Goal: Information Seeking & Learning: Learn about a topic

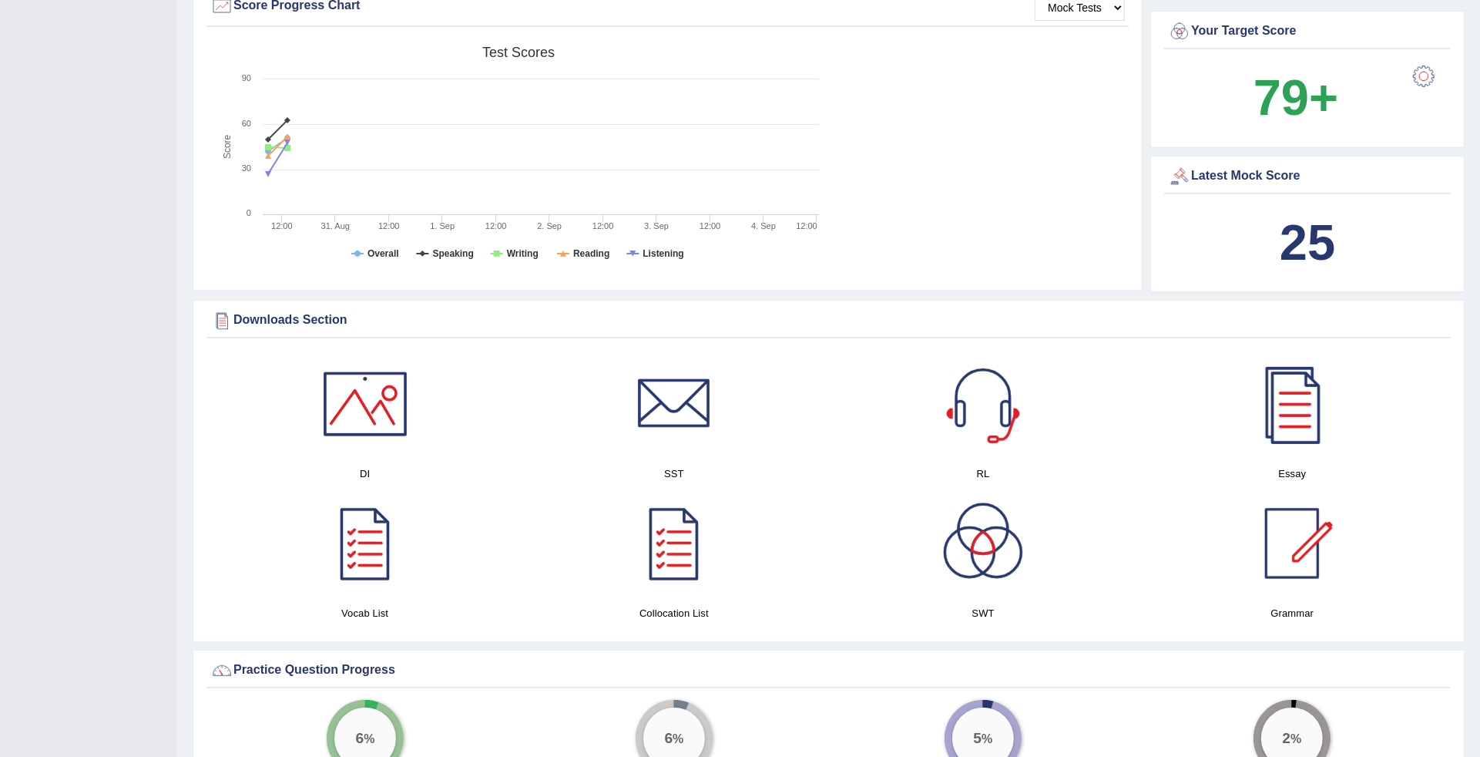
scroll to position [1469, 0]
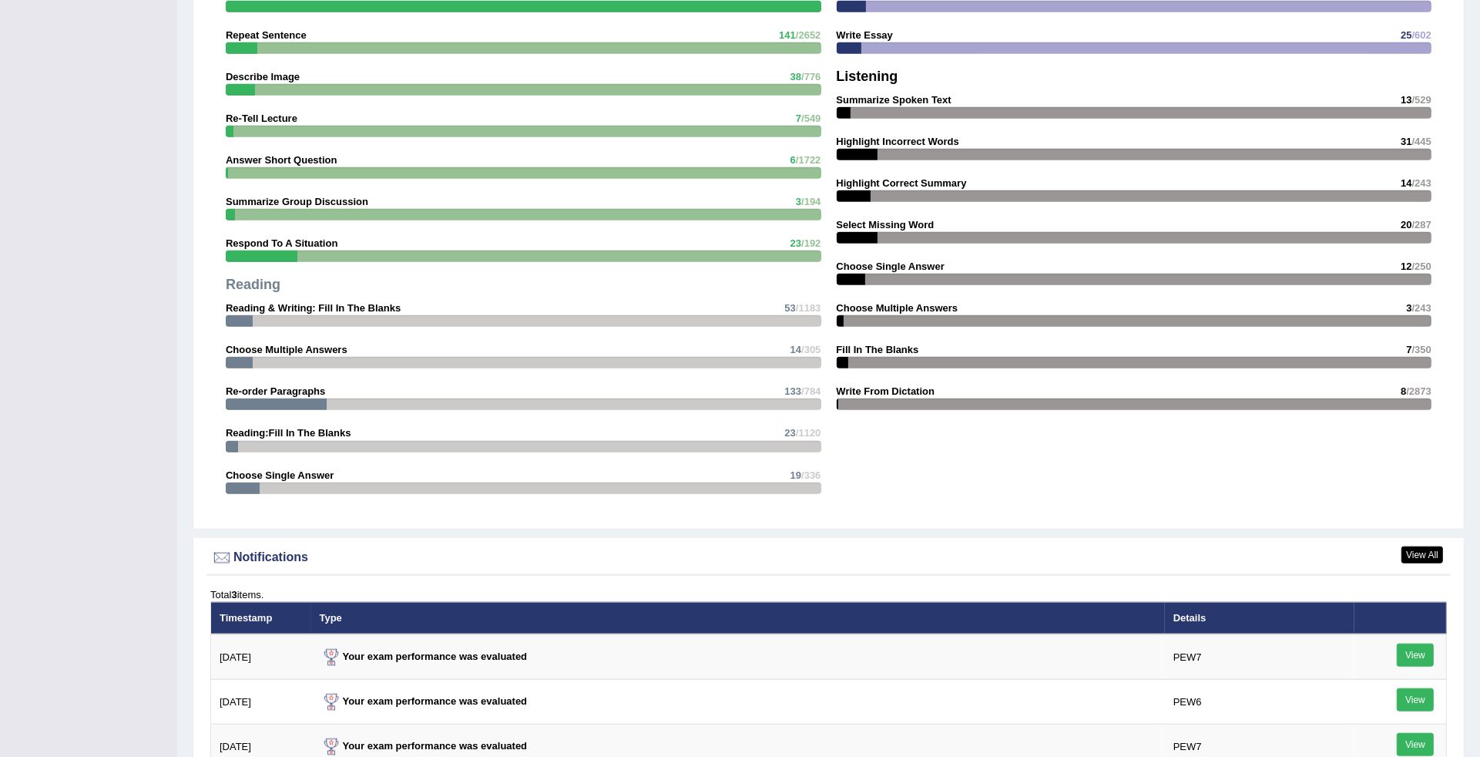
scroll to position [0, 0]
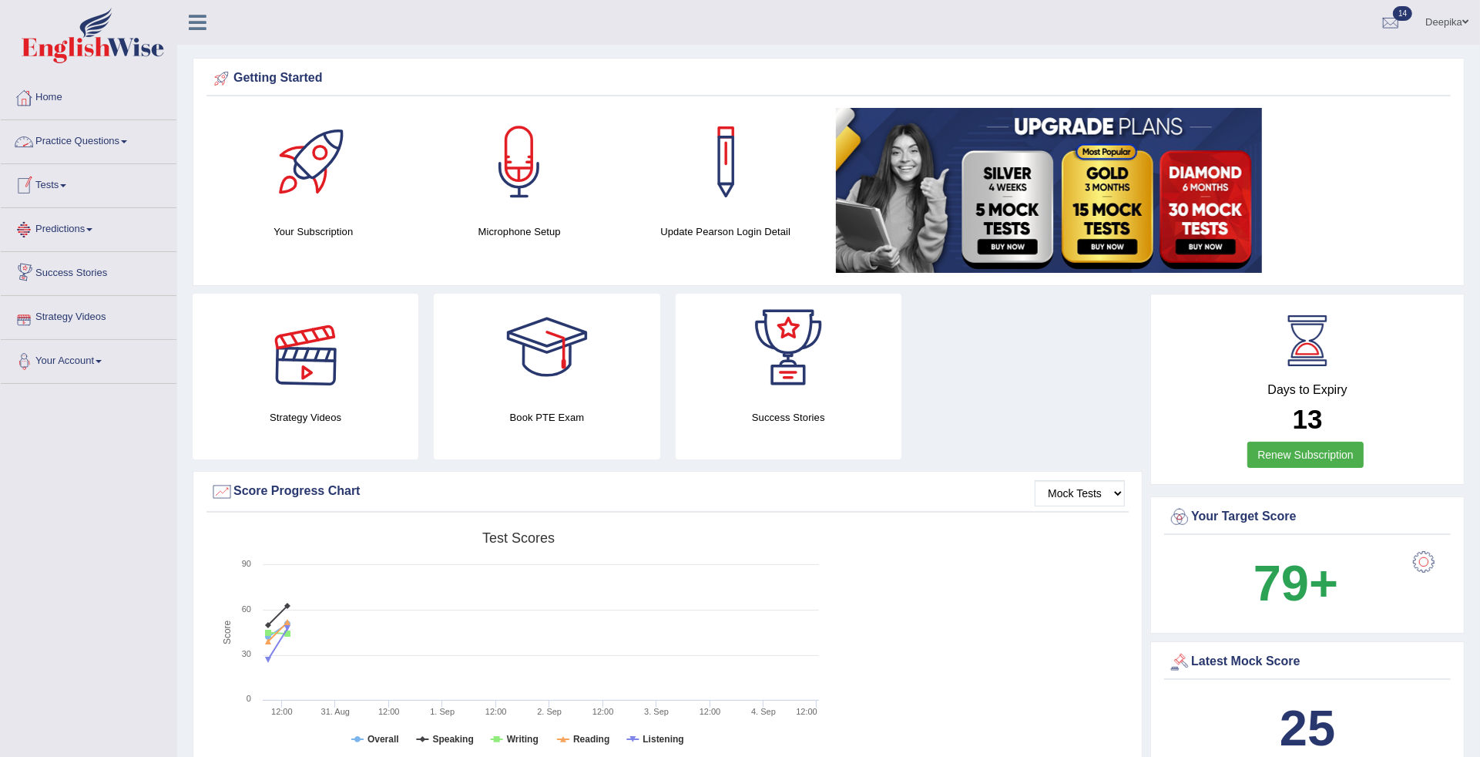
click at [133, 147] on link "Practice Questions" at bounding box center [89, 139] width 176 height 39
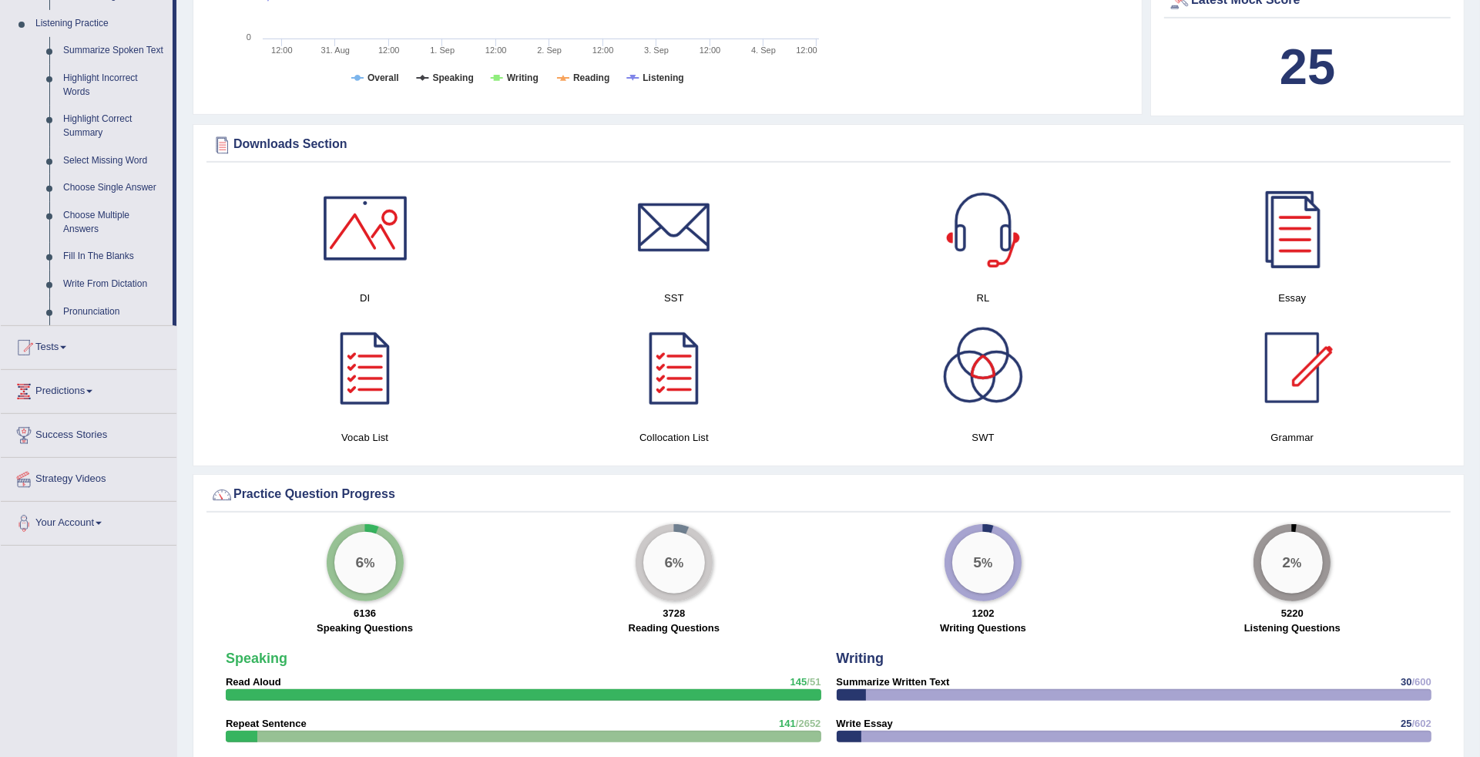
scroll to position [663, 0]
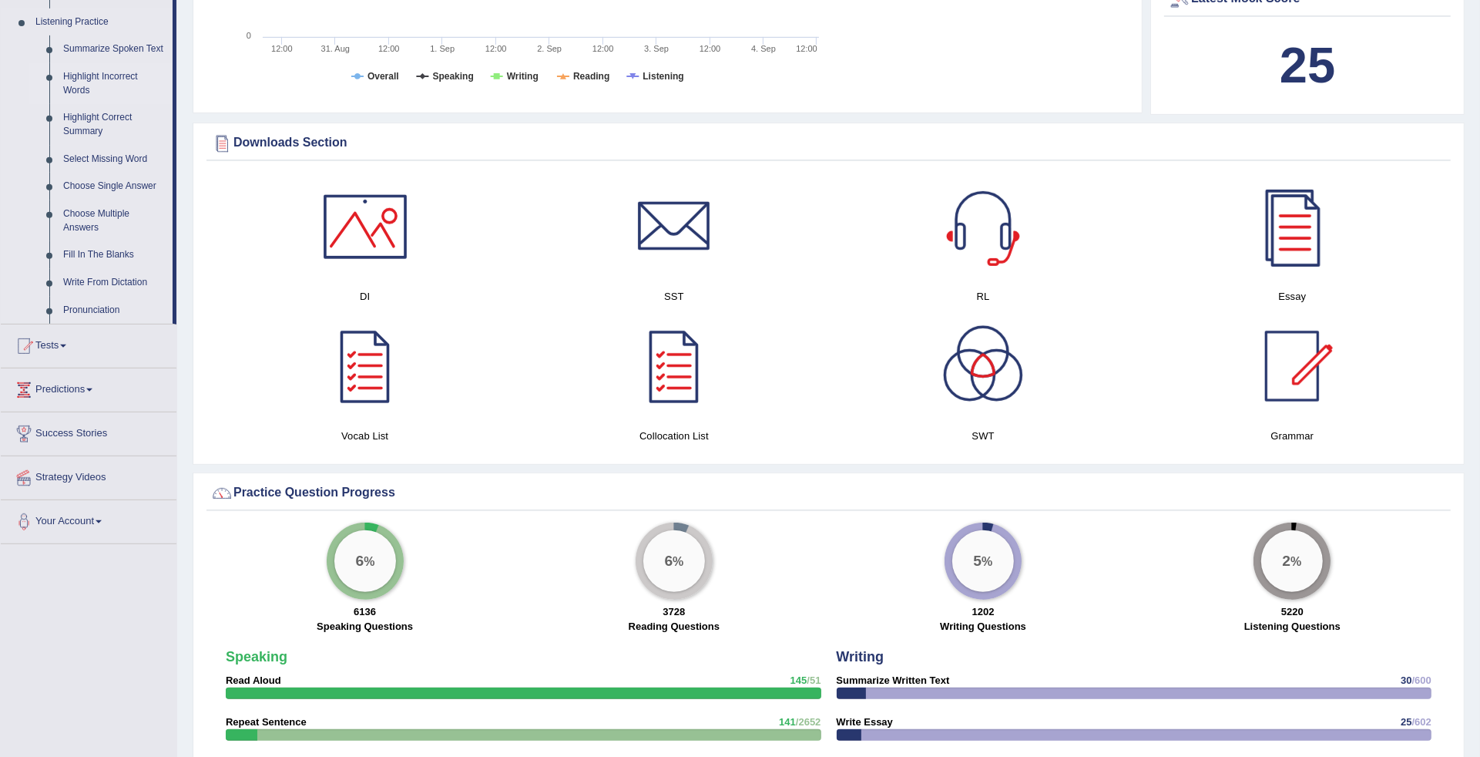
click at [95, 81] on link "Highlight Incorrect Words" at bounding box center [114, 83] width 116 height 41
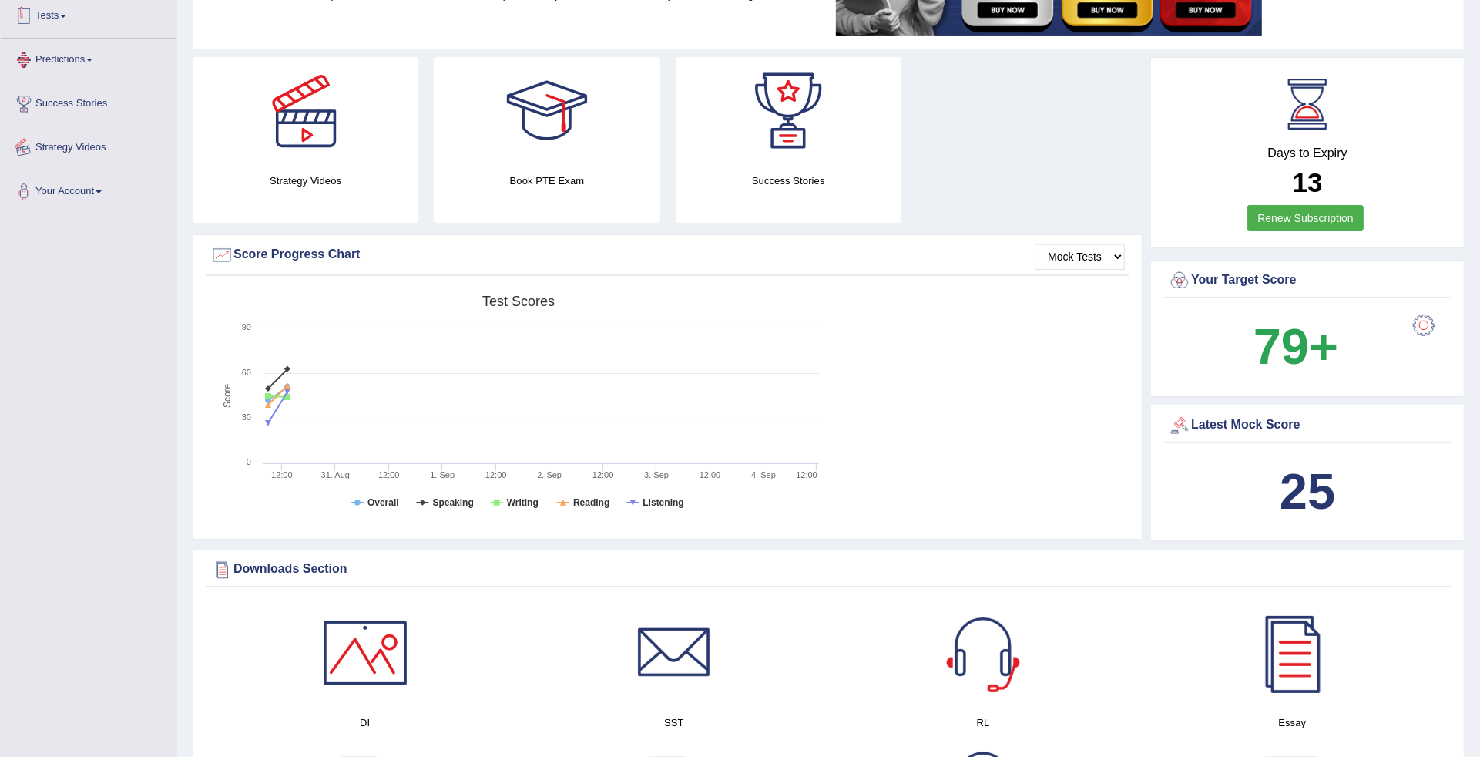
scroll to position [290, 0]
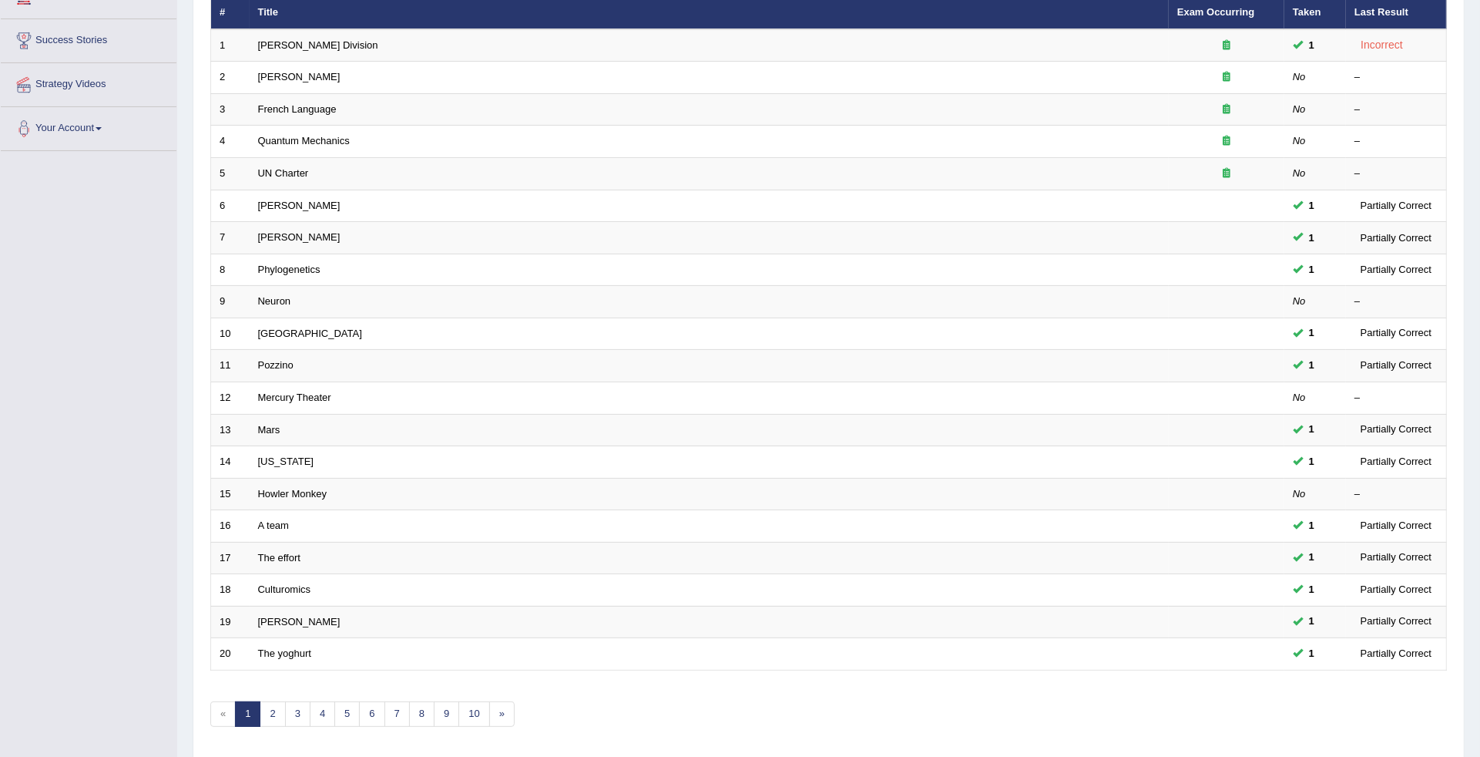
scroll to position [254, 0]
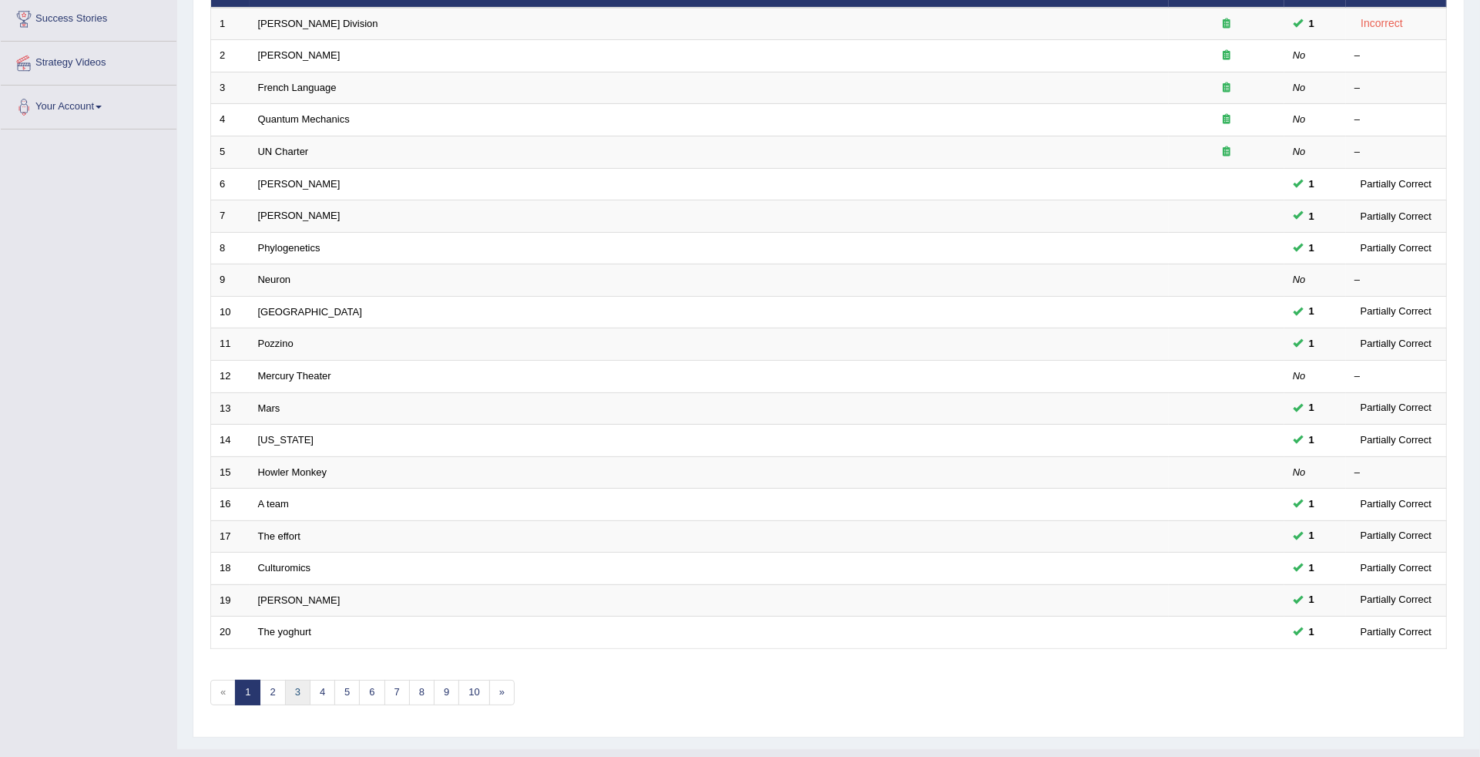
click at [298, 680] on link "3" at bounding box center [297, 692] width 25 height 25
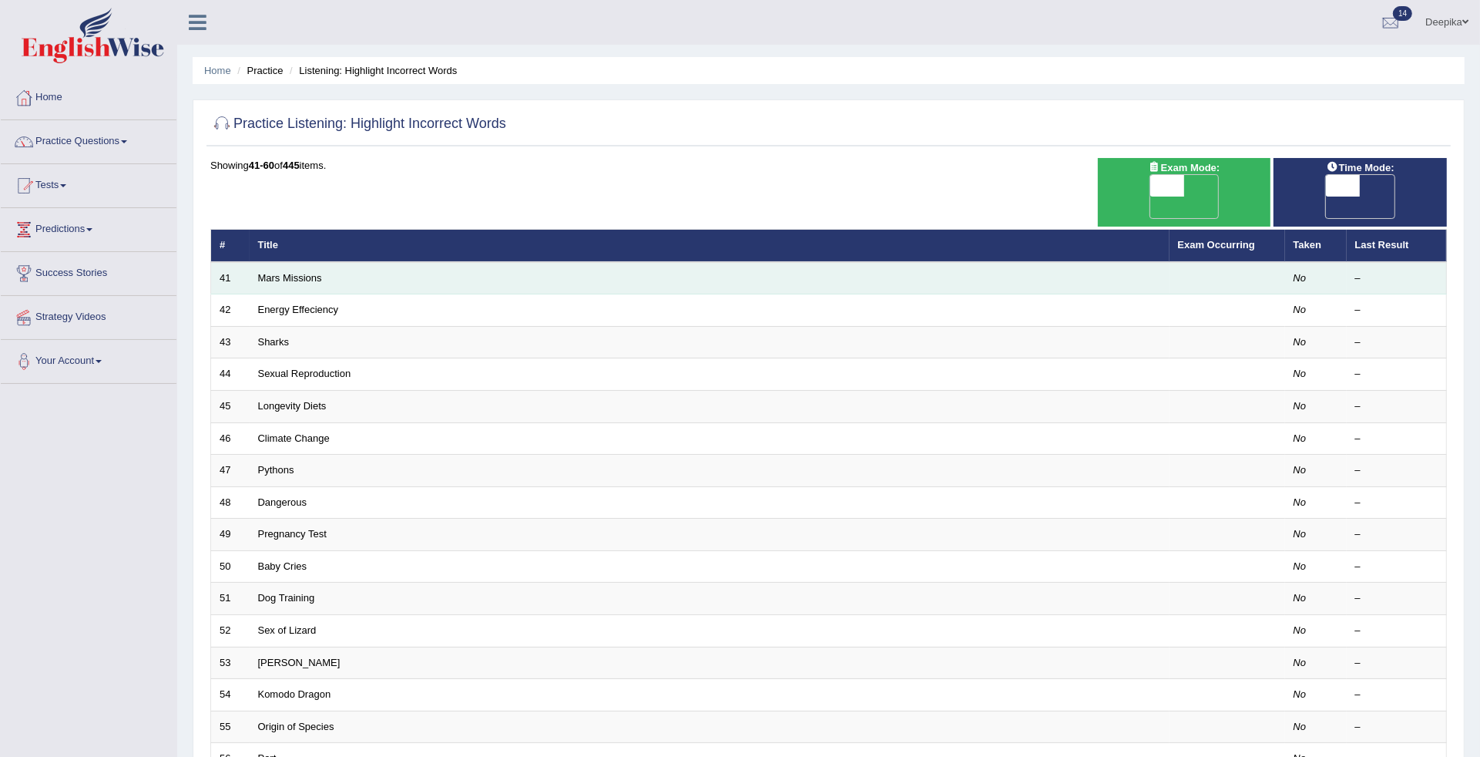
click at [290, 262] on td "Mars Missions" at bounding box center [710, 278] width 920 height 32
click at [287, 262] on td "Mars Missions" at bounding box center [710, 278] width 920 height 32
click at [285, 272] on link "Mars Missions" at bounding box center [290, 278] width 64 height 12
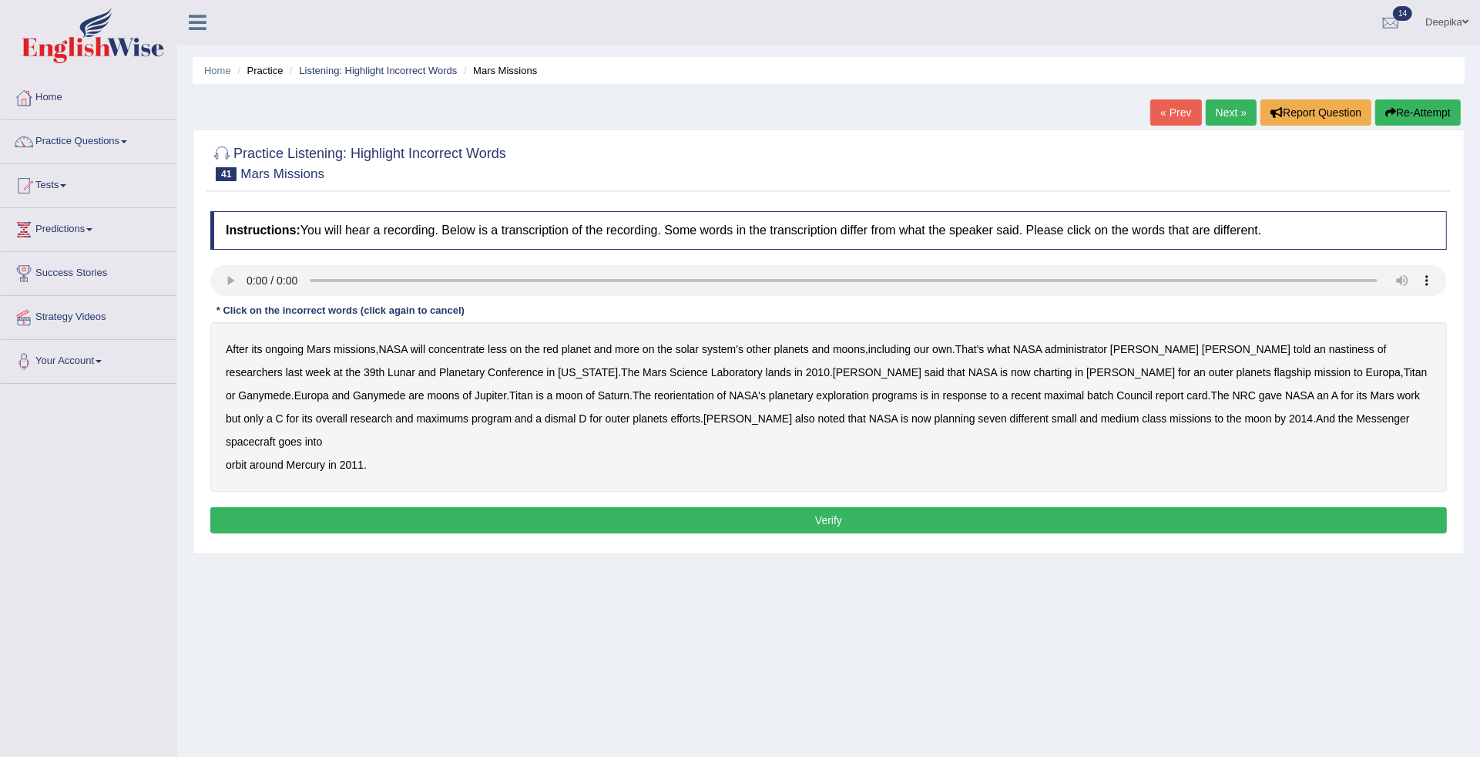
click at [1227, 106] on link "Next »" at bounding box center [1231, 112] width 51 height 26
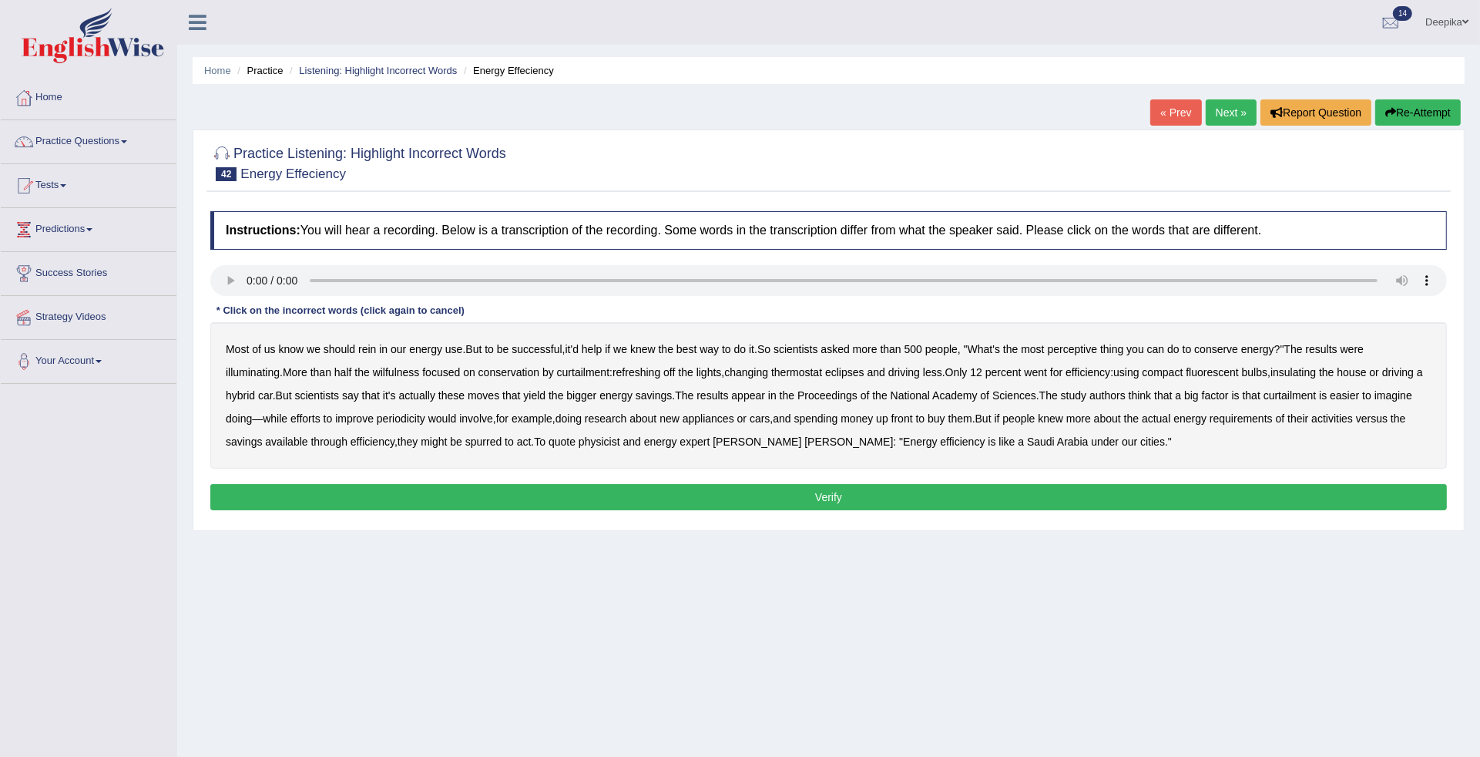
click at [1081, 348] on b "perceptive" at bounding box center [1073, 349] width 50 height 12
click at [376, 371] on div "Most of us know we should rein in our energy use . But to be successful , it'd …" at bounding box center [828, 395] width 1237 height 146
click at [403, 371] on b "wilfulness" at bounding box center [396, 372] width 47 height 12
click at [637, 370] on b "refreshing" at bounding box center [637, 372] width 48 height 12
click at [865, 367] on b "eclipses" at bounding box center [844, 372] width 39 height 12
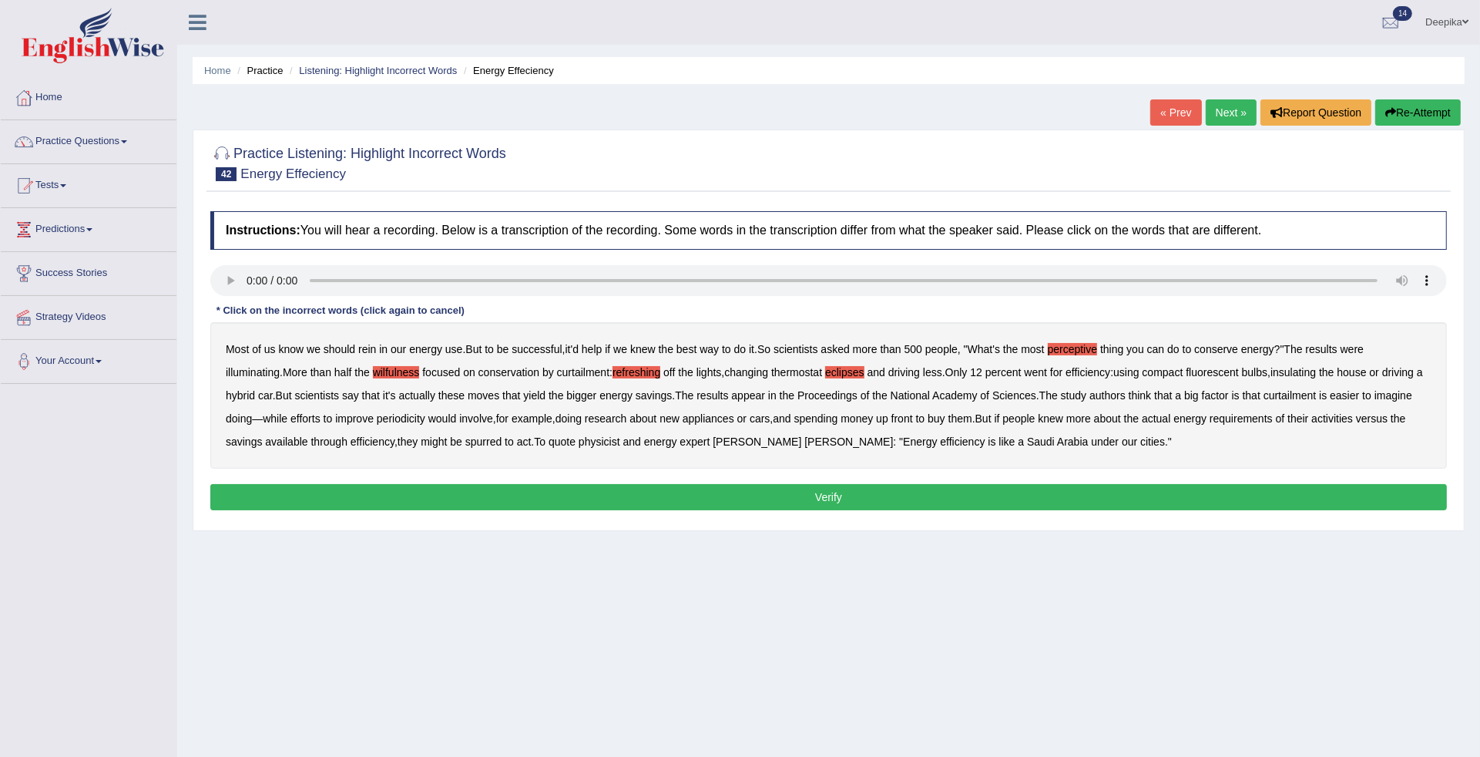
click at [425, 418] on b "periodicity" at bounding box center [401, 418] width 49 height 12
click at [1080, 489] on button "Verify" at bounding box center [828, 497] width 1237 height 26
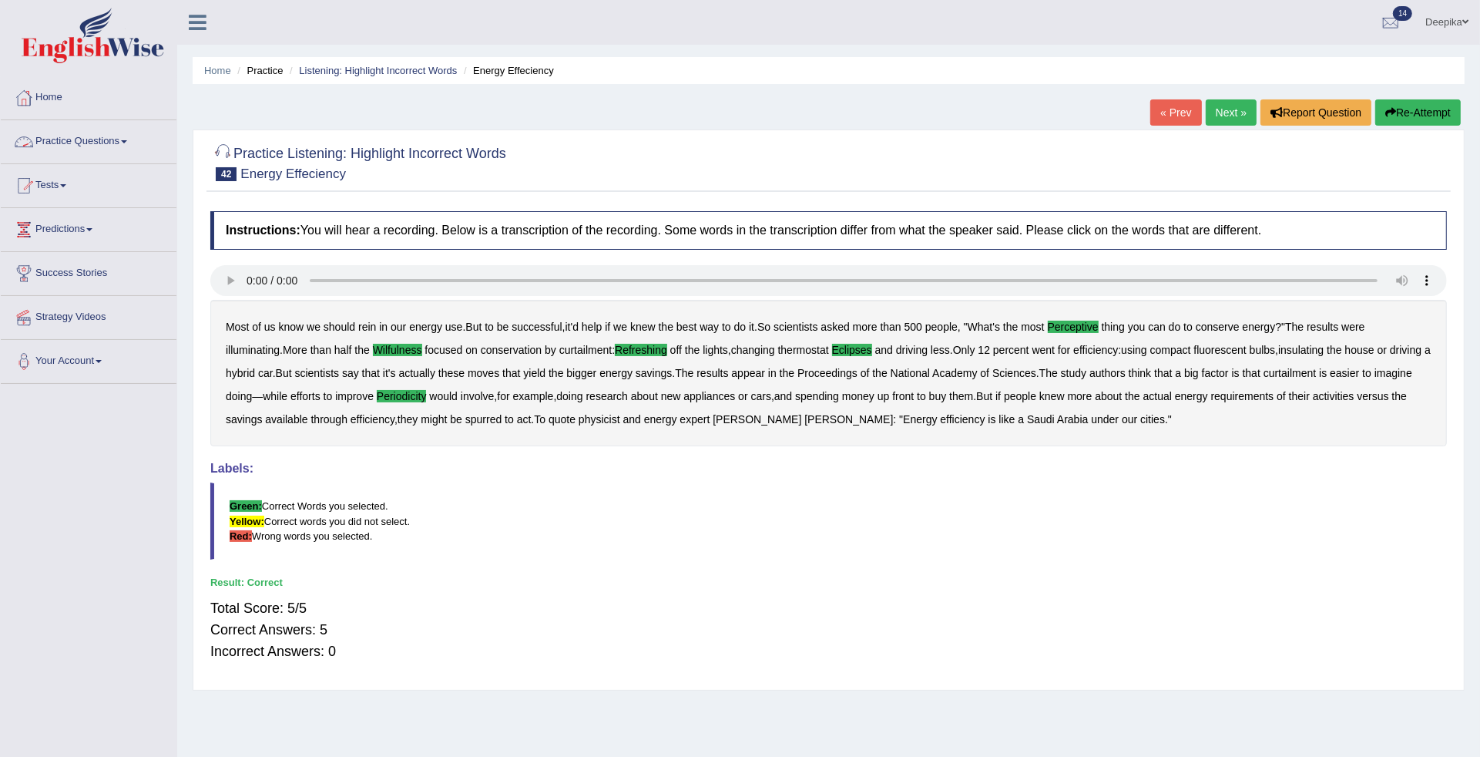
click at [129, 139] on link "Practice Questions" at bounding box center [89, 139] width 176 height 39
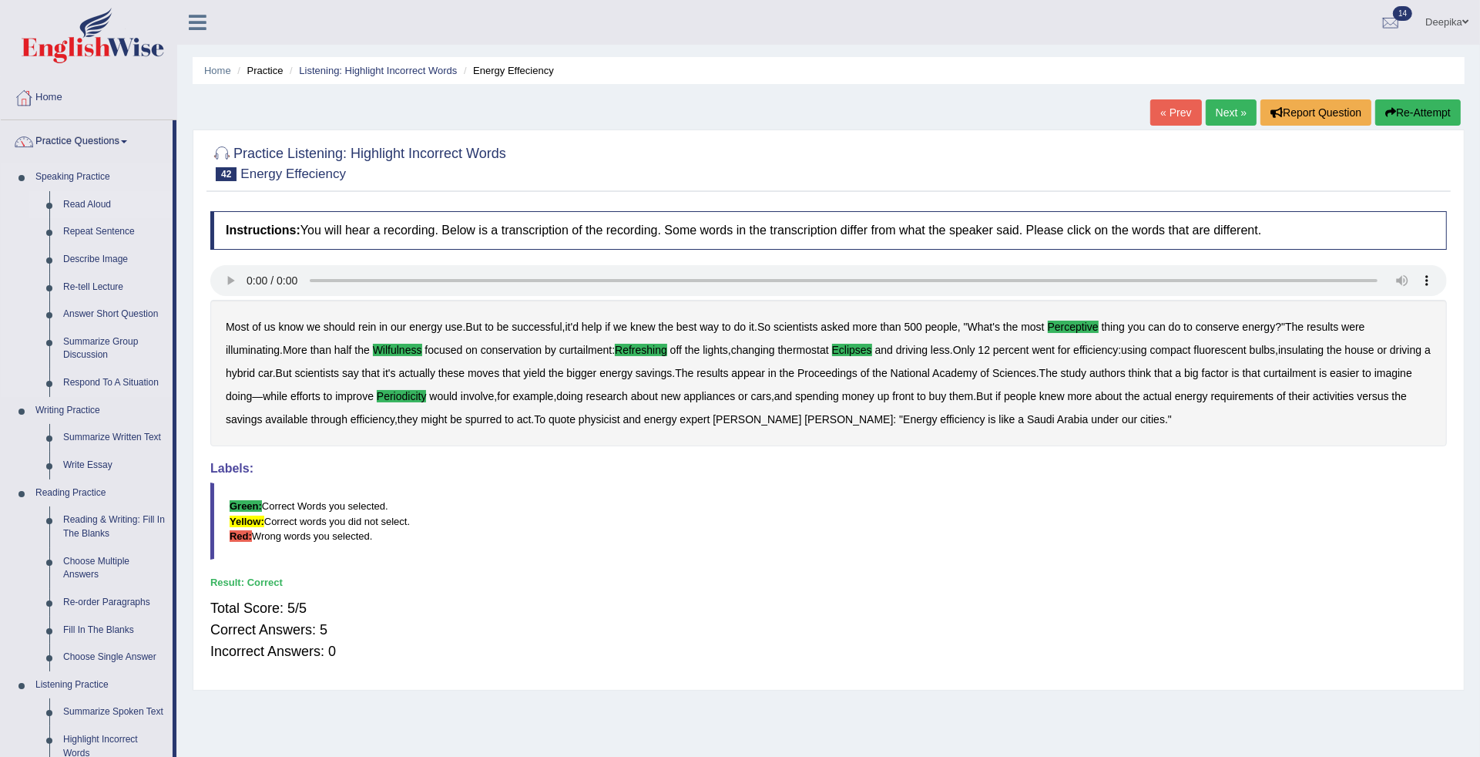
click at [104, 202] on link "Read Aloud" at bounding box center [114, 205] width 116 height 28
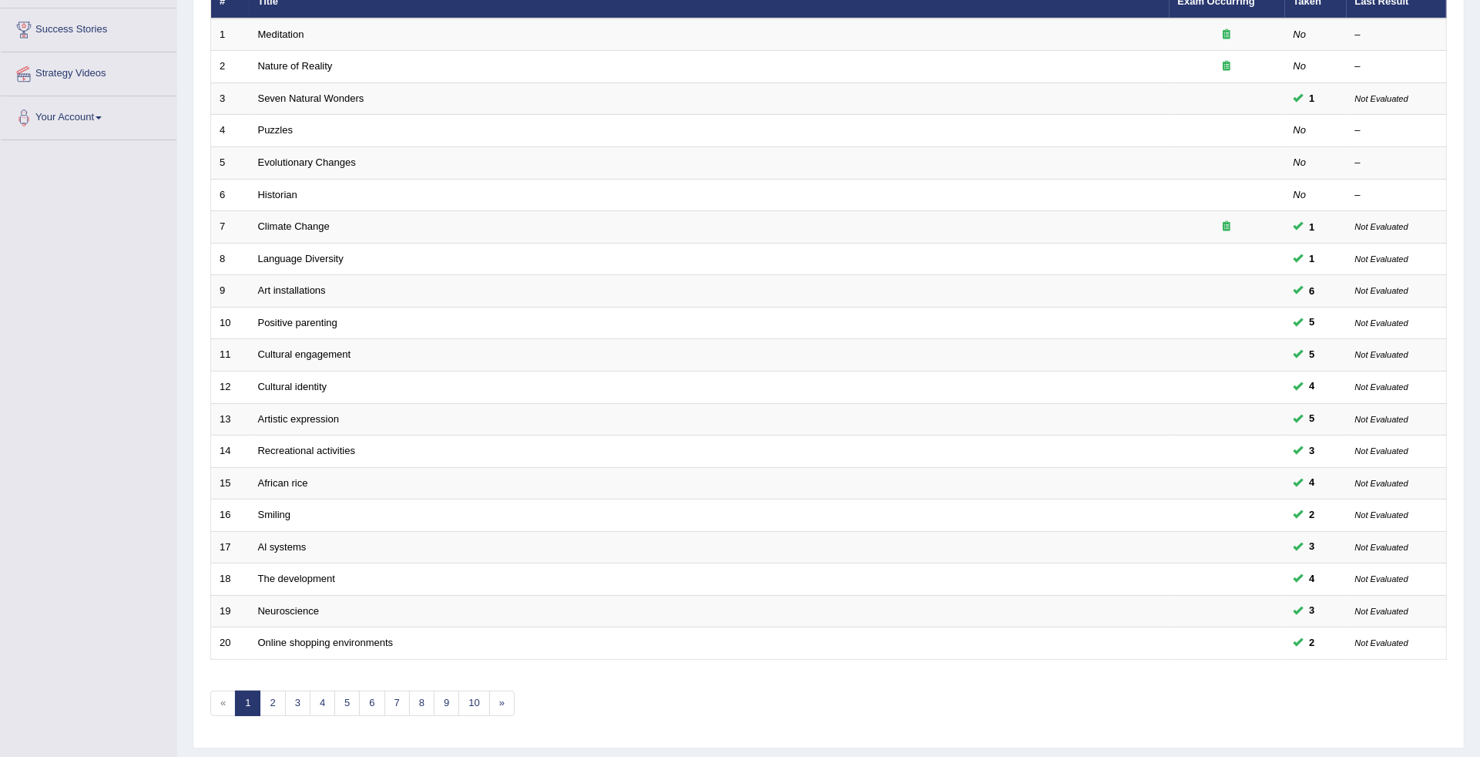
scroll to position [253, 0]
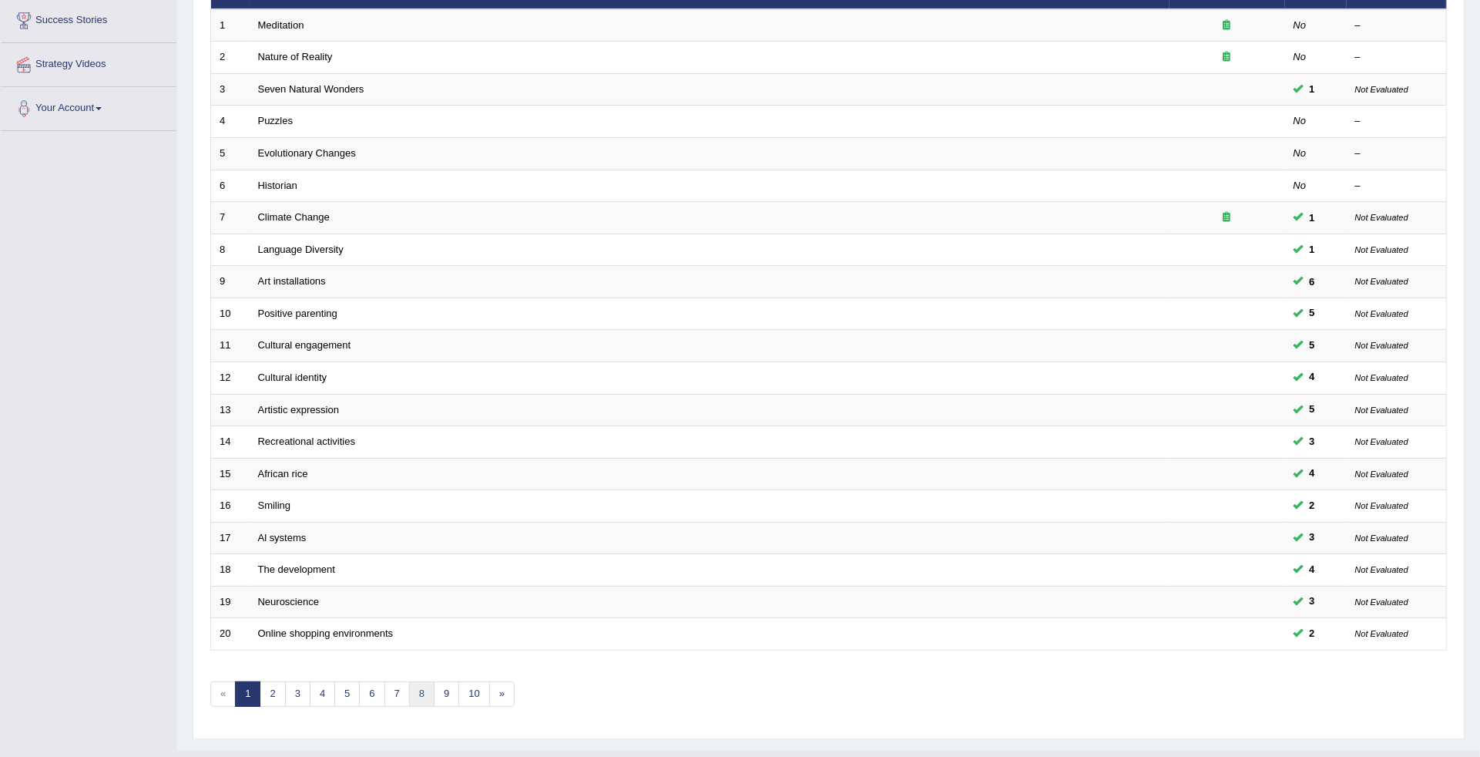
click at [428, 681] on link "8" at bounding box center [421, 693] width 25 height 25
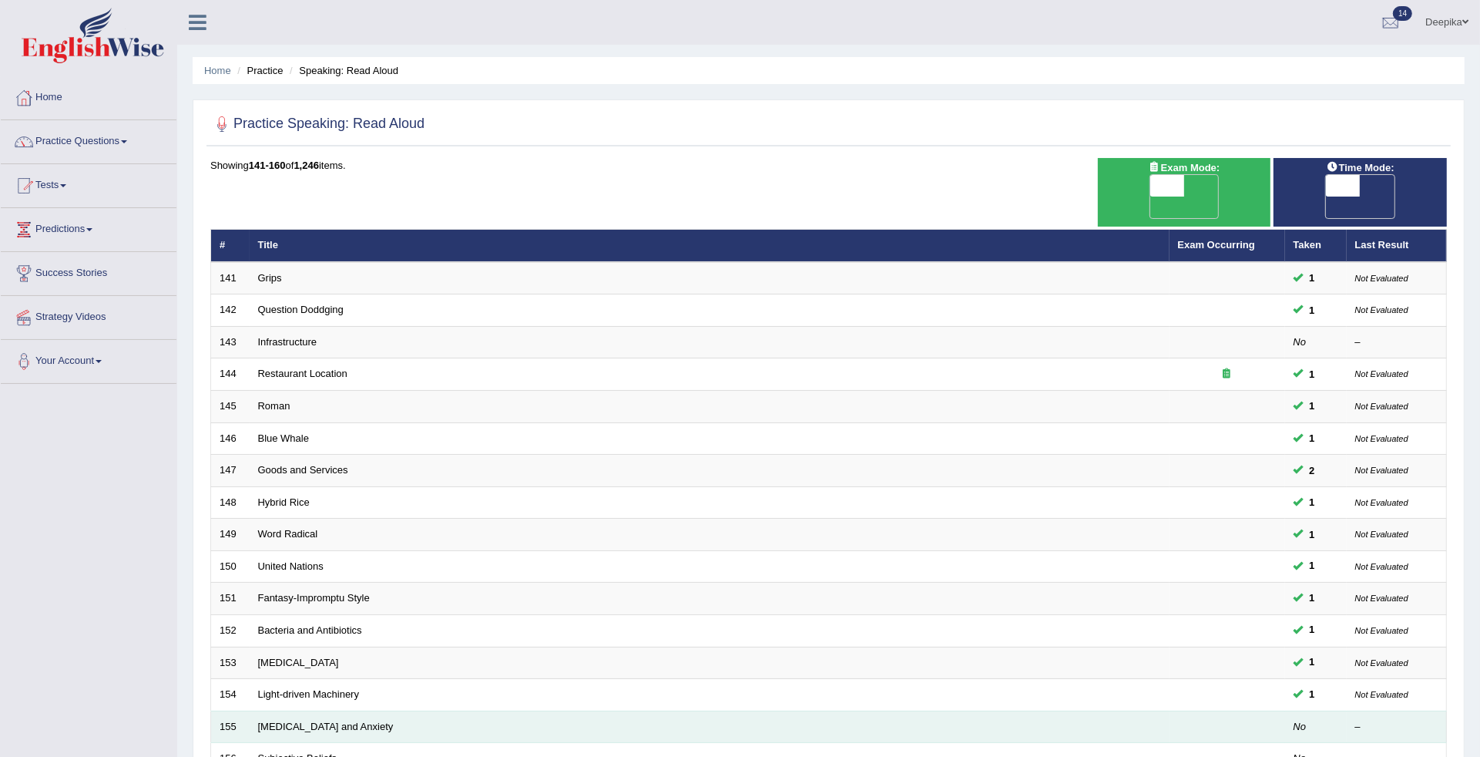
click at [371, 710] on td "[MEDICAL_DATA] and Anxiety" at bounding box center [710, 726] width 920 height 32
click at [352, 720] on link "[MEDICAL_DATA] and Anxiety" at bounding box center [326, 726] width 136 height 12
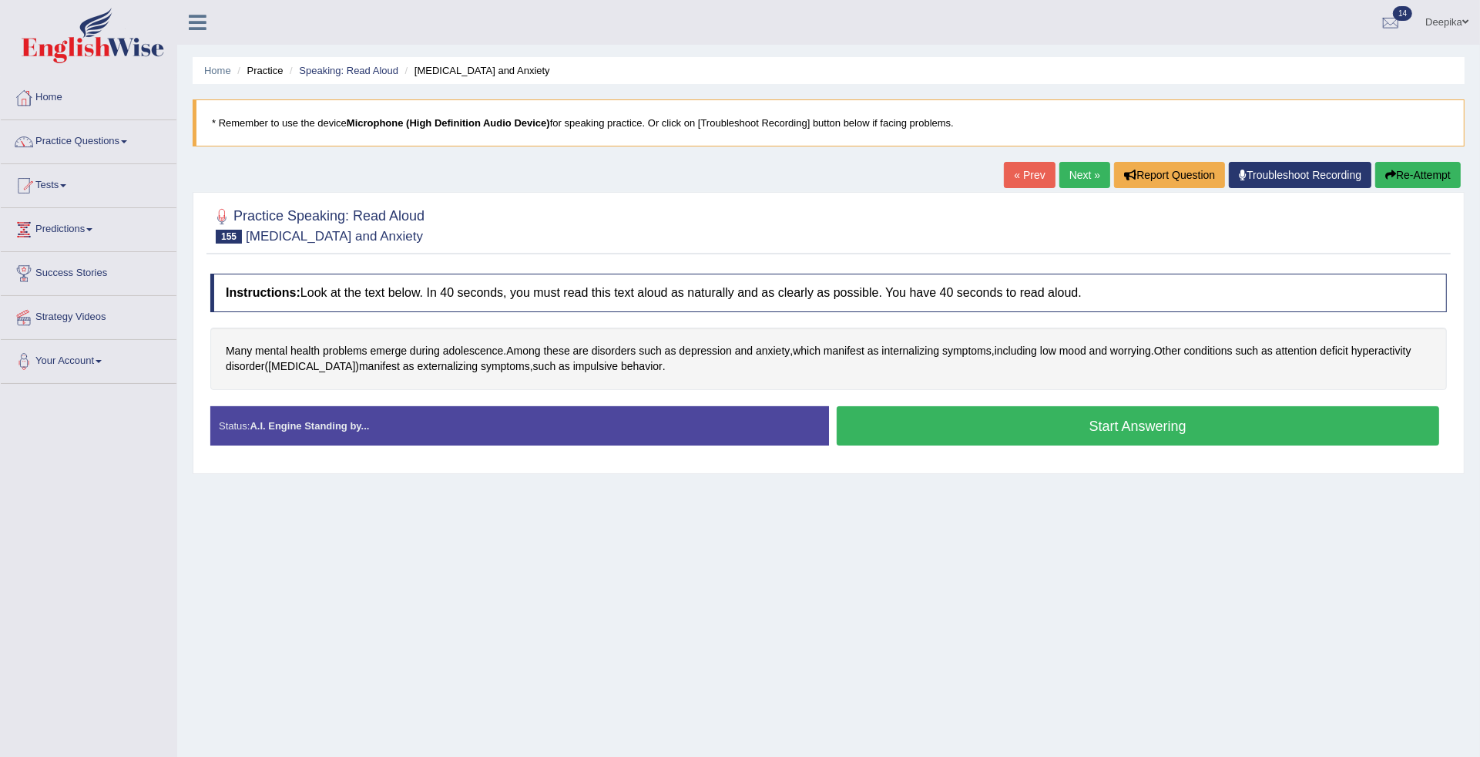
click at [935, 426] on button "Start Answering" at bounding box center [1138, 425] width 603 height 39
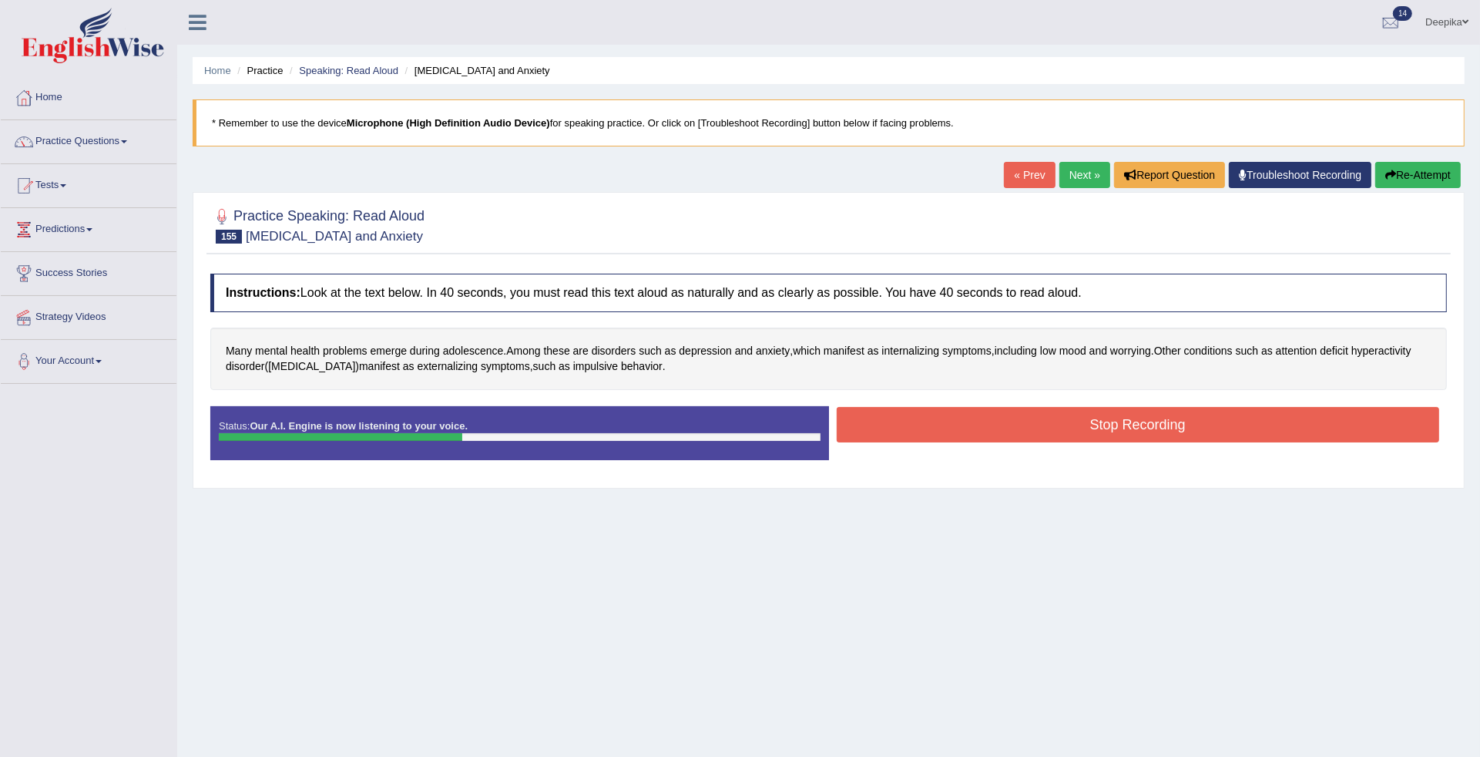
click at [935, 426] on button "Stop Recording" at bounding box center [1138, 424] width 603 height 35
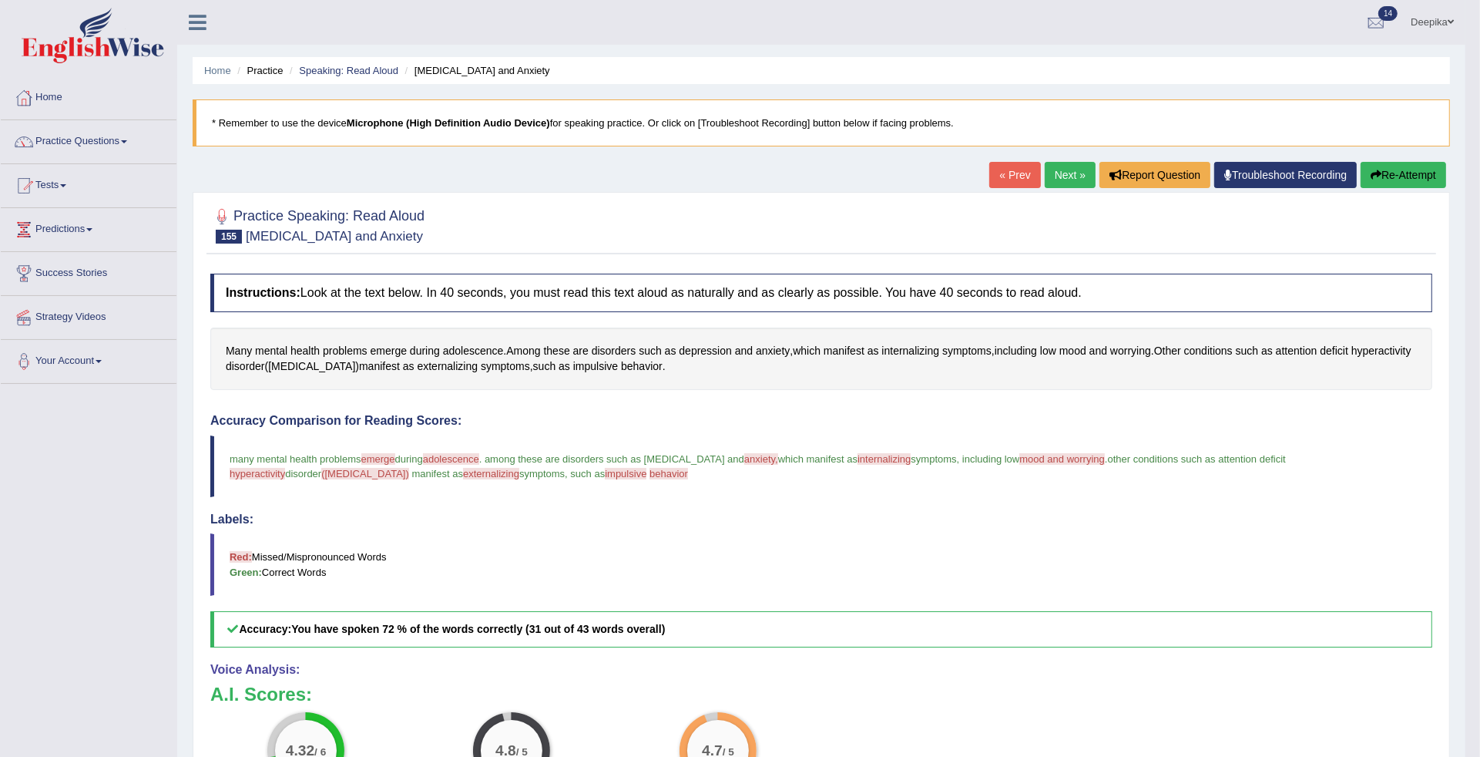
click at [1067, 174] on link "Next »" at bounding box center [1070, 175] width 51 height 26
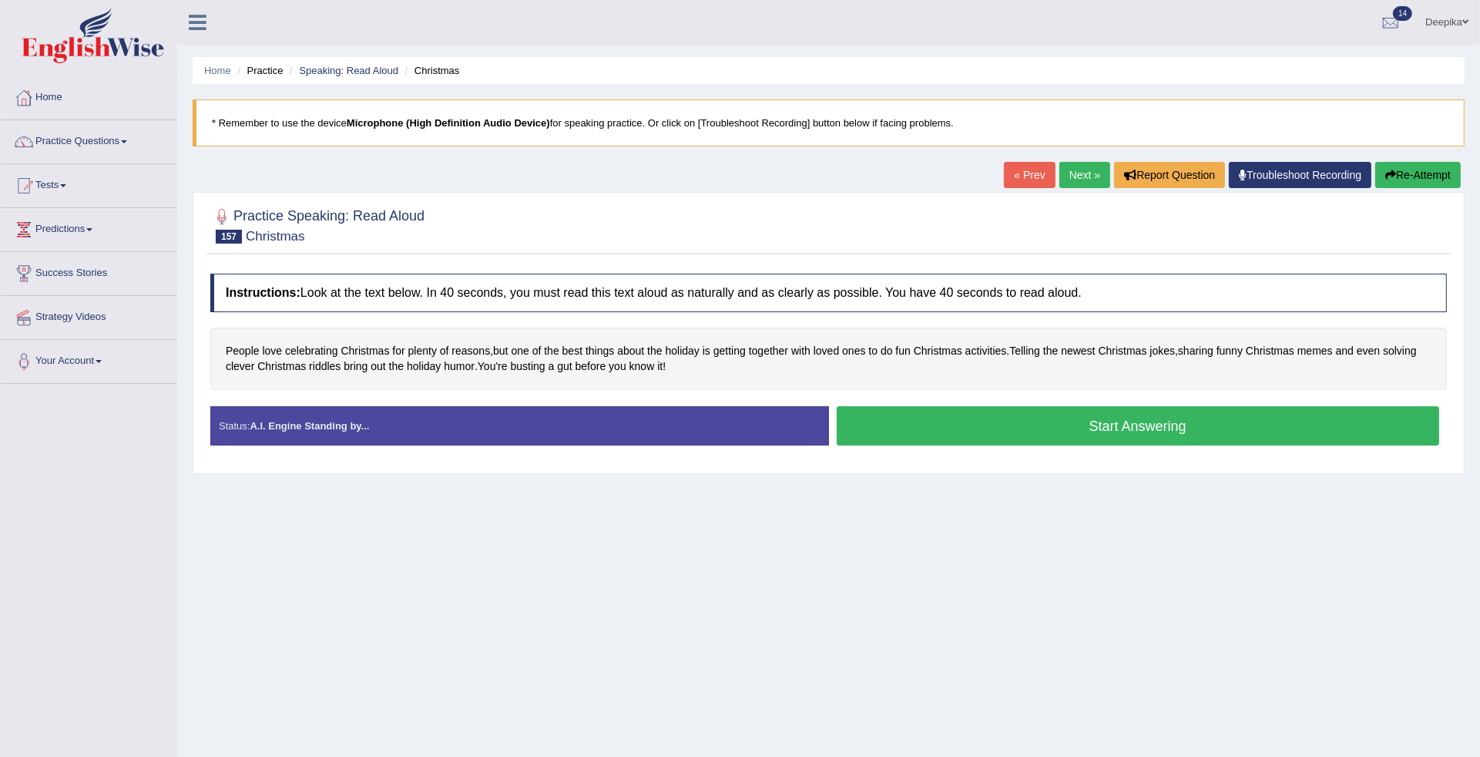
click at [971, 428] on button "Start Answering" at bounding box center [1138, 425] width 603 height 39
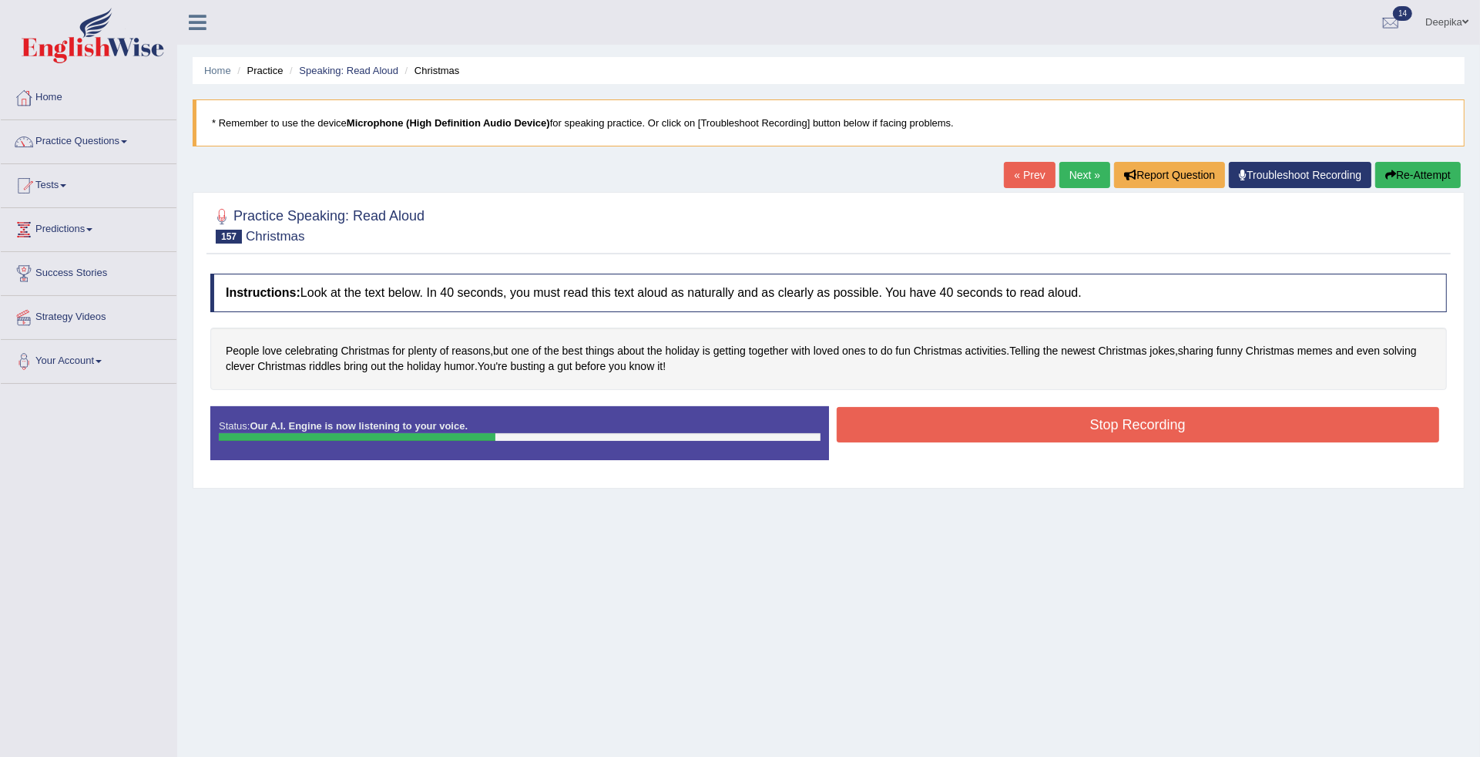
click at [971, 428] on button "Stop Recording" at bounding box center [1138, 424] width 603 height 35
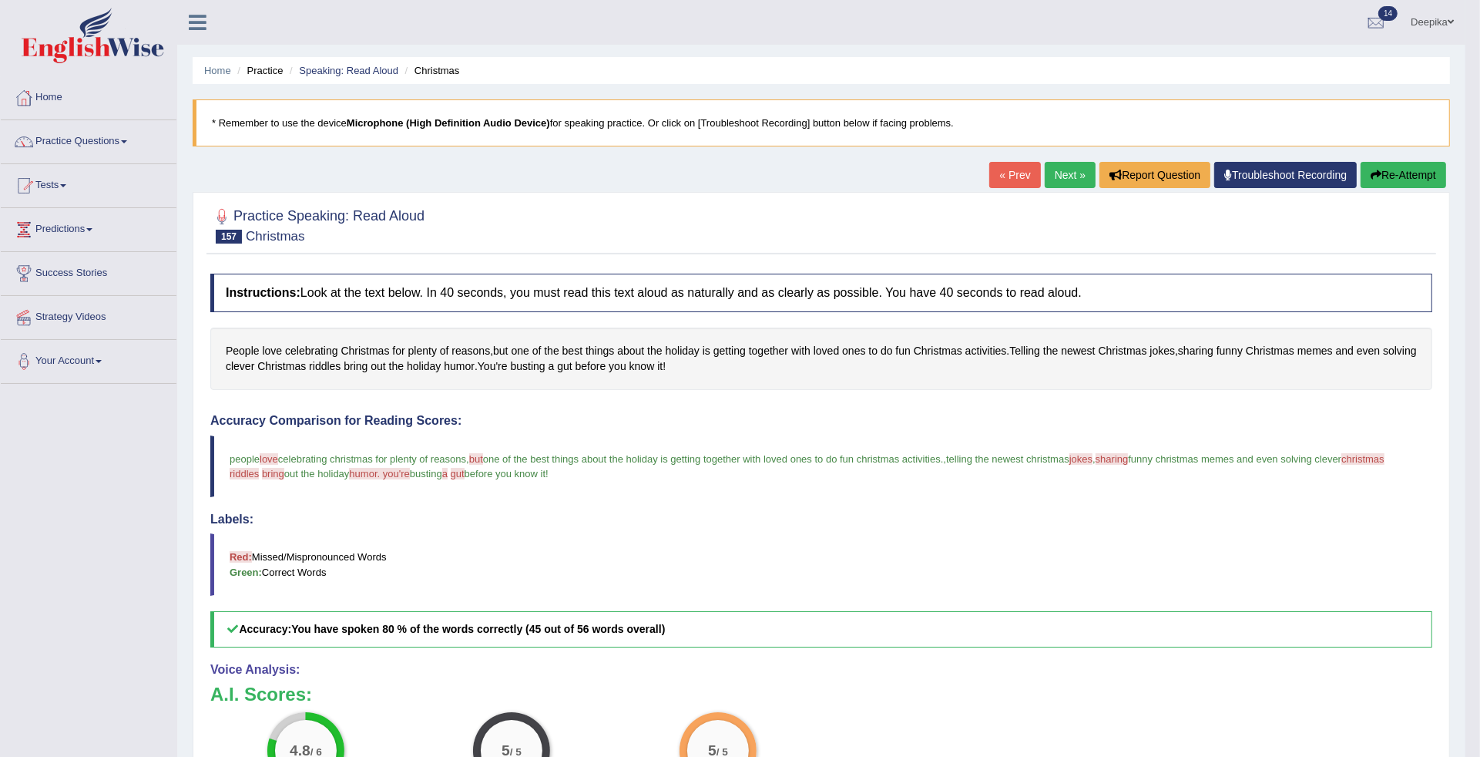
click at [1054, 170] on link "Next »" at bounding box center [1070, 175] width 51 height 26
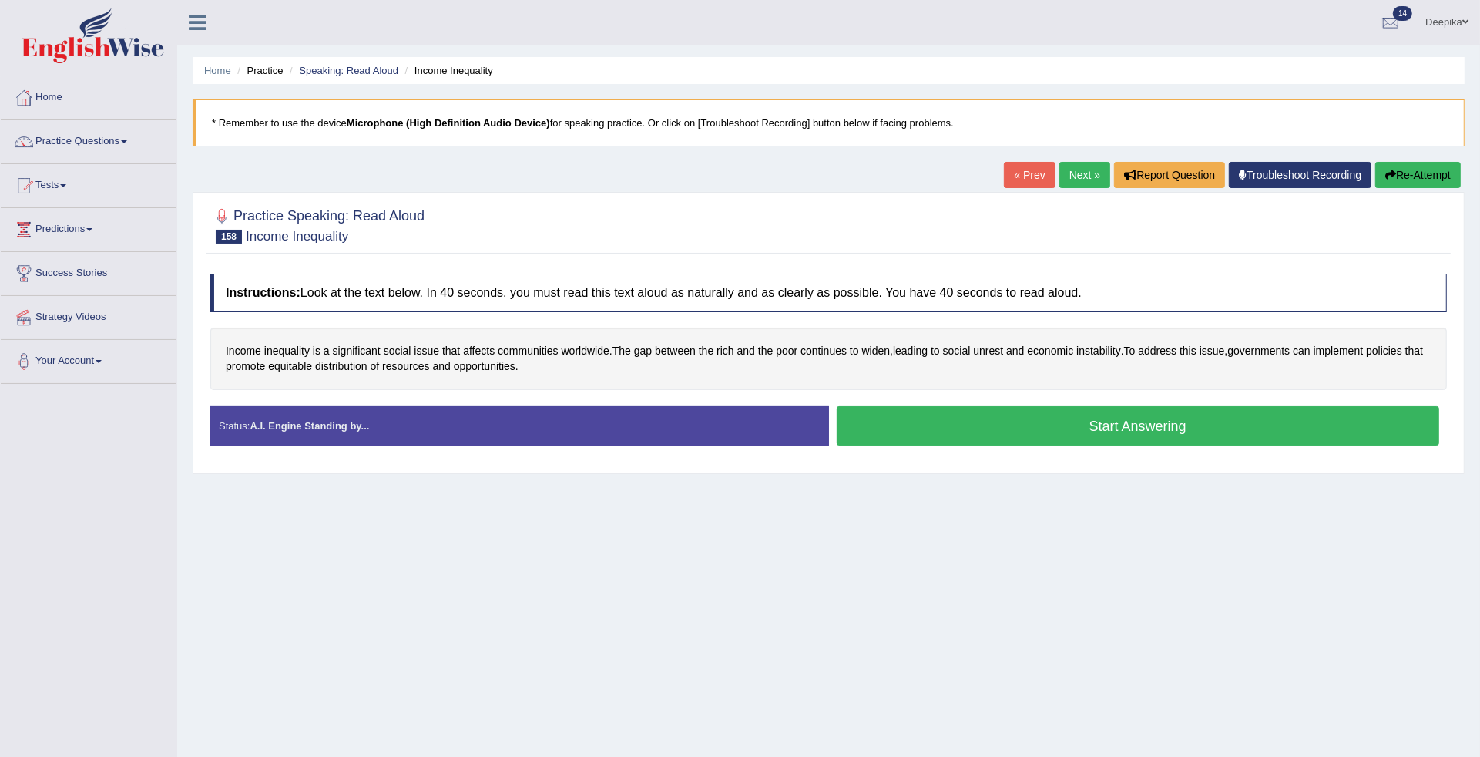
click at [1033, 415] on button "Start Answering" at bounding box center [1138, 425] width 603 height 39
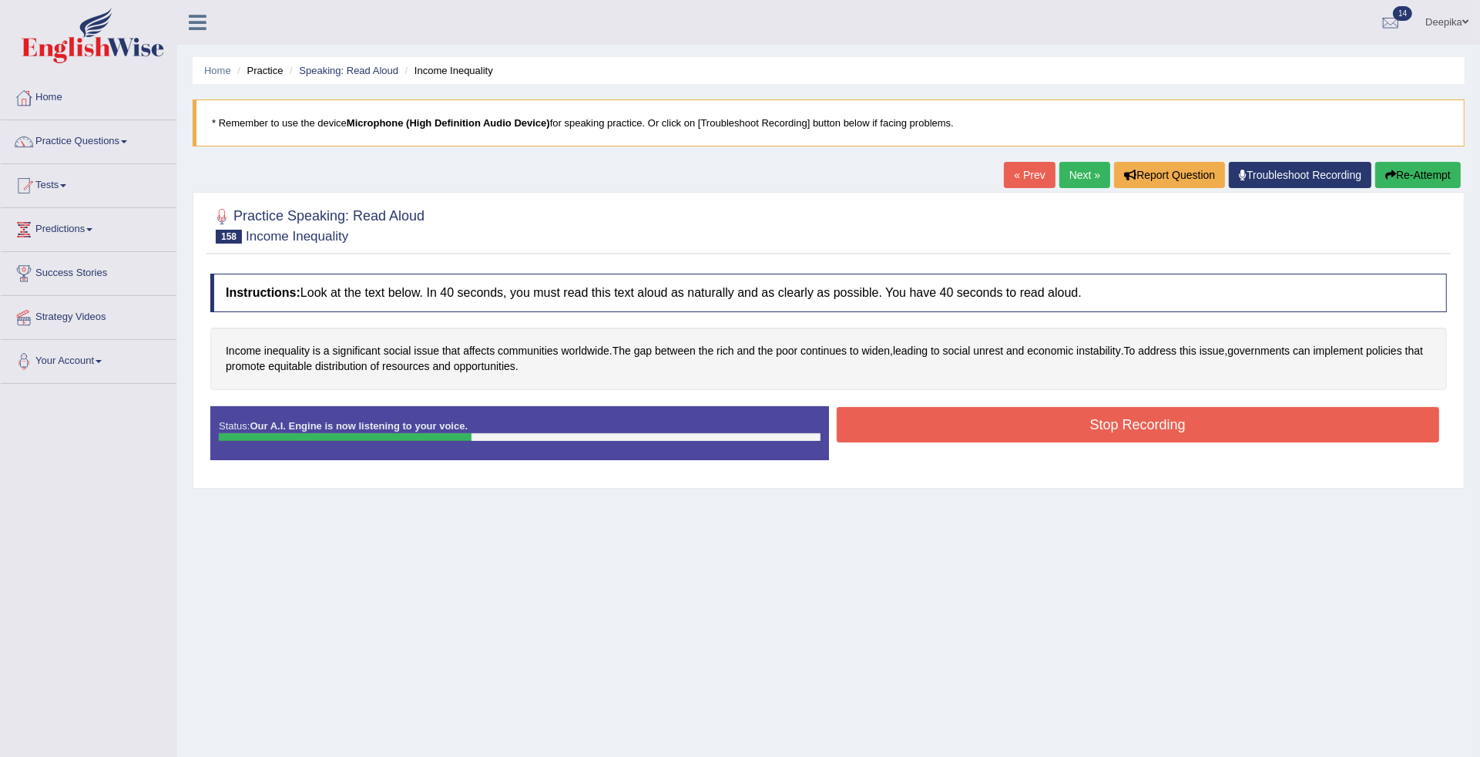
click at [1089, 432] on button "Stop Recording" at bounding box center [1138, 424] width 603 height 35
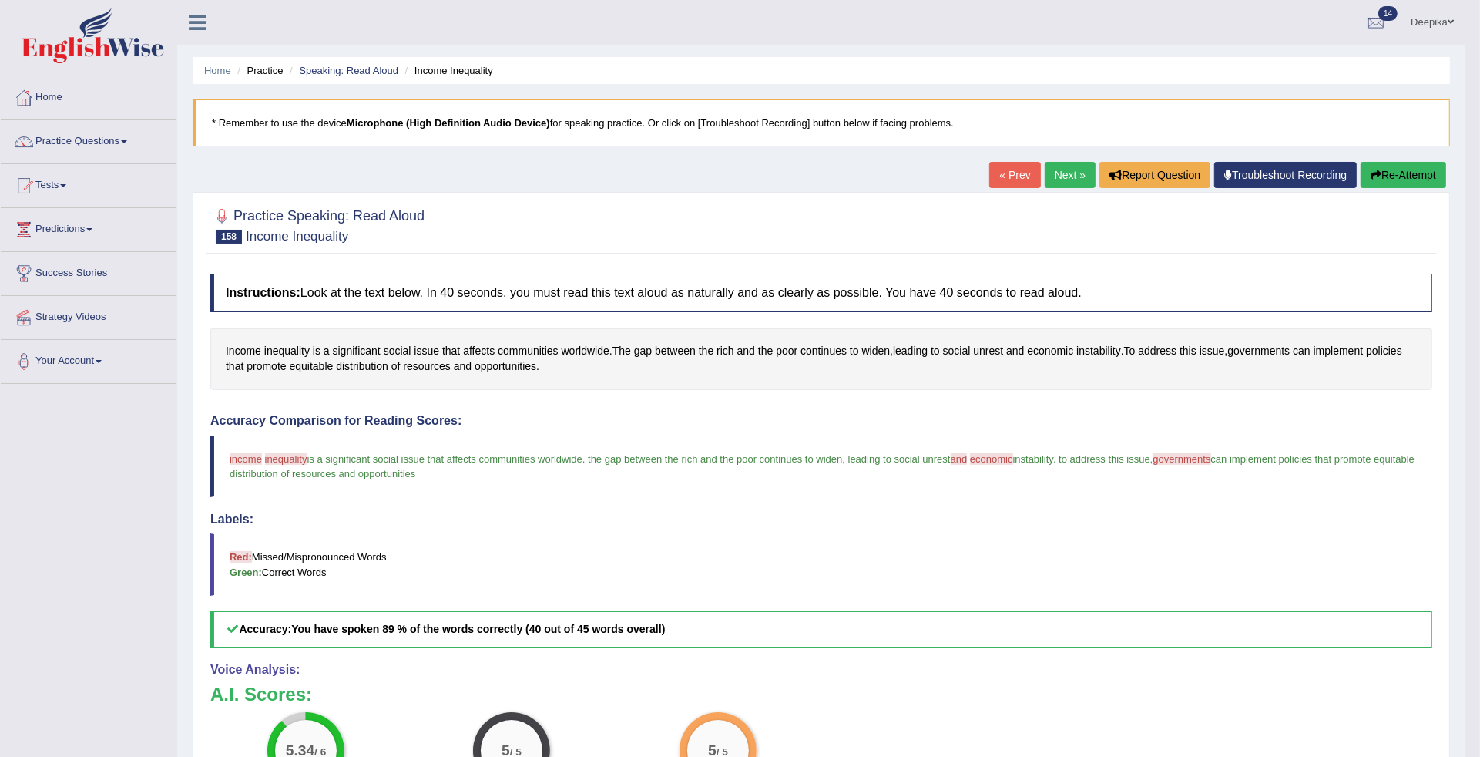
click at [1077, 167] on link "Next »" at bounding box center [1070, 175] width 51 height 26
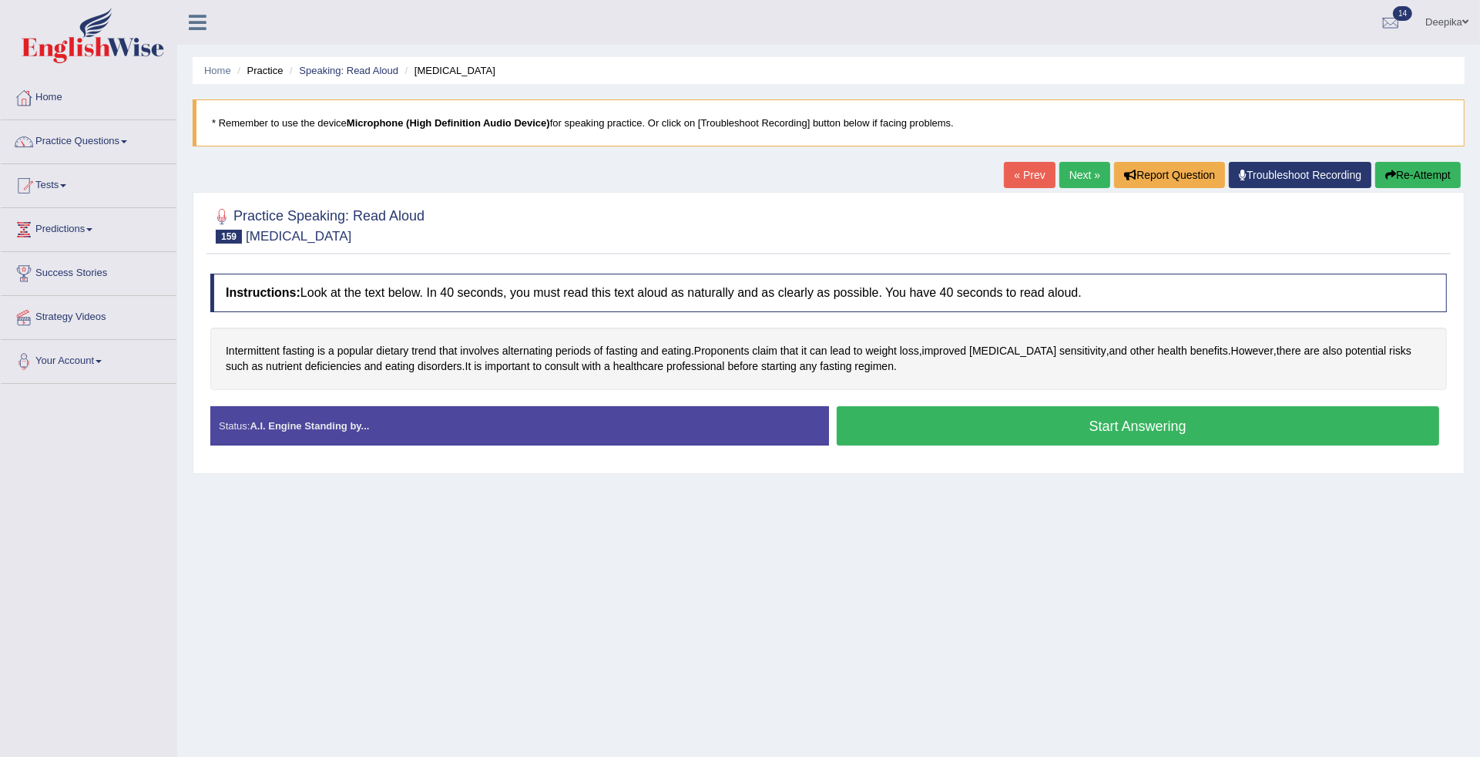
click at [1064, 429] on button "Start Answering" at bounding box center [1138, 425] width 603 height 39
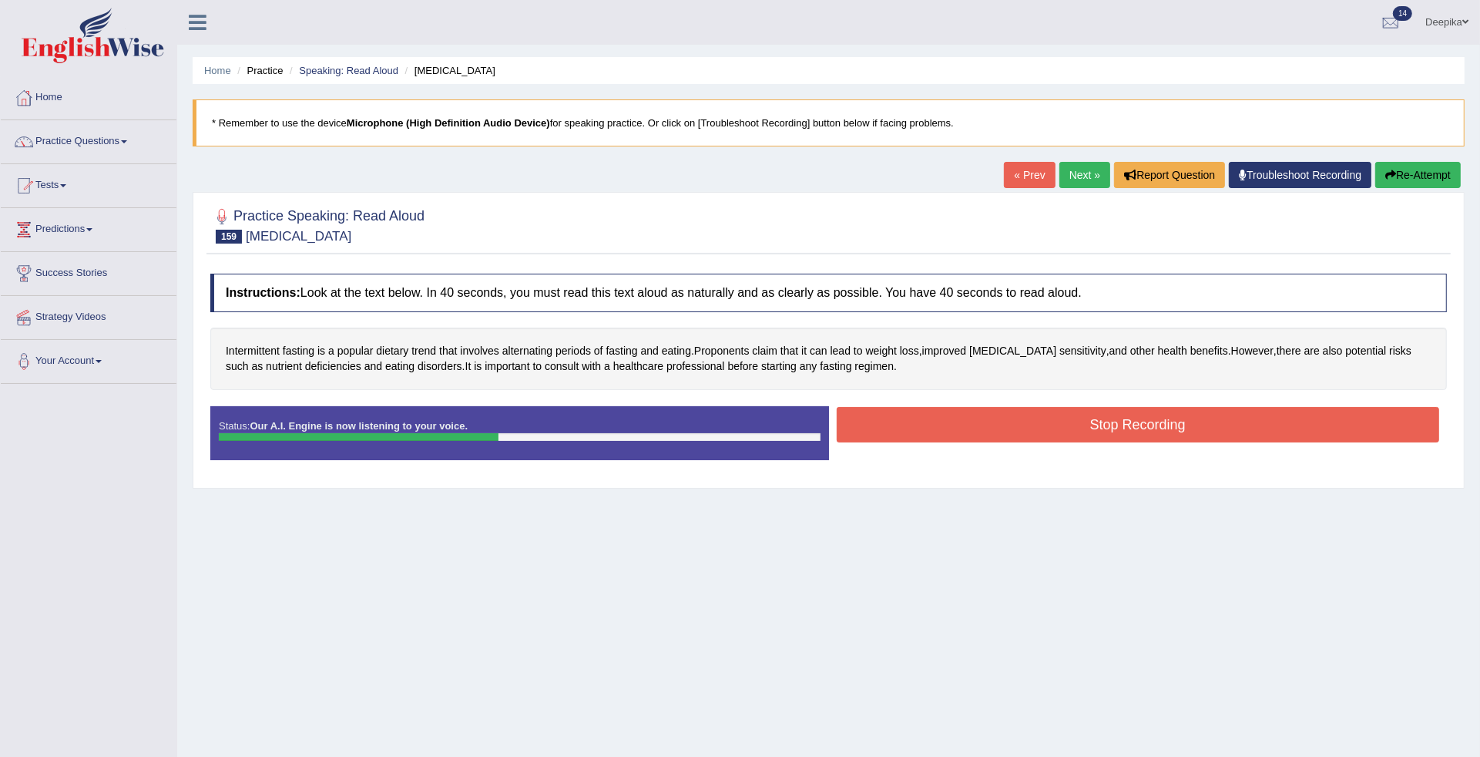
click at [1064, 429] on button "Stop Recording" at bounding box center [1138, 424] width 603 height 35
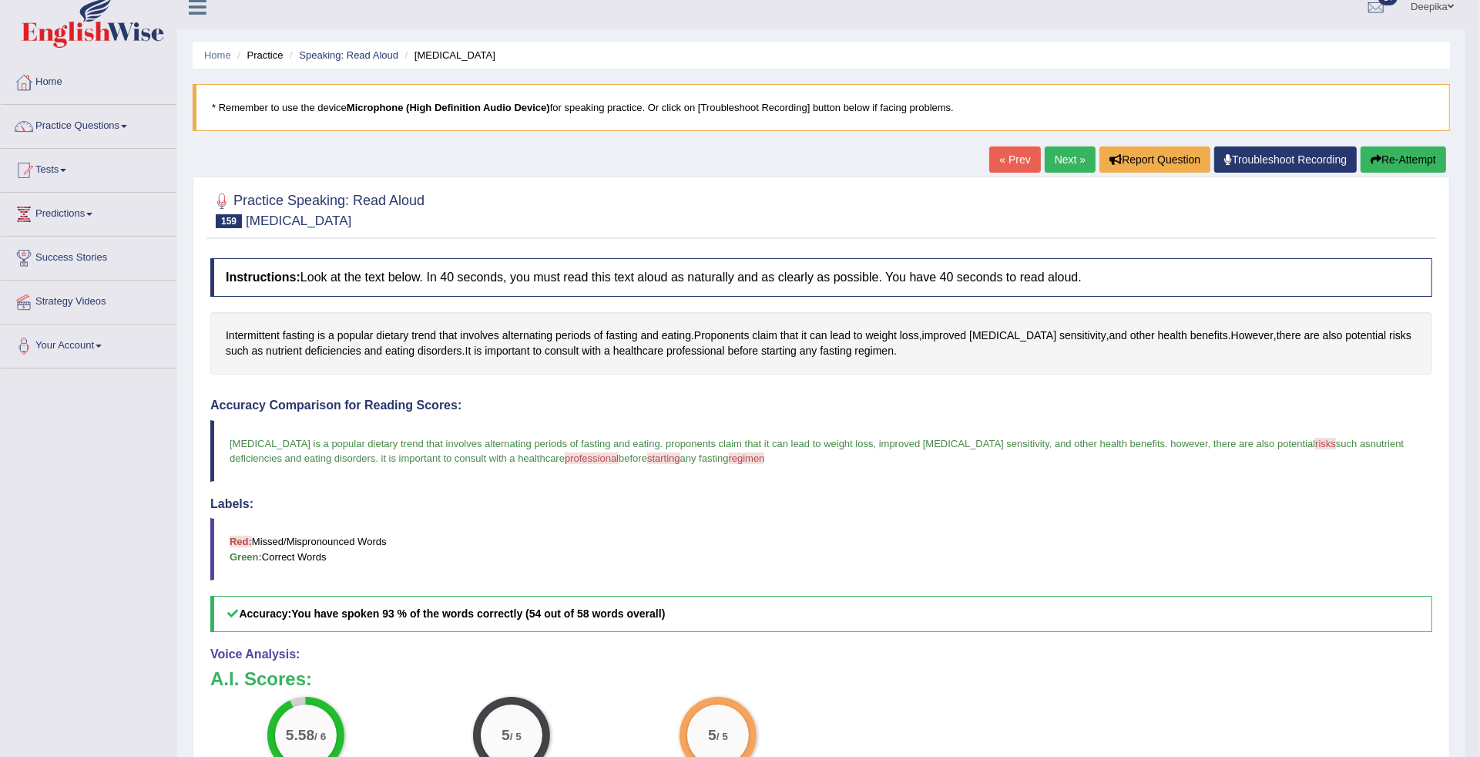
scroll to position [8, 0]
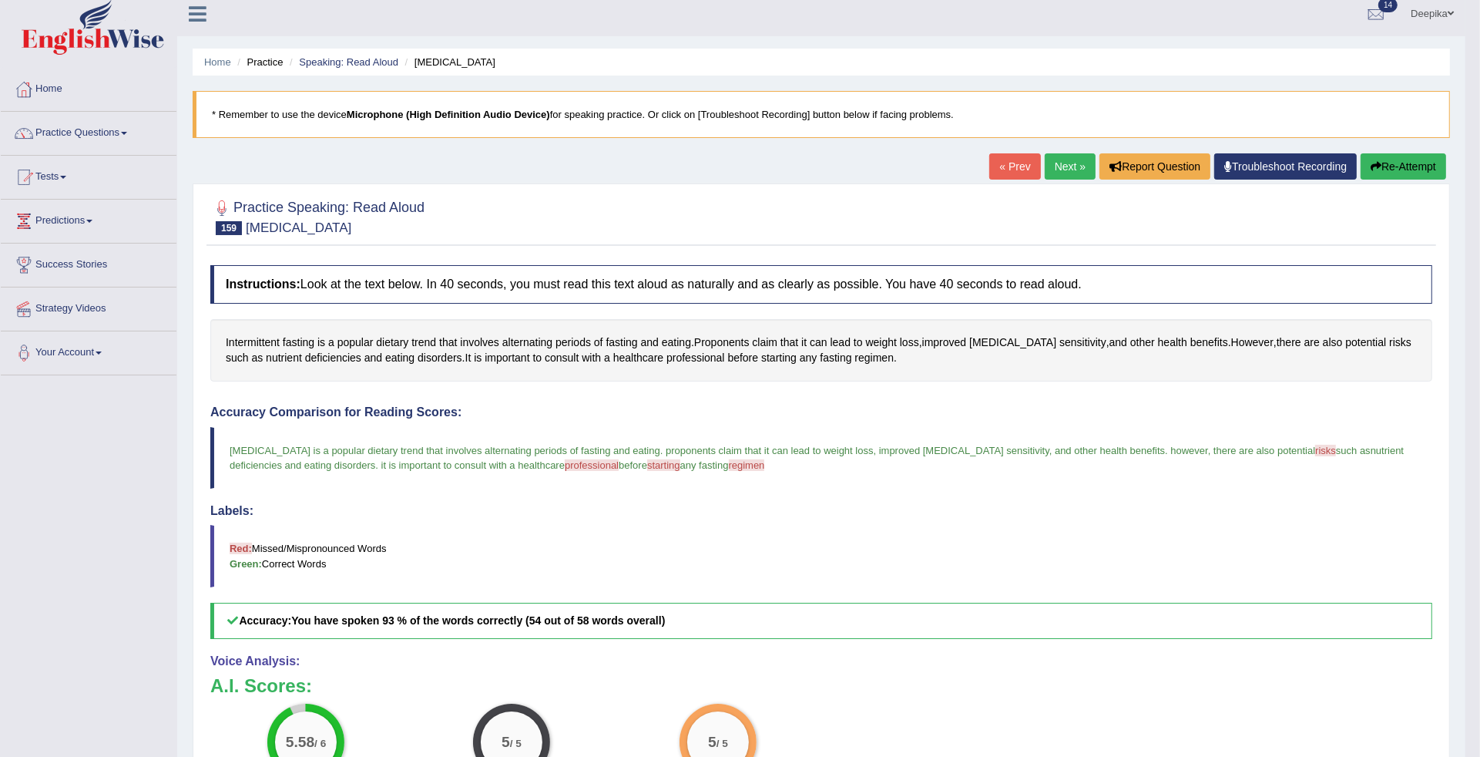
click at [1050, 163] on link "Next »" at bounding box center [1070, 166] width 51 height 26
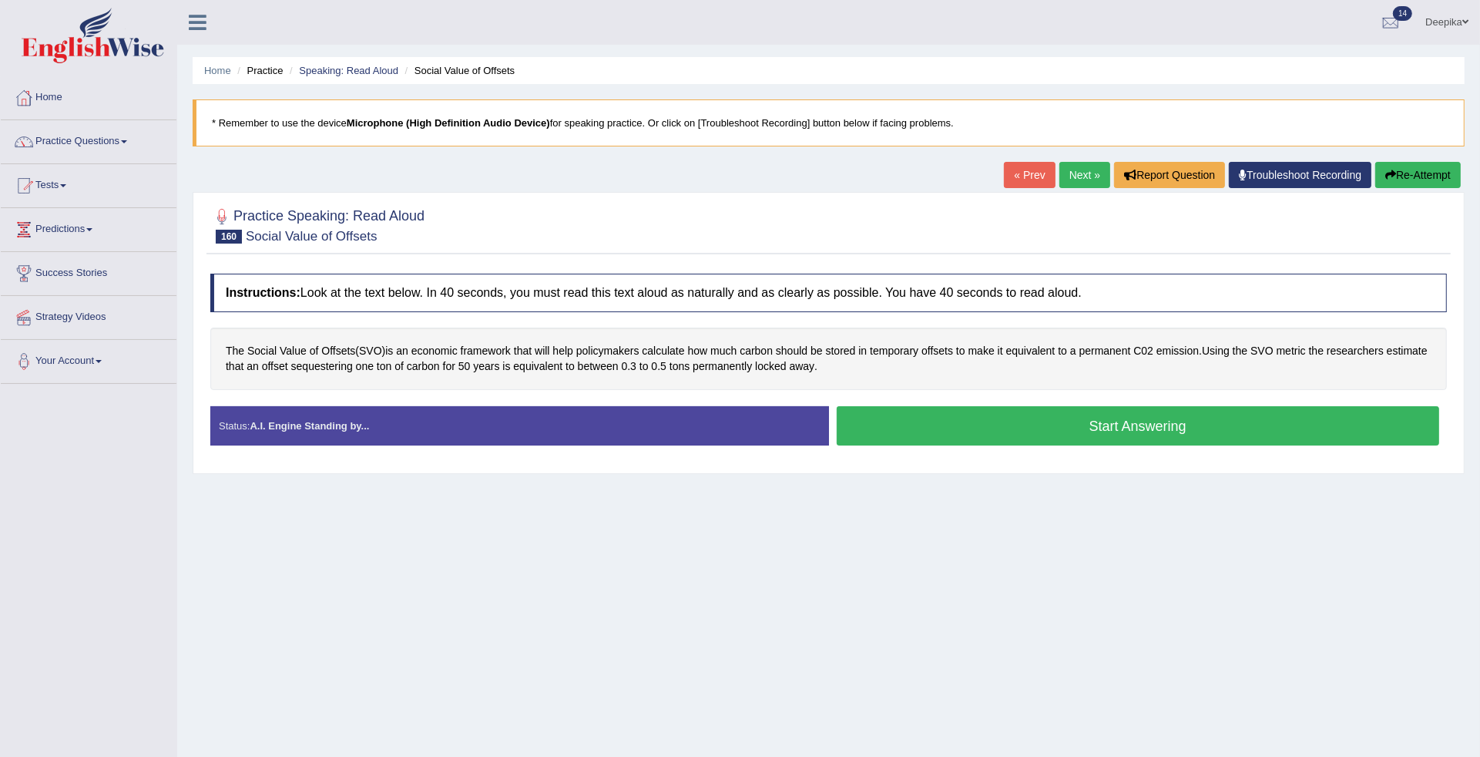
click at [1013, 428] on button "Start Answering" at bounding box center [1138, 425] width 603 height 39
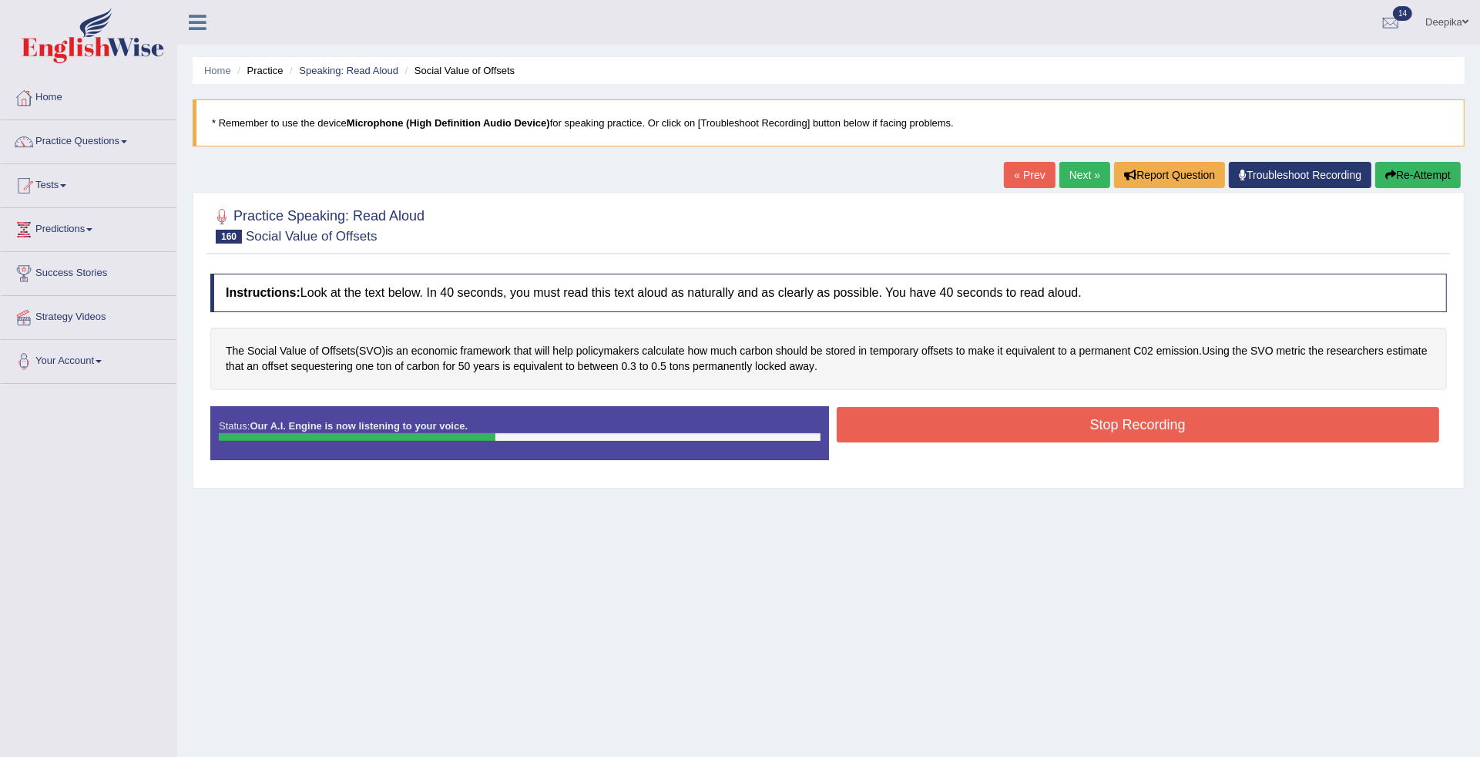
click at [1013, 428] on button "Stop Recording" at bounding box center [1138, 424] width 603 height 35
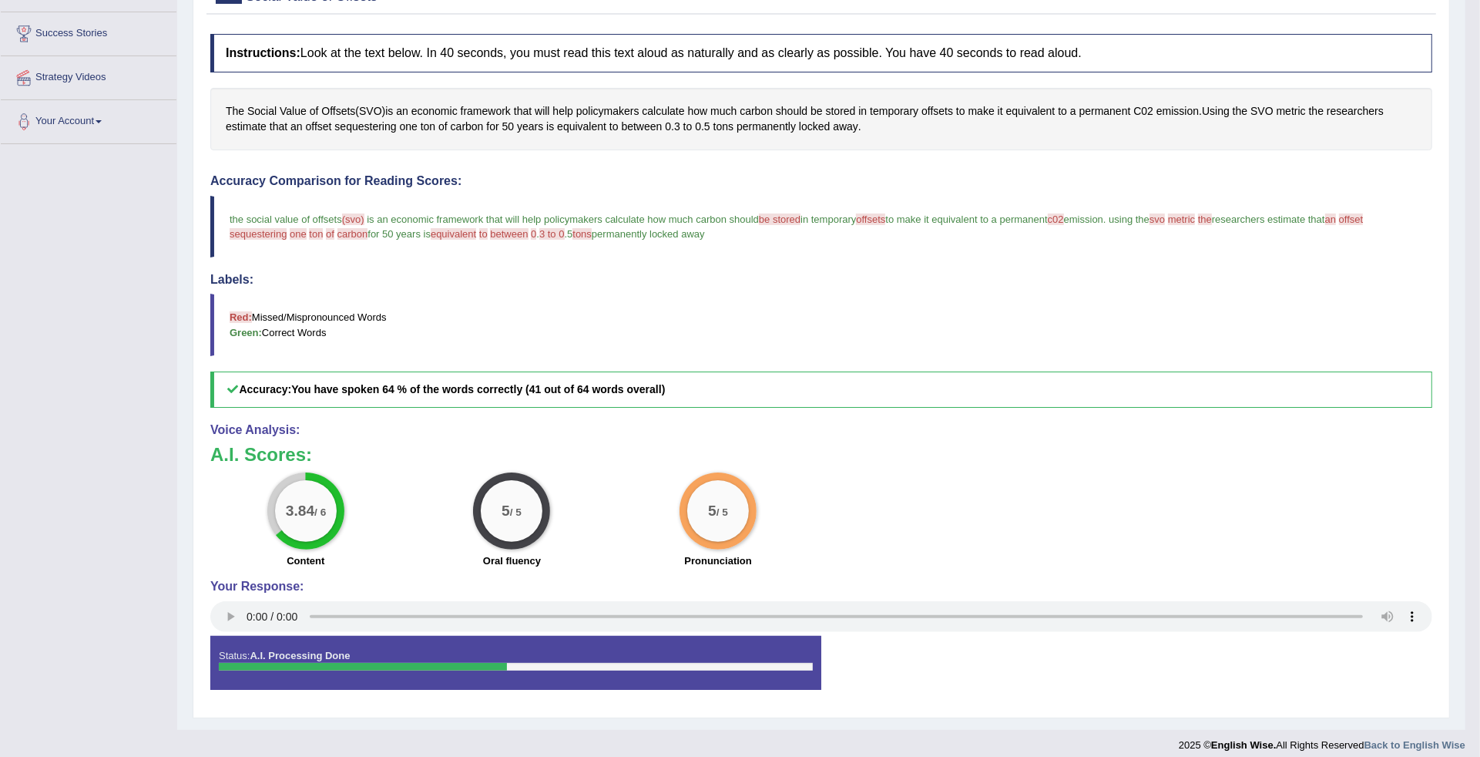
scroll to position [247, 0]
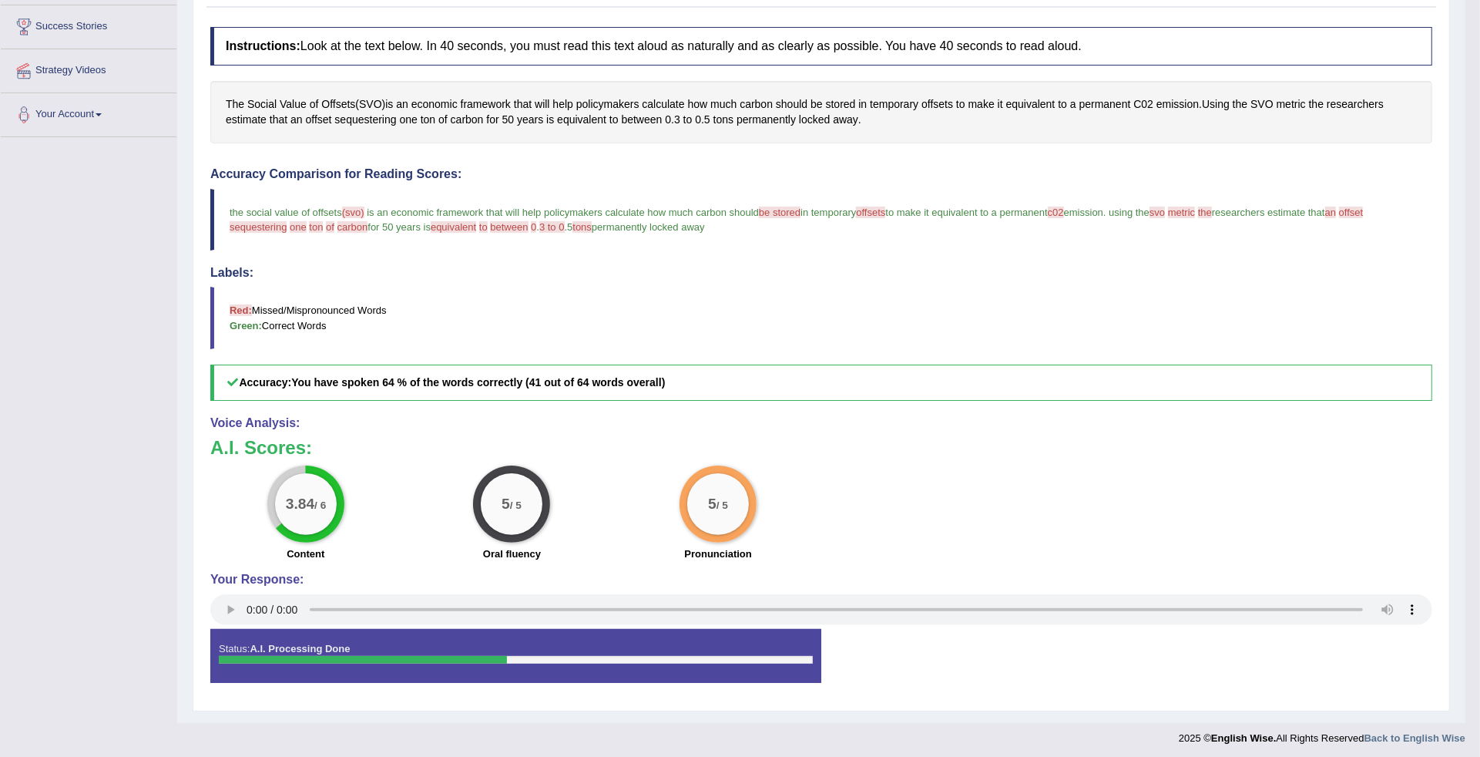
click at [1479, 156] on body "Toggle navigation Home Practice Questions Speaking Practice Read Aloud Repeat S…" at bounding box center [740, 131] width 1480 height 757
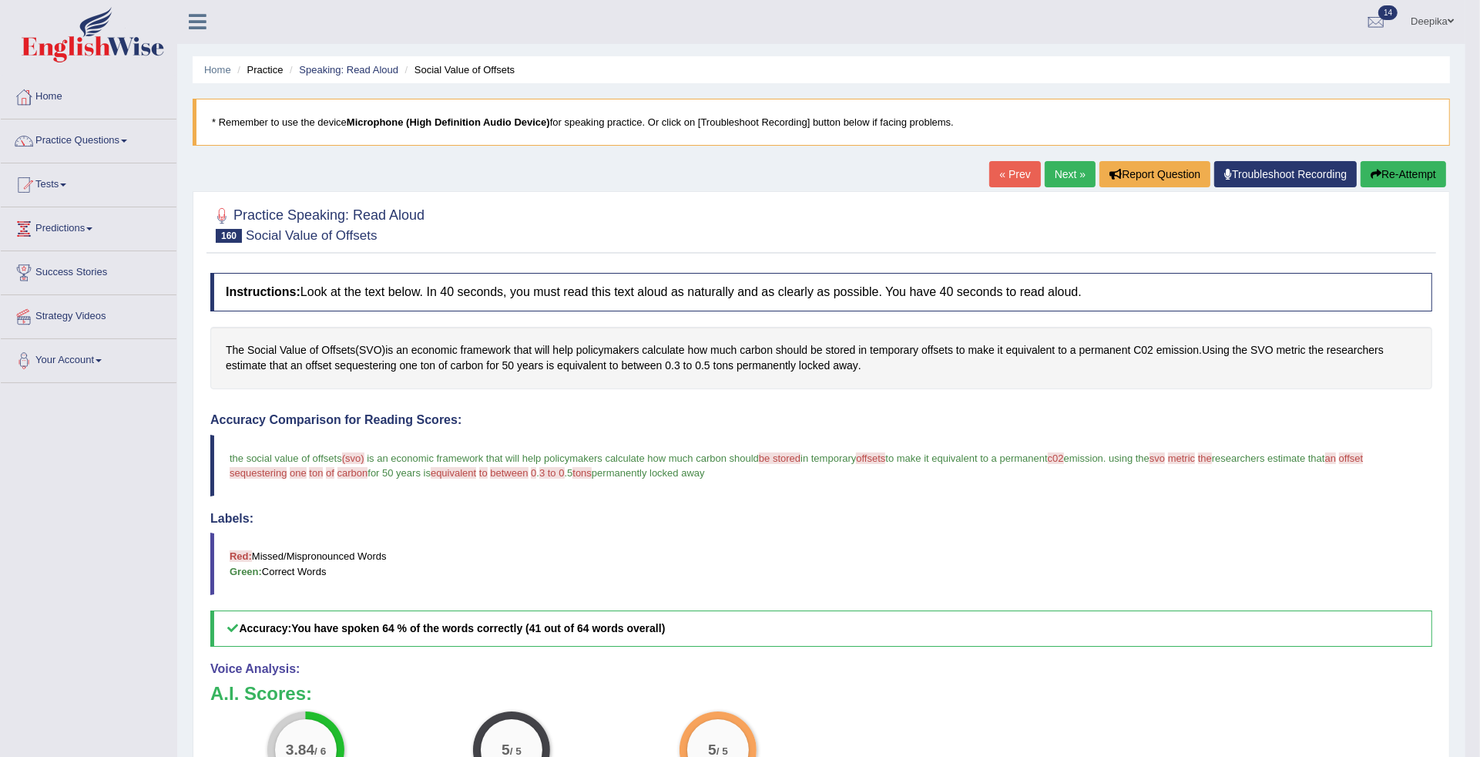
scroll to position [0, 0]
click at [1061, 179] on link "Next »" at bounding box center [1070, 175] width 51 height 26
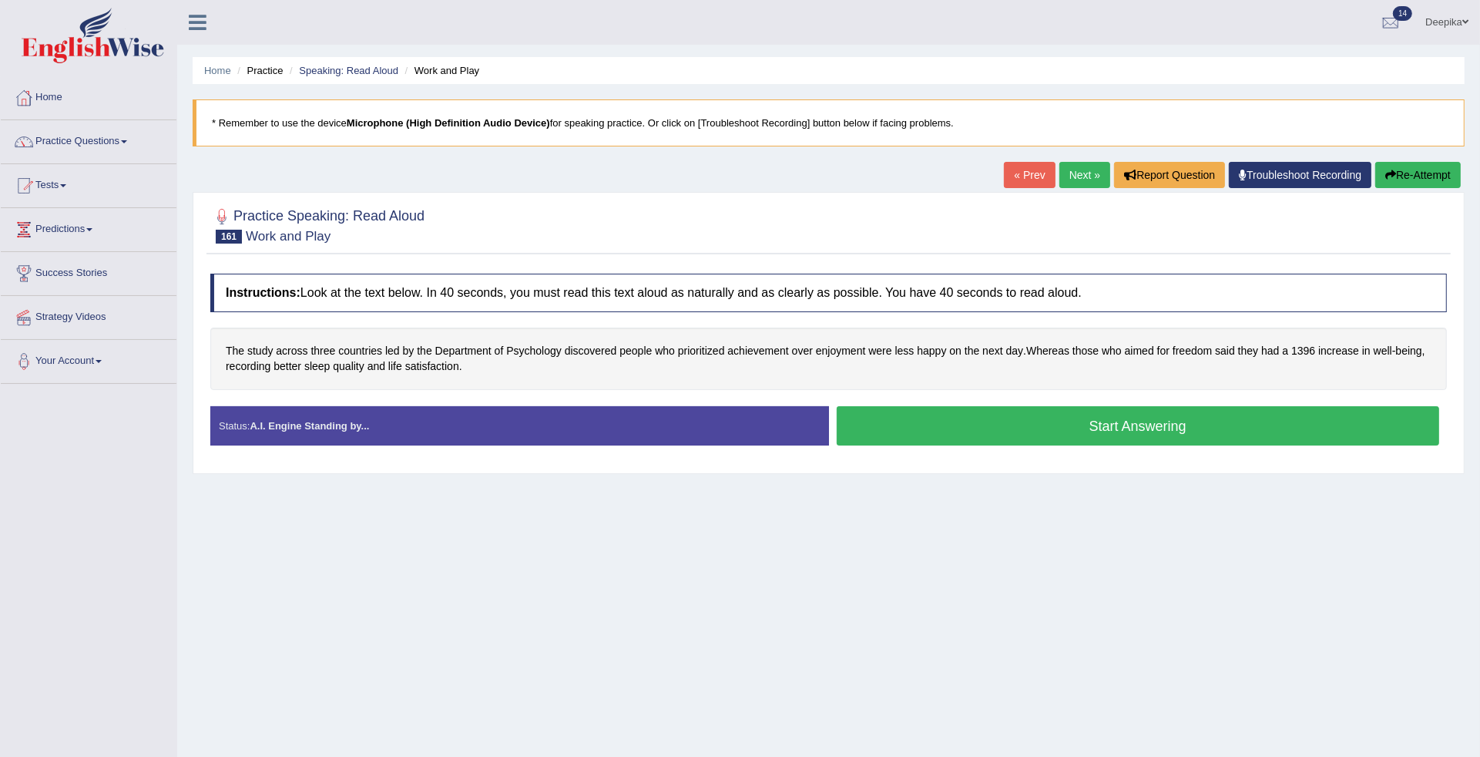
click at [1044, 418] on button "Start Answering" at bounding box center [1138, 425] width 603 height 39
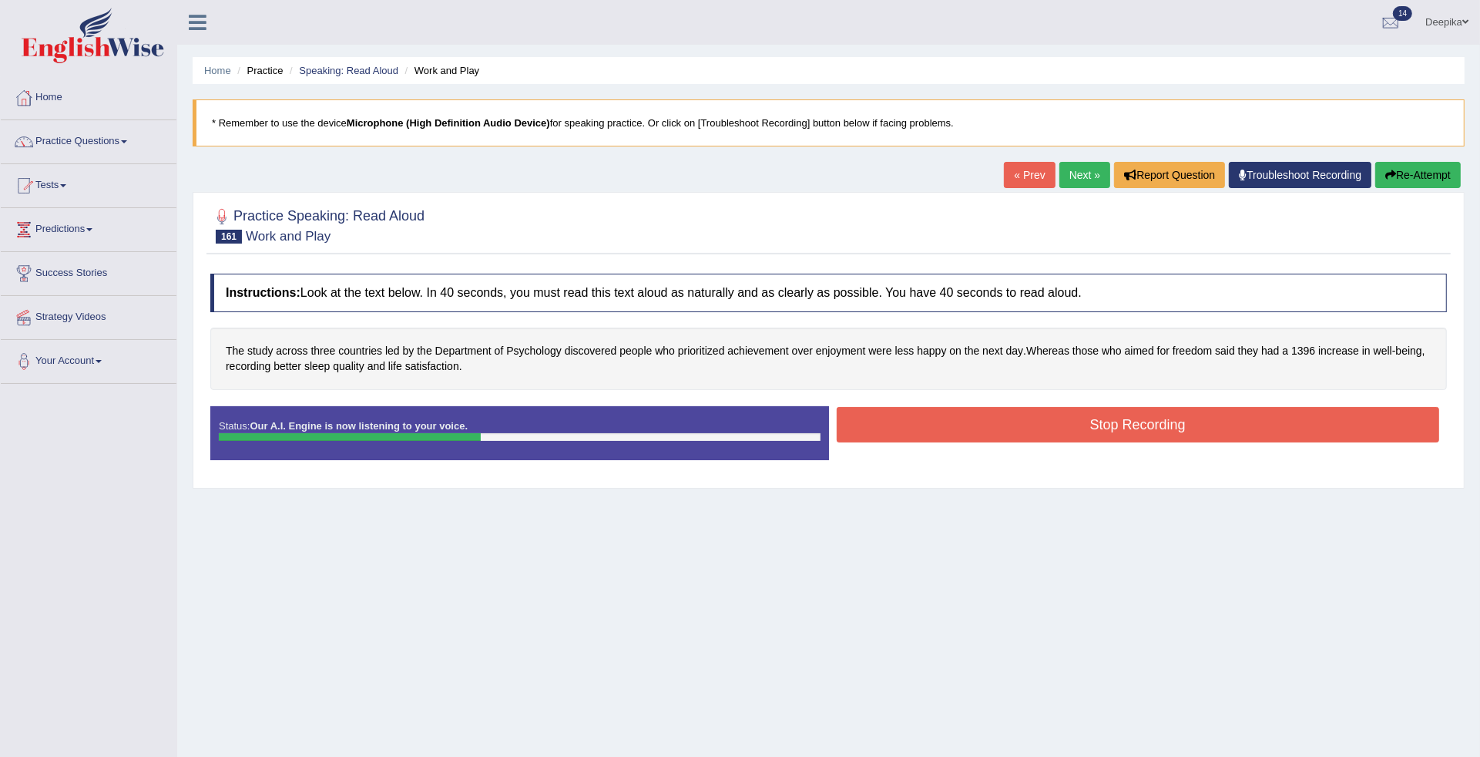
click at [1044, 418] on button "Stop Recording" at bounding box center [1138, 424] width 603 height 35
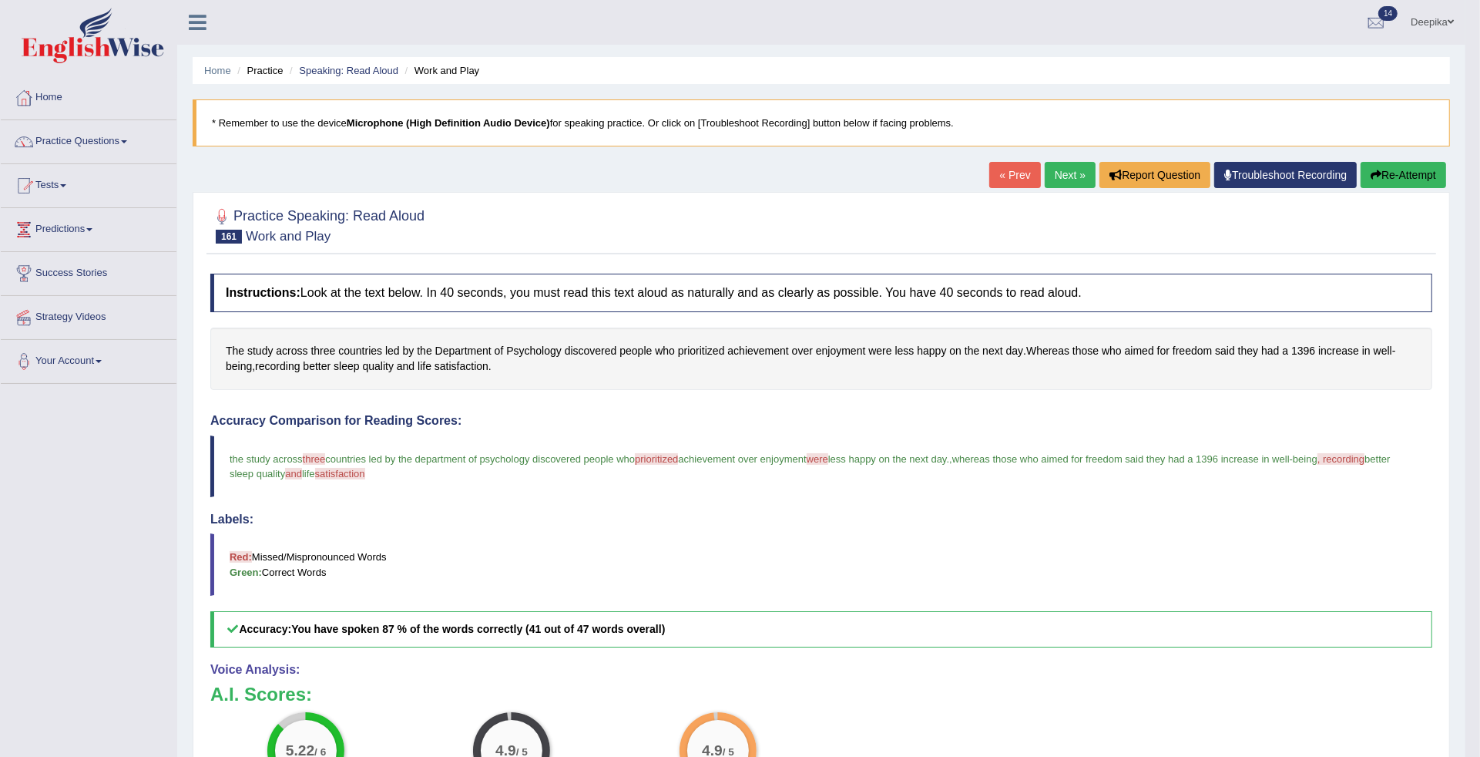
click at [1058, 171] on link "Next »" at bounding box center [1070, 175] width 51 height 26
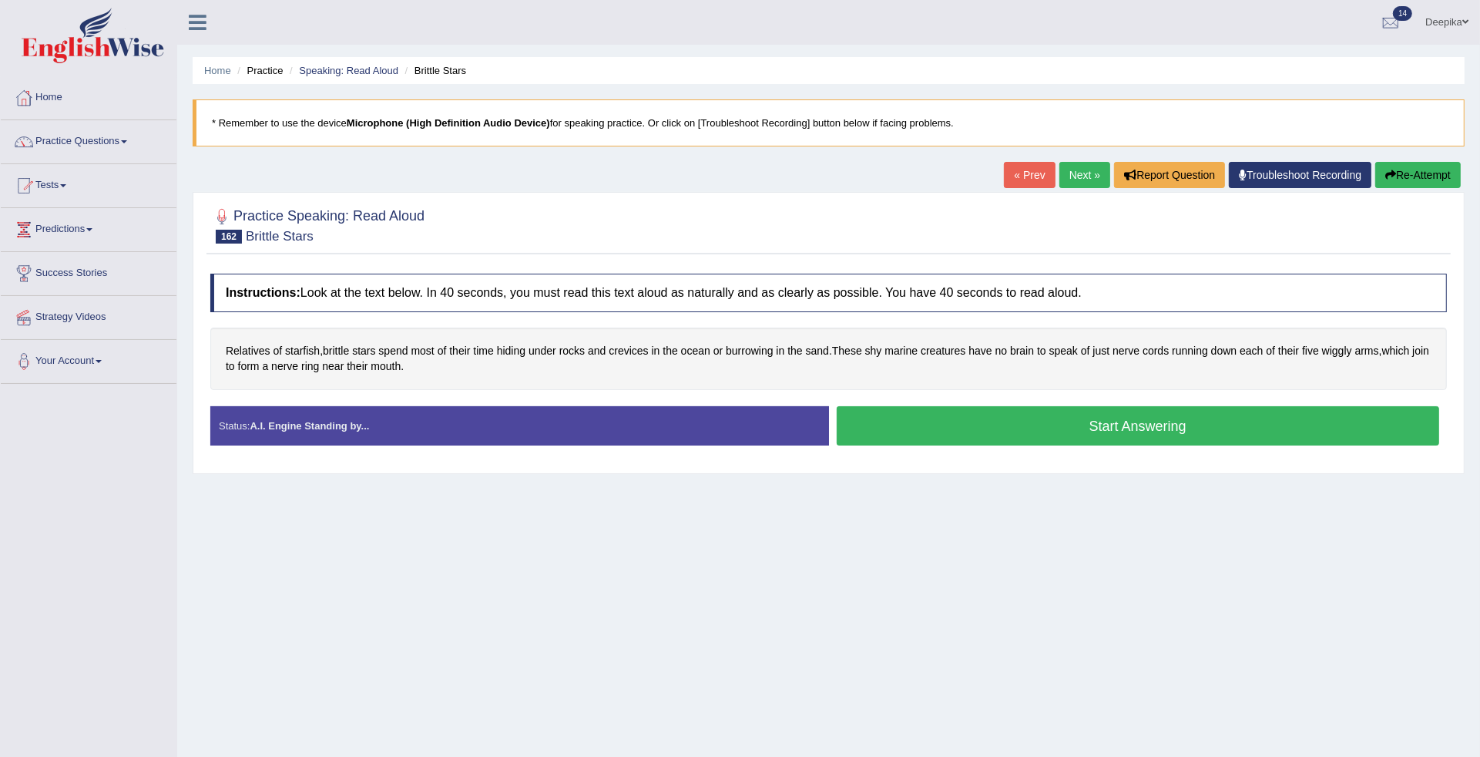
click at [986, 425] on button "Start Answering" at bounding box center [1138, 425] width 603 height 39
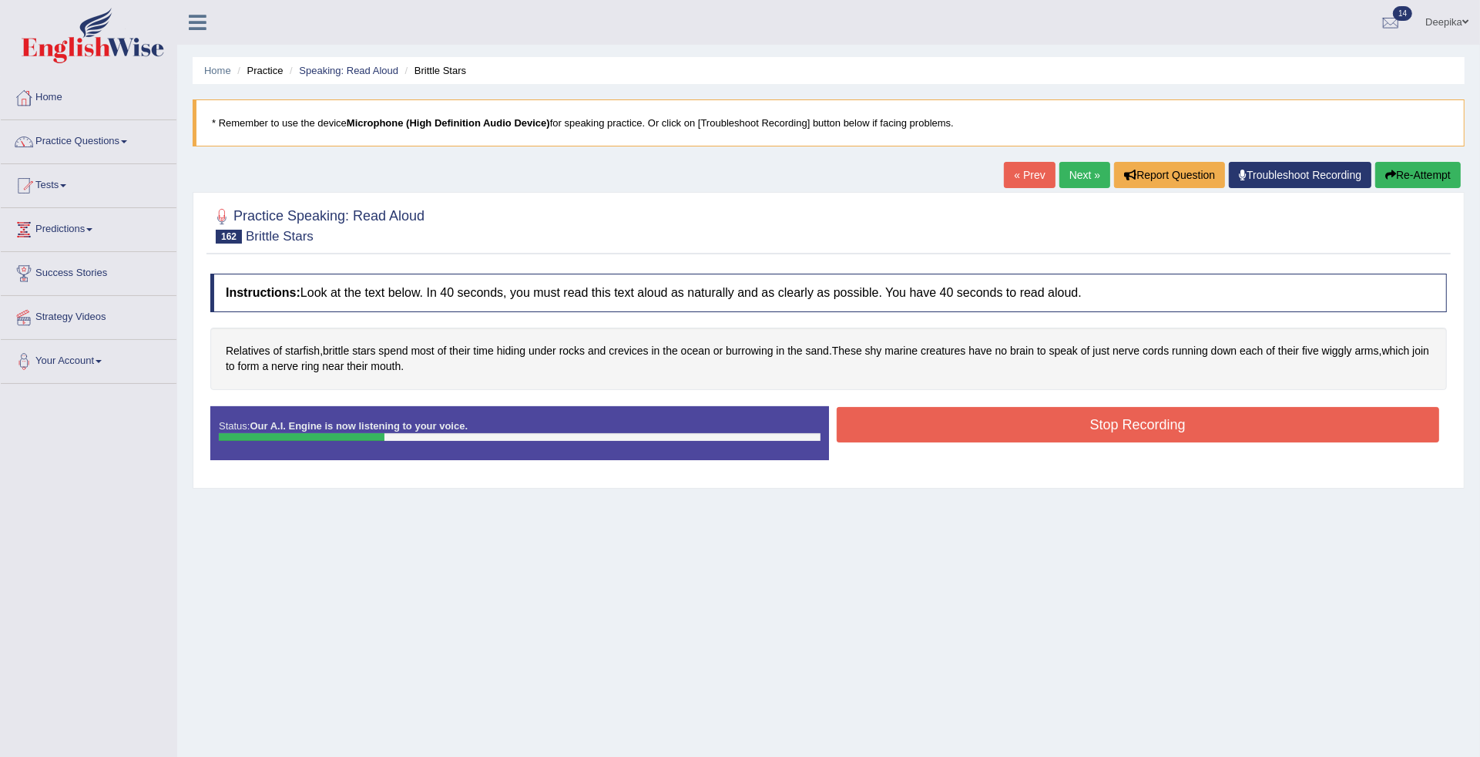
click at [986, 425] on button "Stop Recording" at bounding box center [1138, 424] width 603 height 35
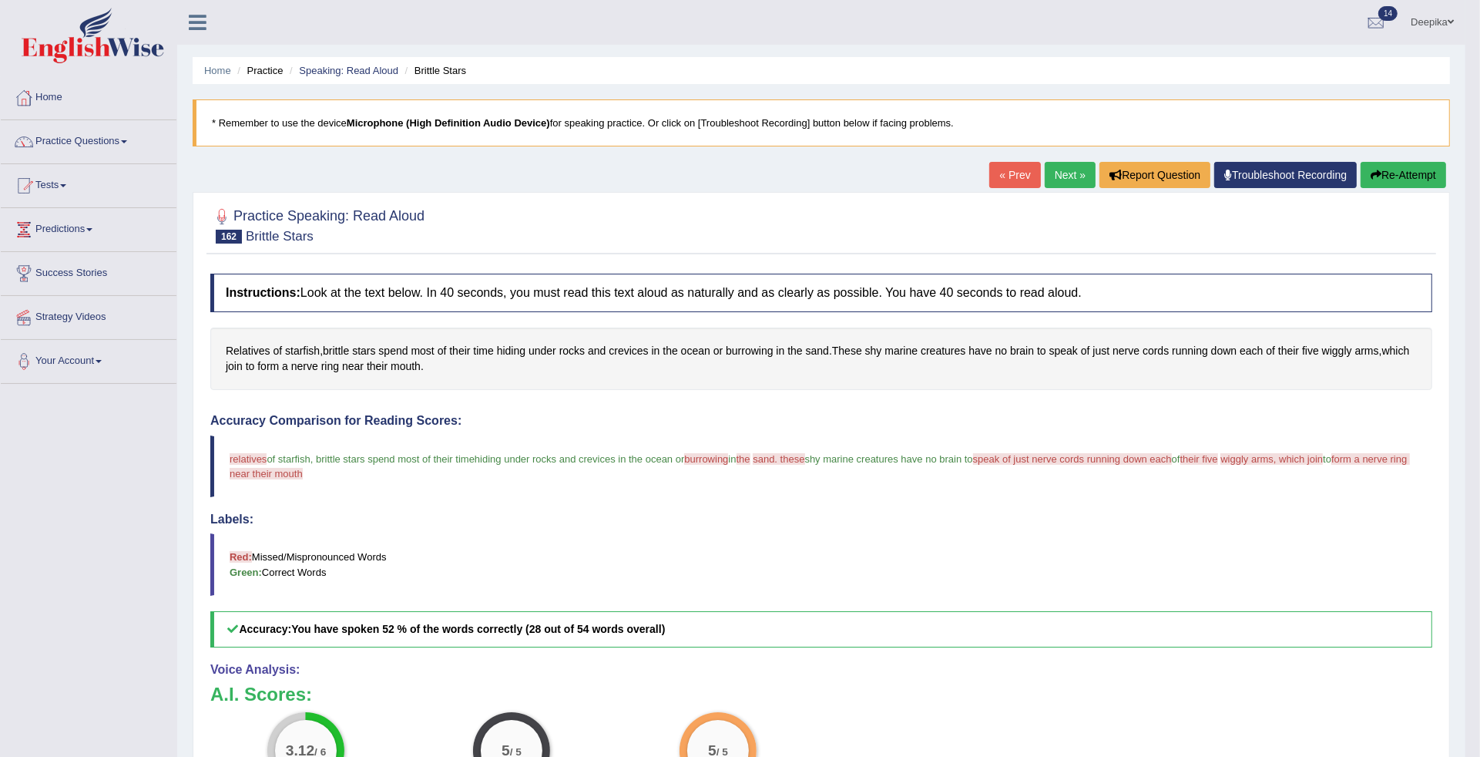
click at [1056, 176] on link "Next »" at bounding box center [1070, 175] width 51 height 26
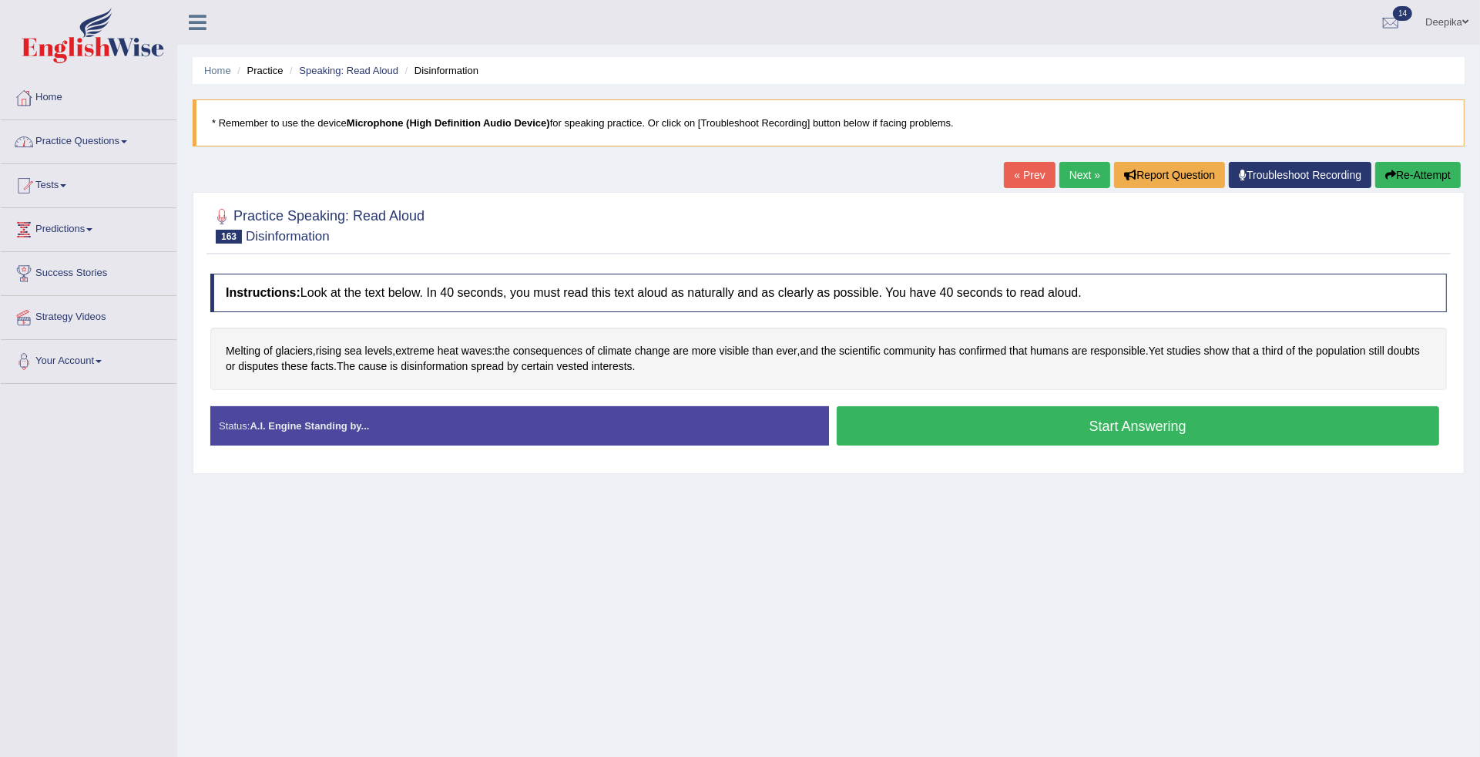
click at [124, 143] on link "Practice Questions" at bounding box center [89, 139] width 176 height 39
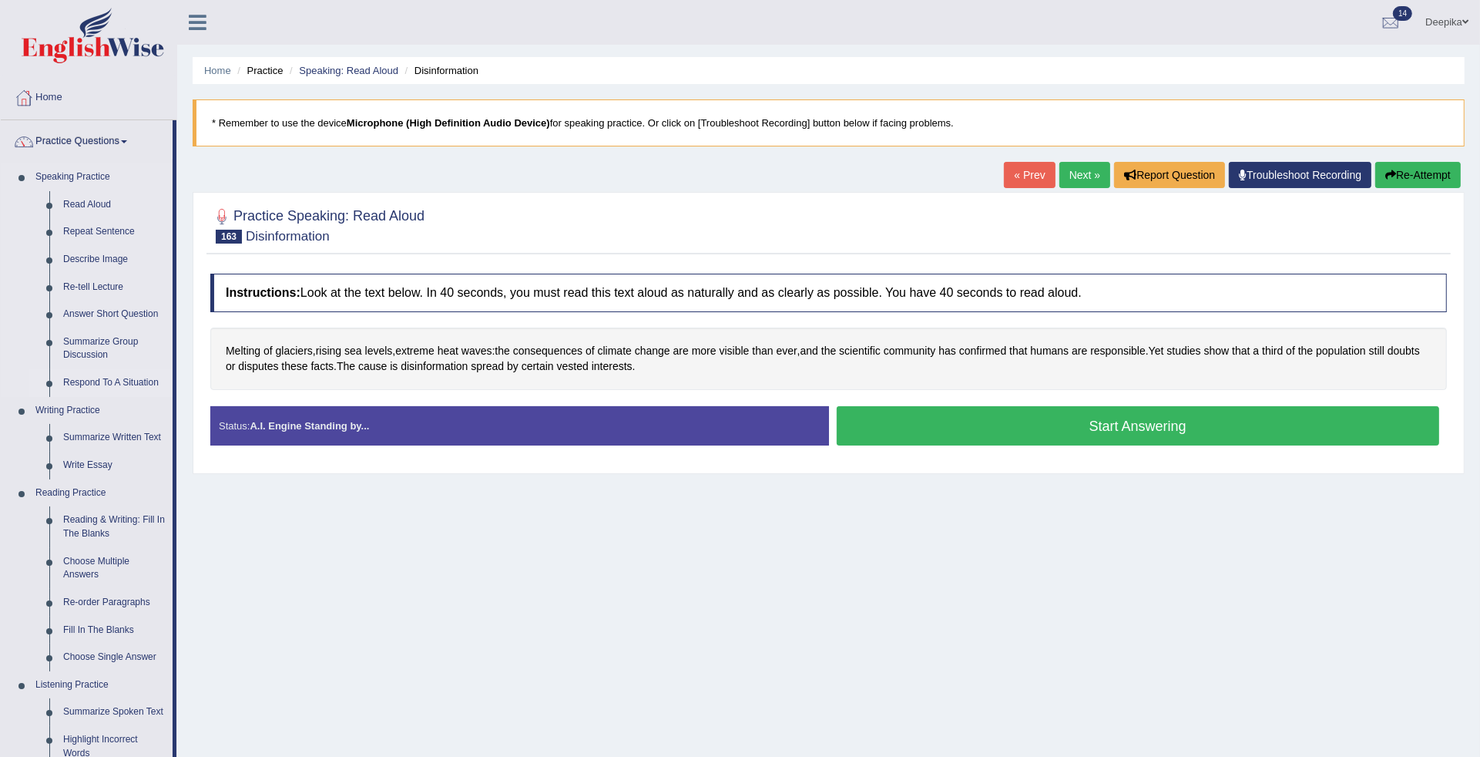
click at [90, 384] on link "Respond To A Situation" at bounding box center [114, 383] width 116 height 28
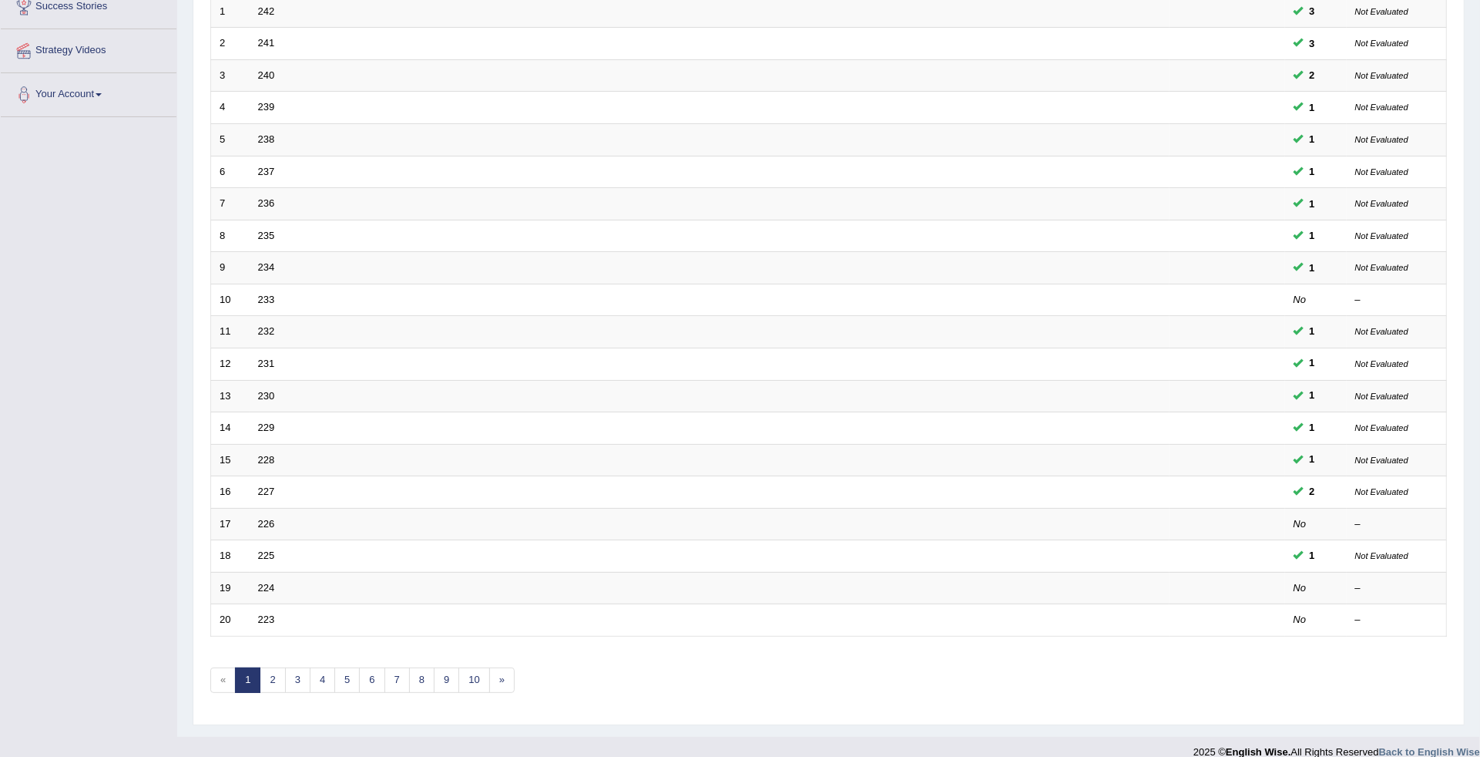
scroll to position [267, 0]
click at [277, 668] on link "2" at bounding box center [272, 679] width 25 height 25
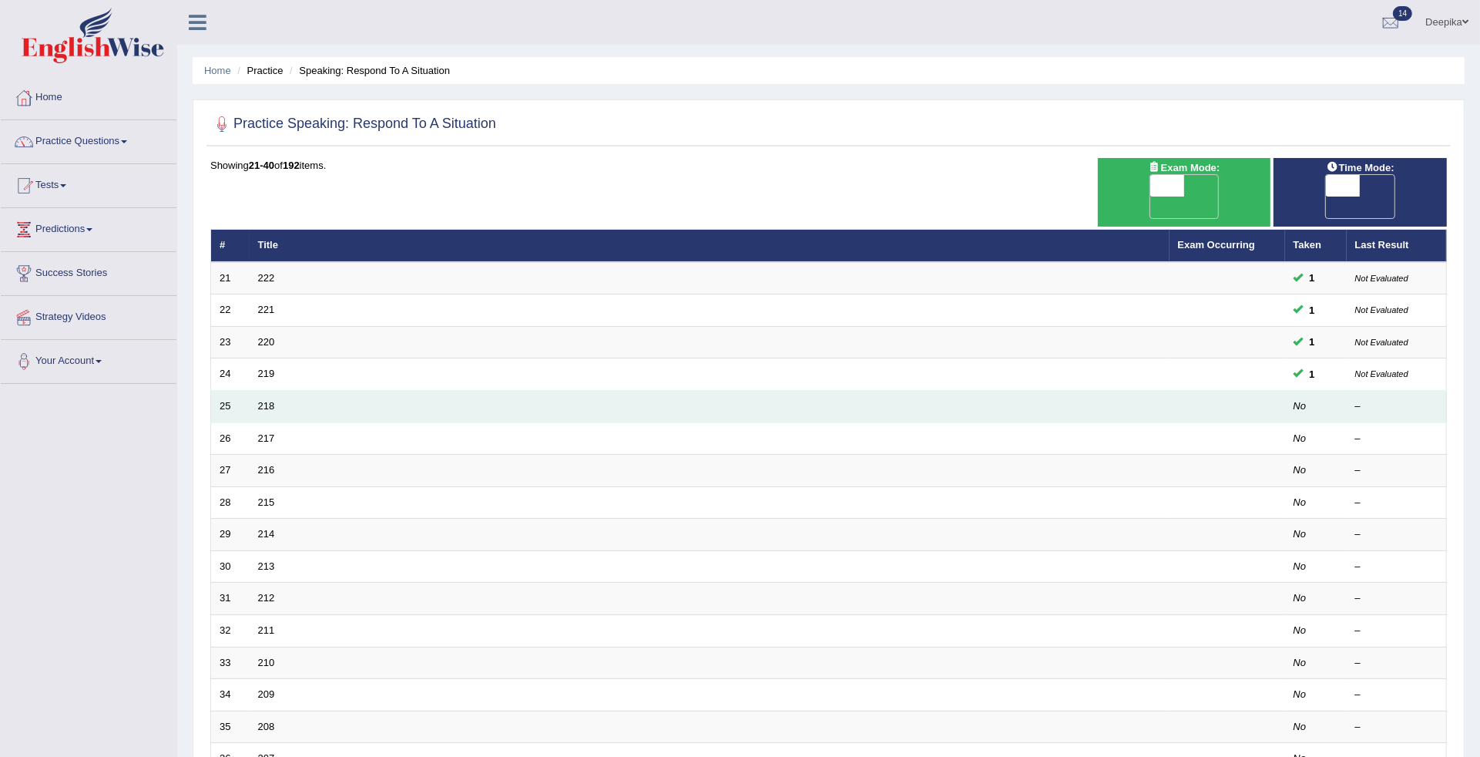
click at [247, 391] on td "25" at bounding box center [230, 407] width 39 height 32
click at [258, 400] on link "218" at bounding box center [266, 406] width 17 height 12
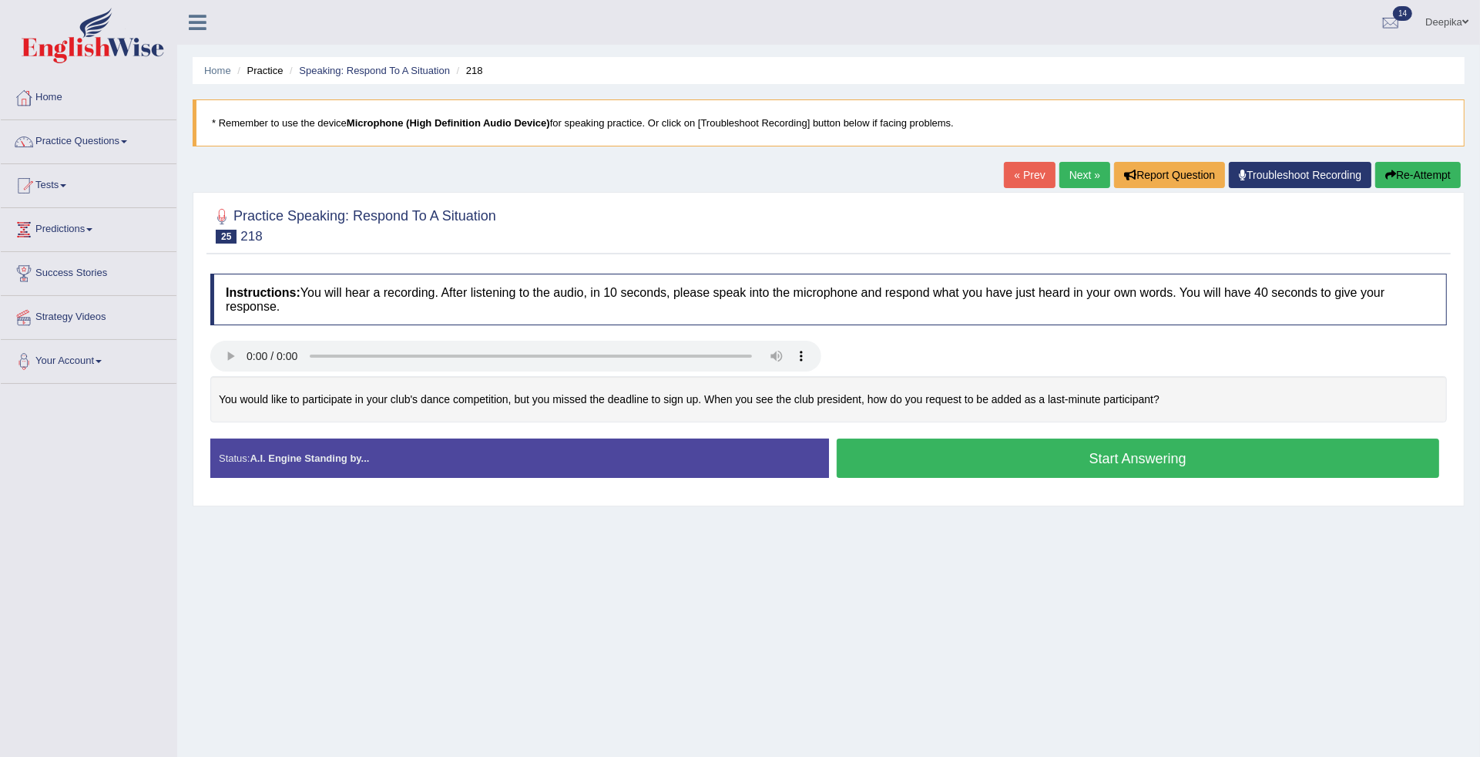
click at [900, 464] on button "Start Answering" at bounding box center [1138, 457] width 603 height 39
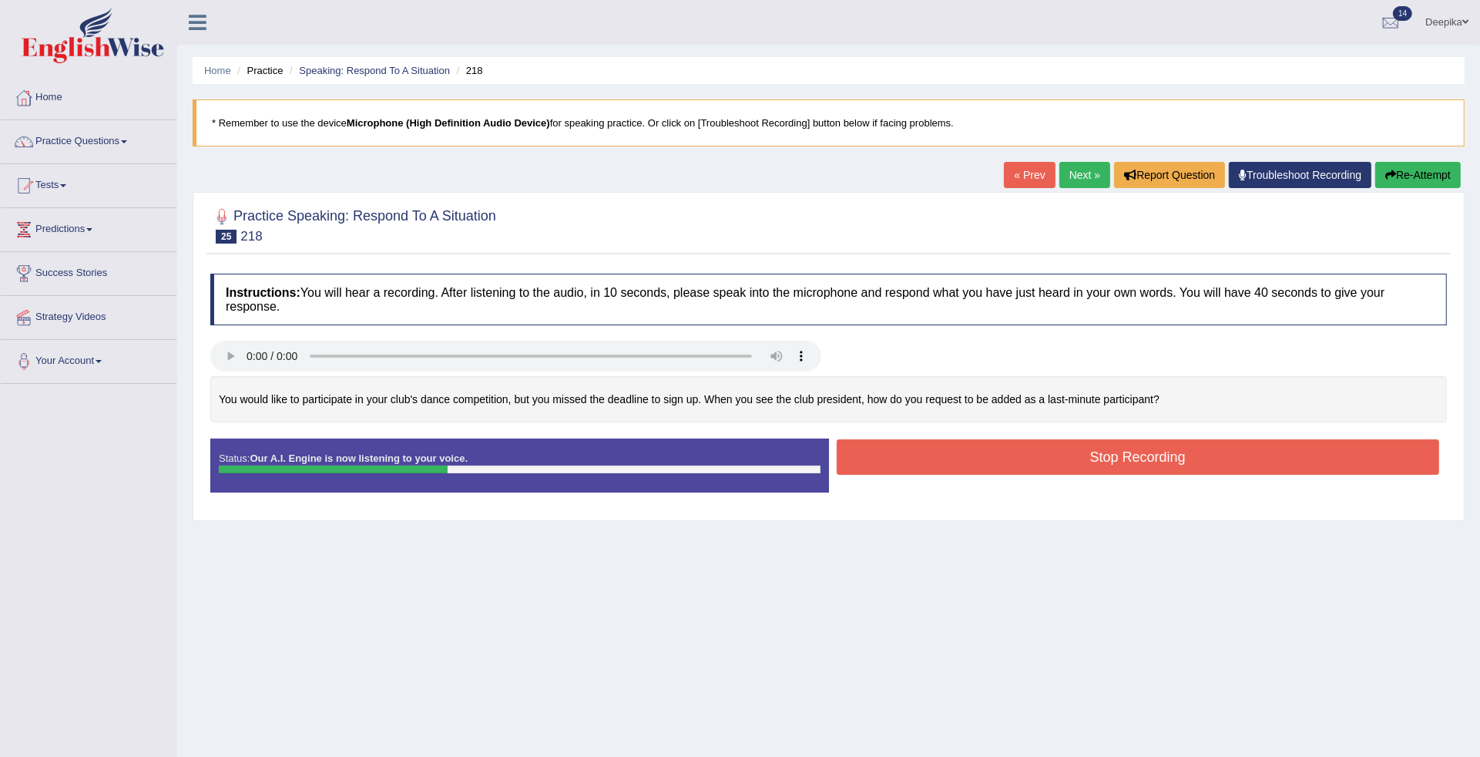
click at [900, 464] on button "Stop Recording" at bounding box center [1138, 456] width 603 height 35
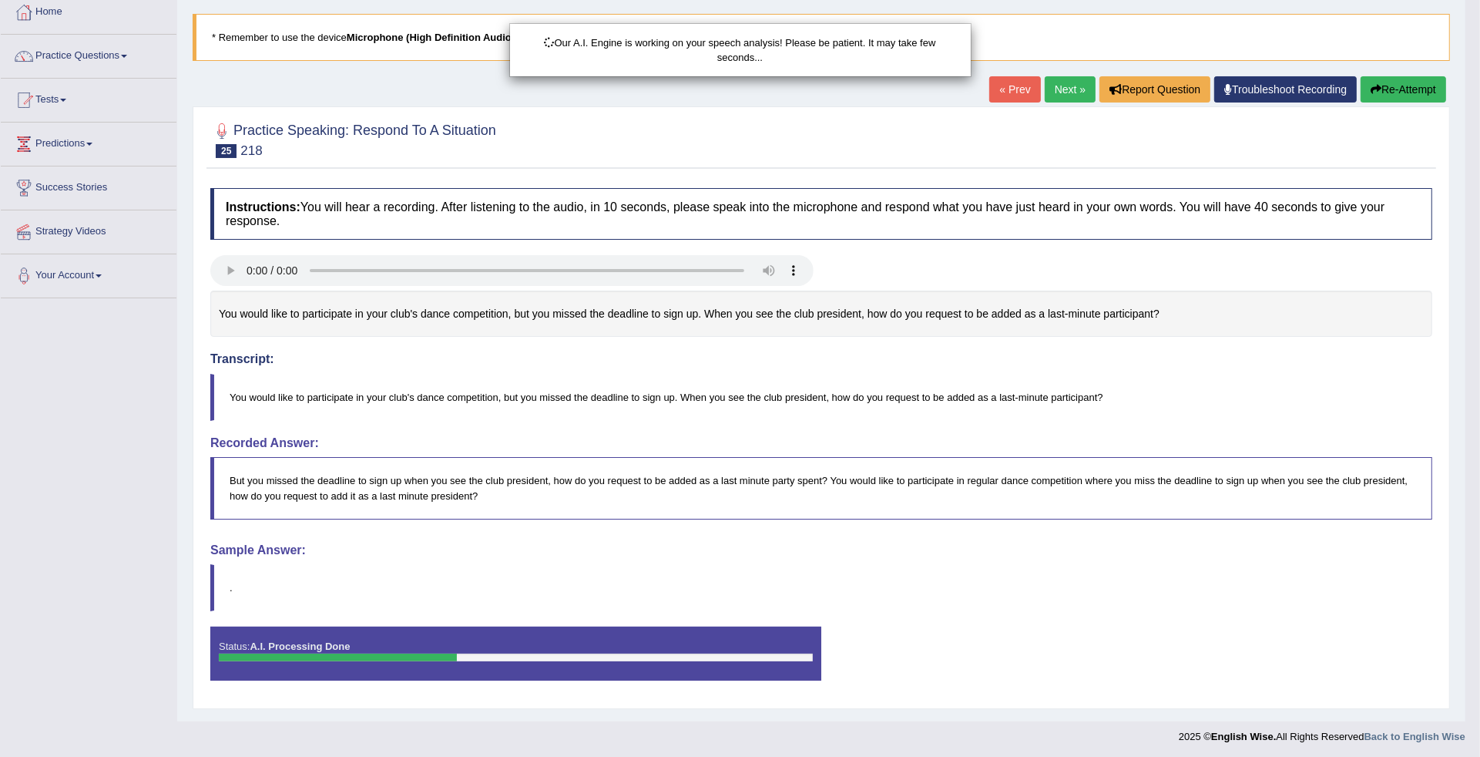
scroll to position [91, 0]
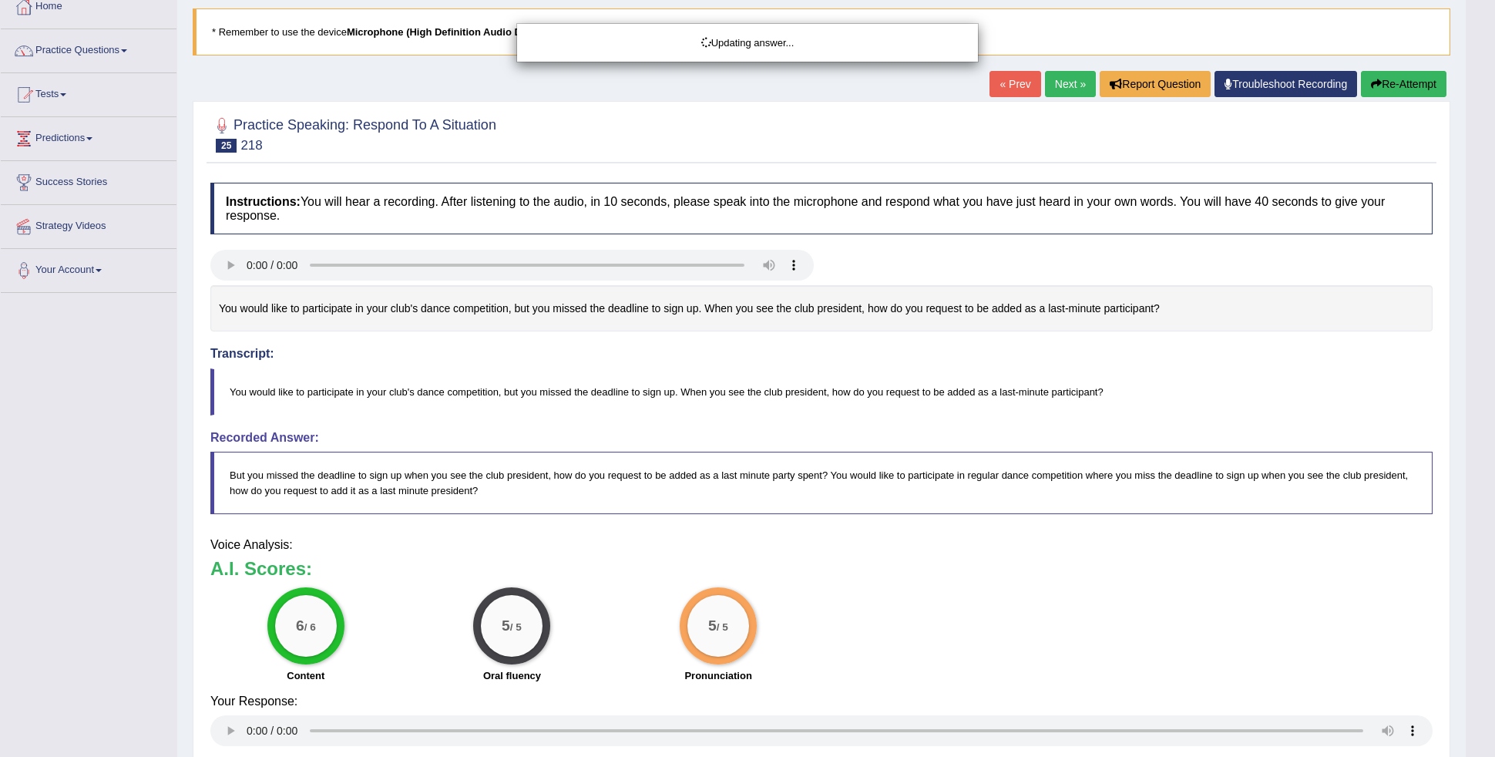
click at [1479, 666] on html "Toggle navigation Home Practice Questions Speaking Practice Read Aloud Repeat S…" at bounding box center [747, 287] width 1495 height 757
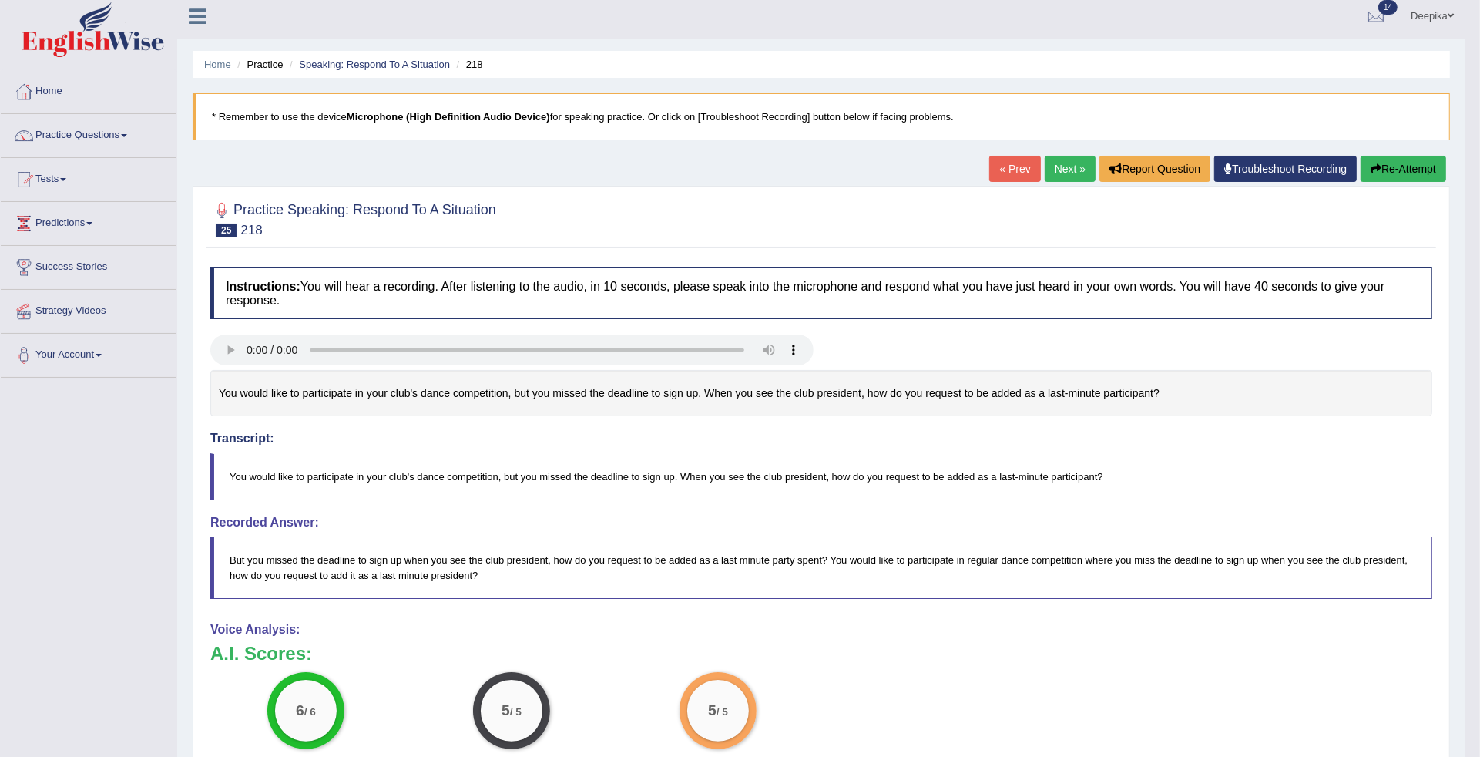
scroll to position [0, 0]
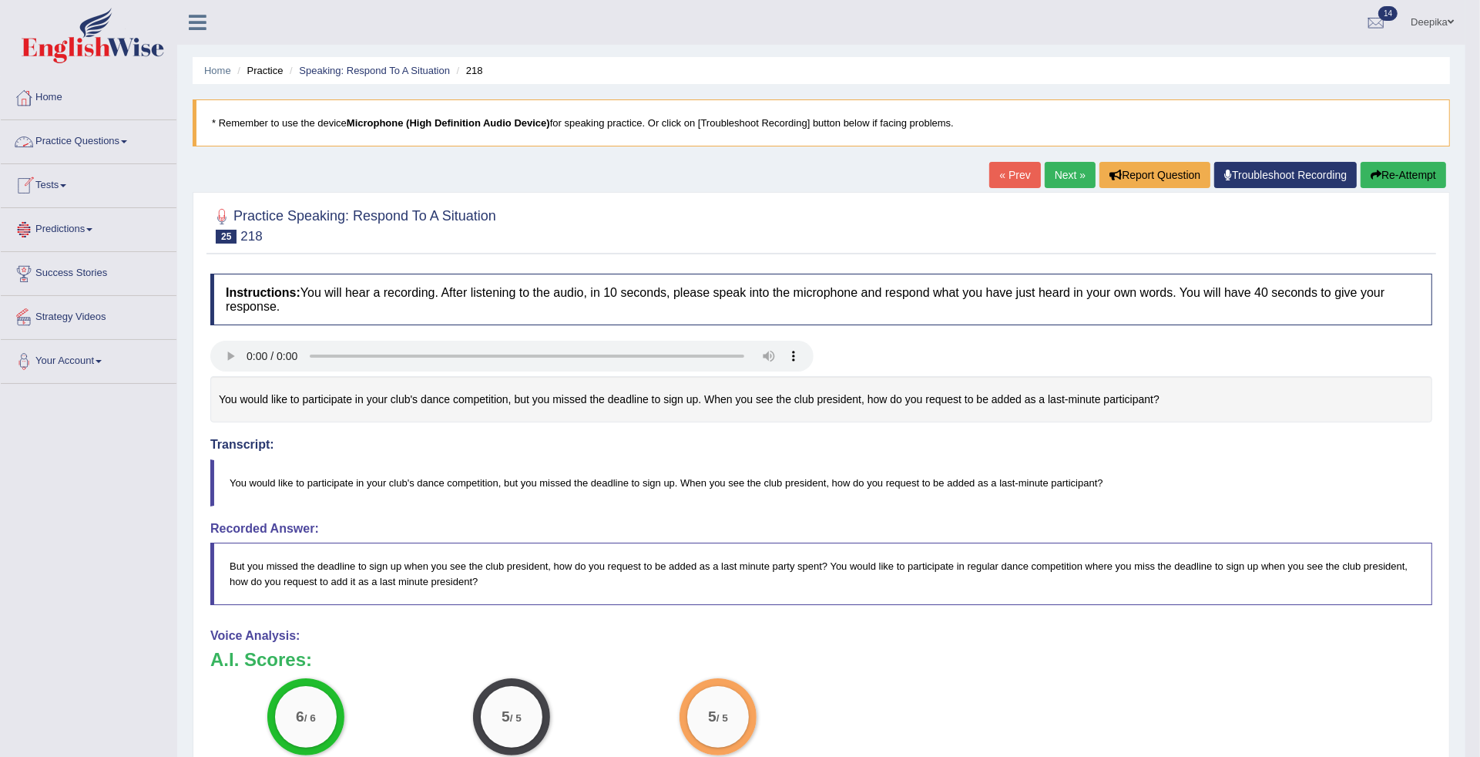
click at [127, 141] on span at bounding box center [124, 141] width 6 height 3
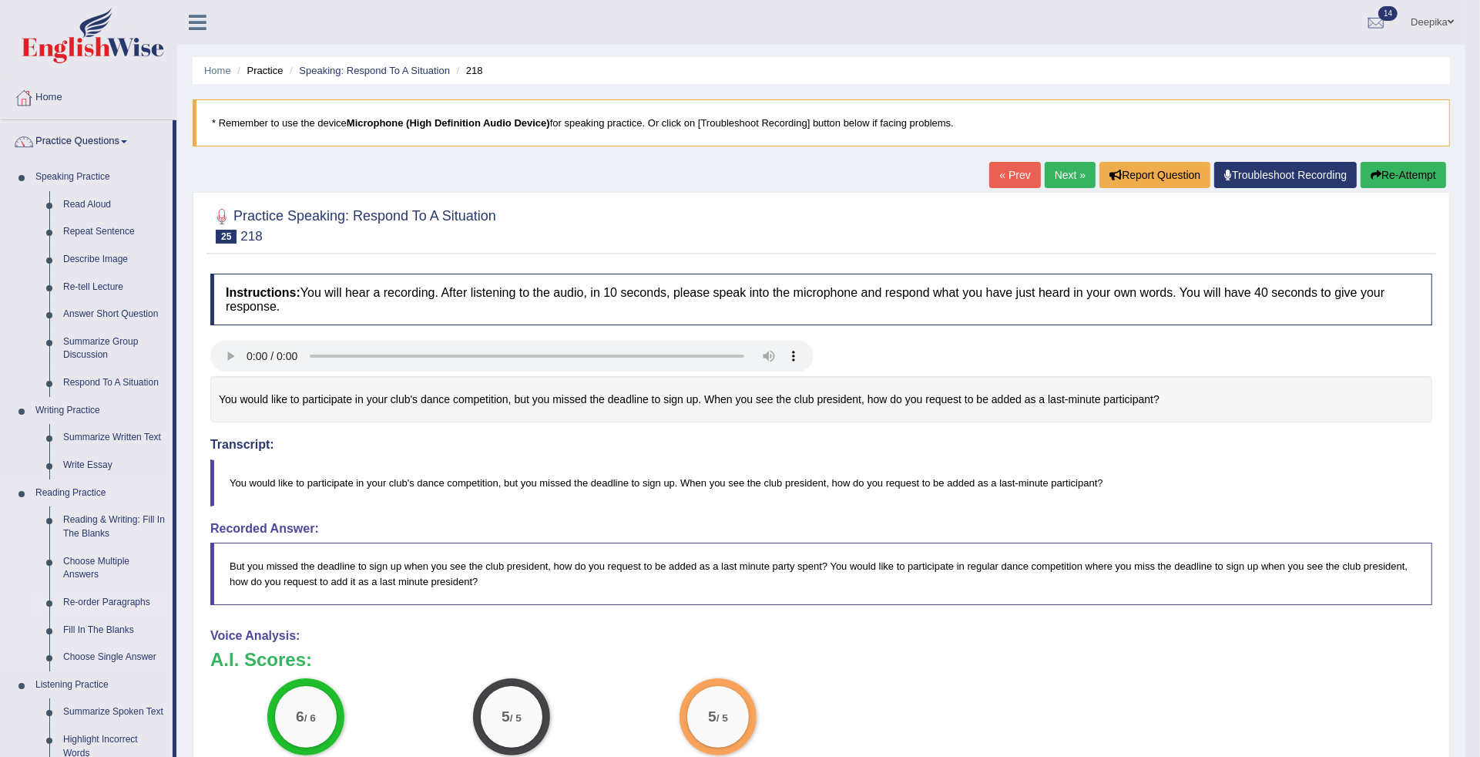
click at [90, 598] on link "Re-order Paragraphs" at bounding box center [114, 603] width 116 height 28
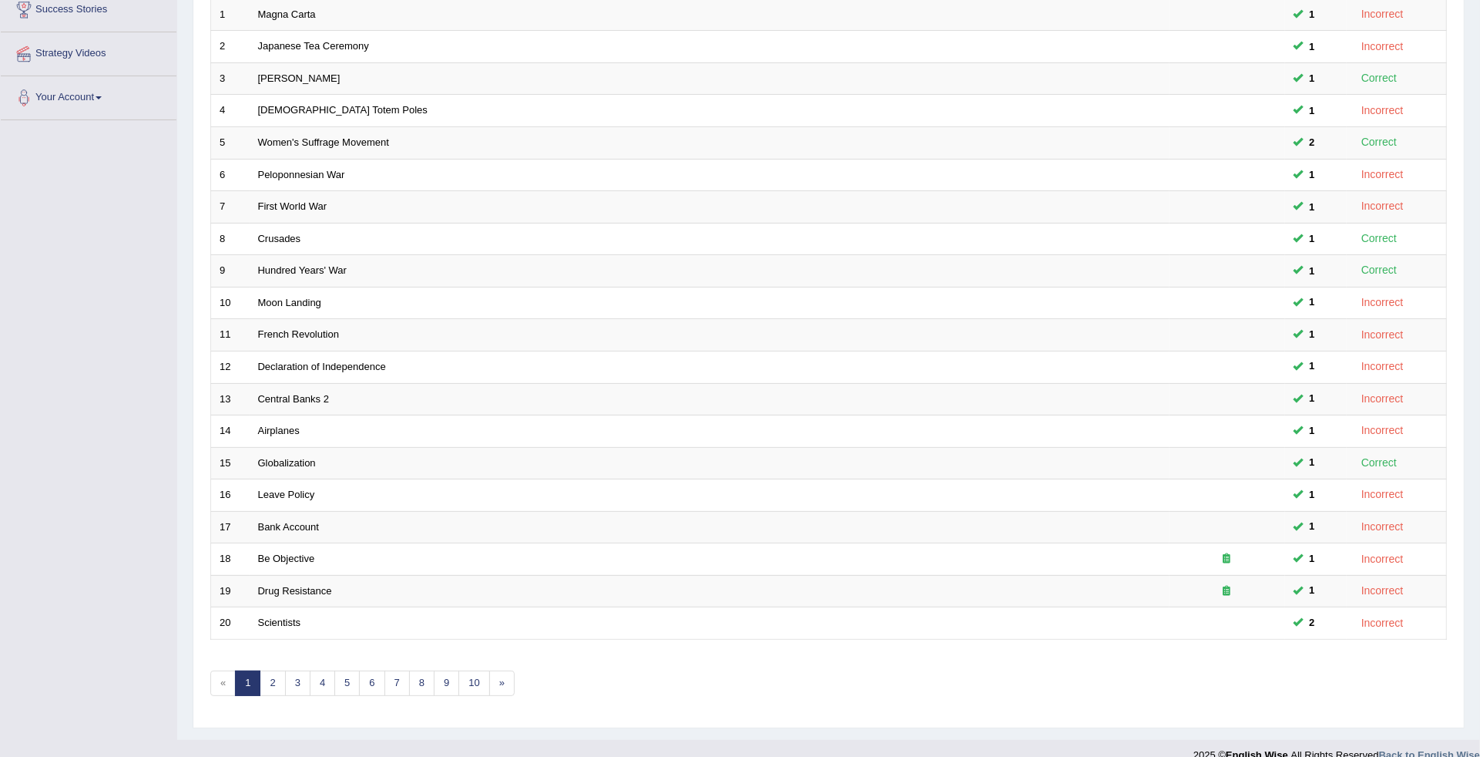
scroll to position [267, 0]
click at [374, 668] on link "6" at bounding box center [371, 679] width 25 height 25
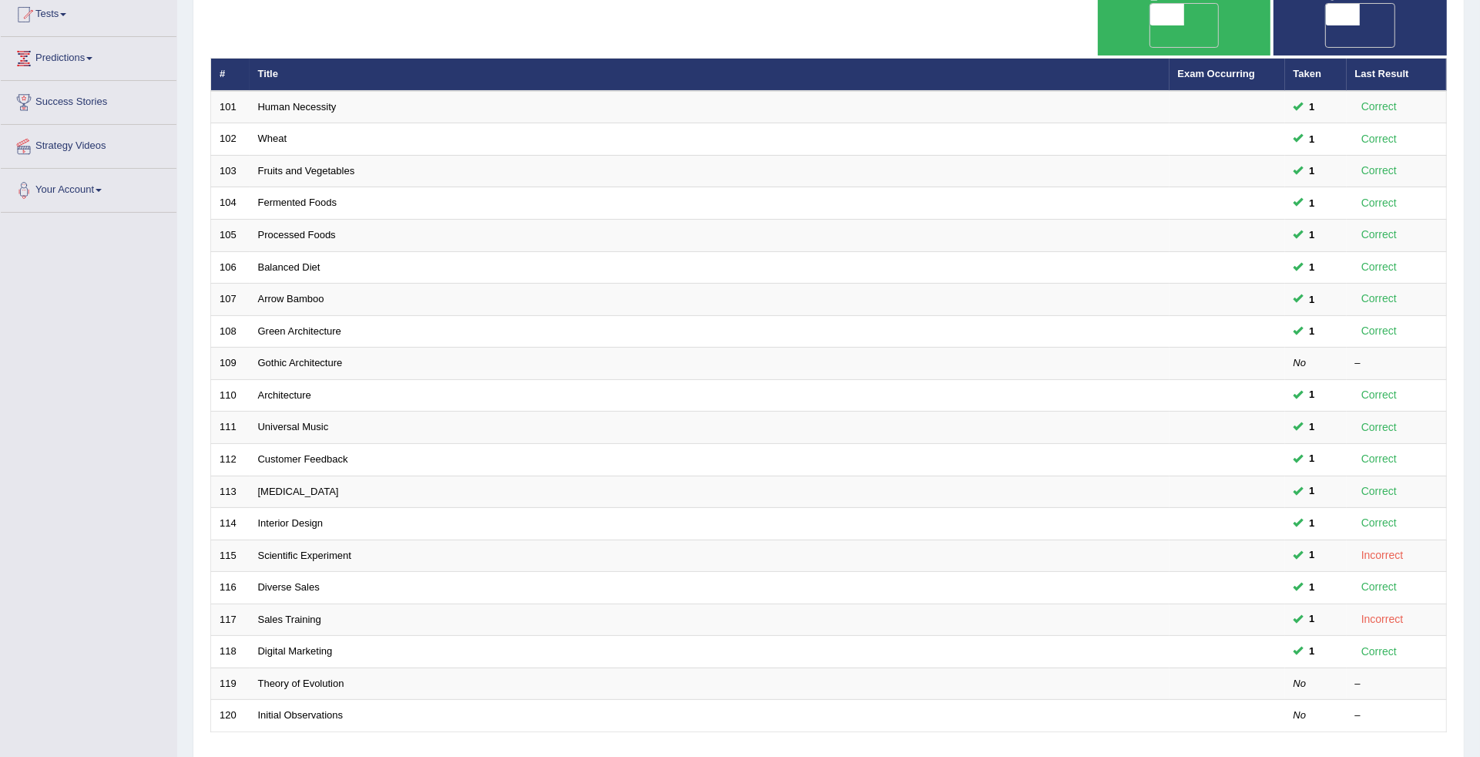
scroll to position [232, 0]
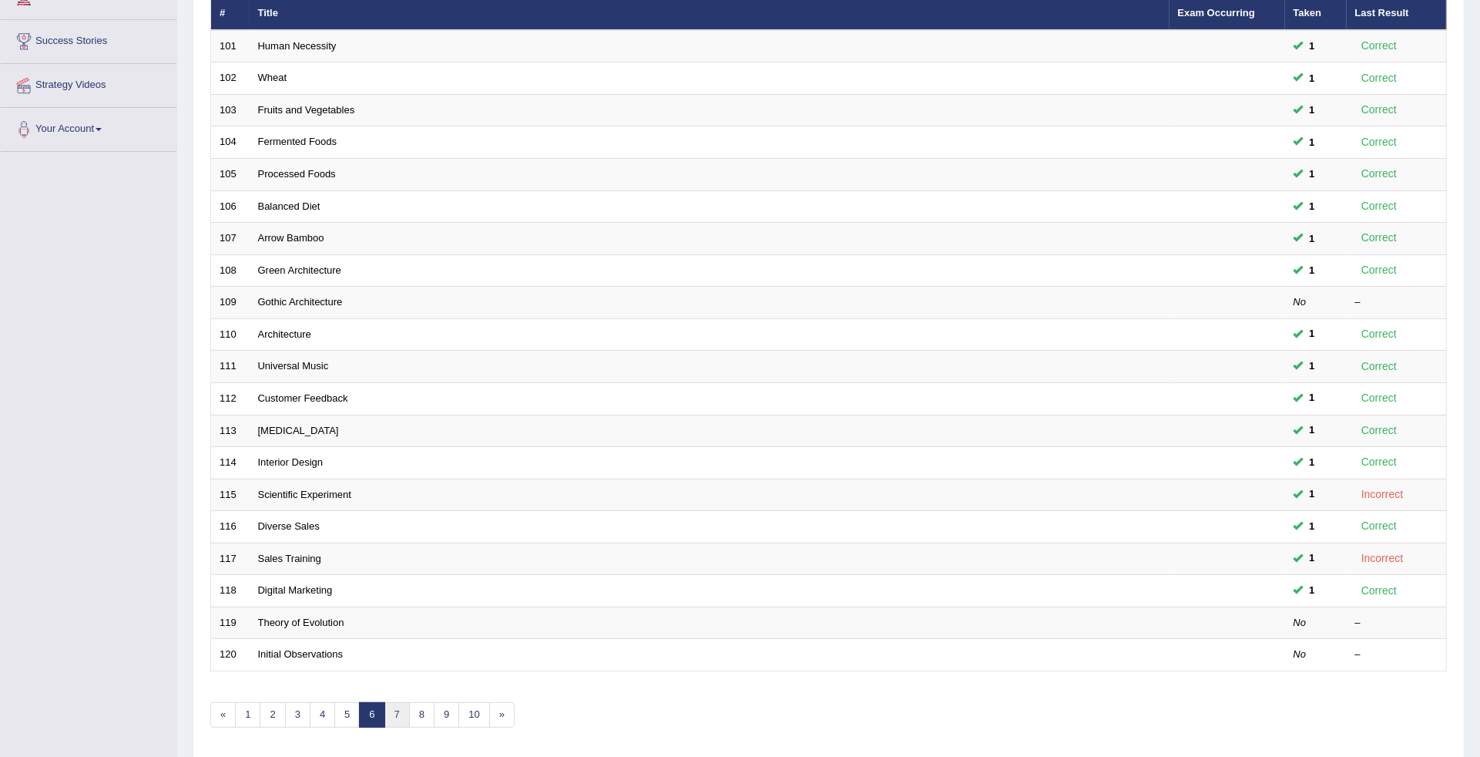
click at [409, 702] on link "7" at bounding box center [397, 714] width 25 height 25
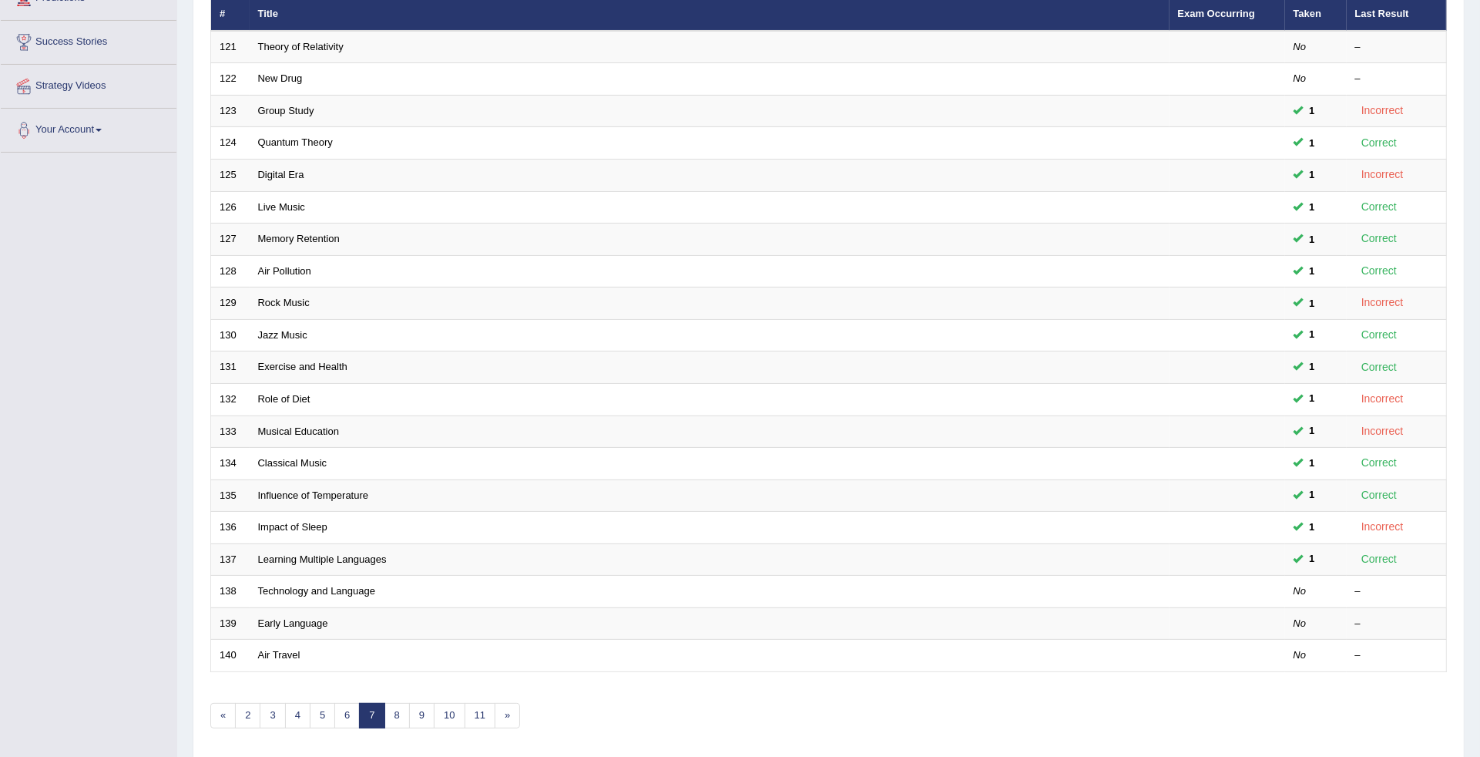
scroll to position [262, 0]
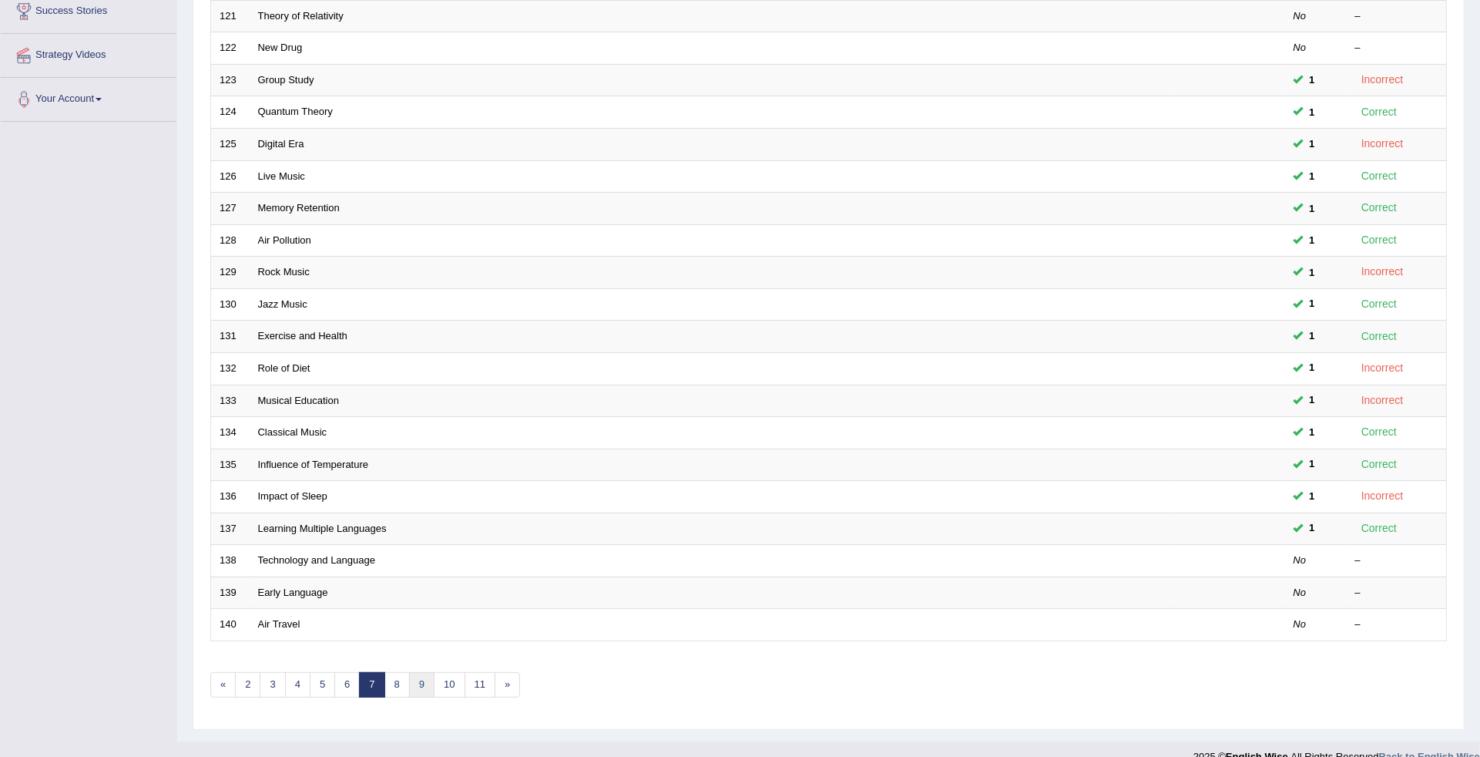
click at [432, 672] on link "9" at bounding box center [421, 684] width 25 height 25
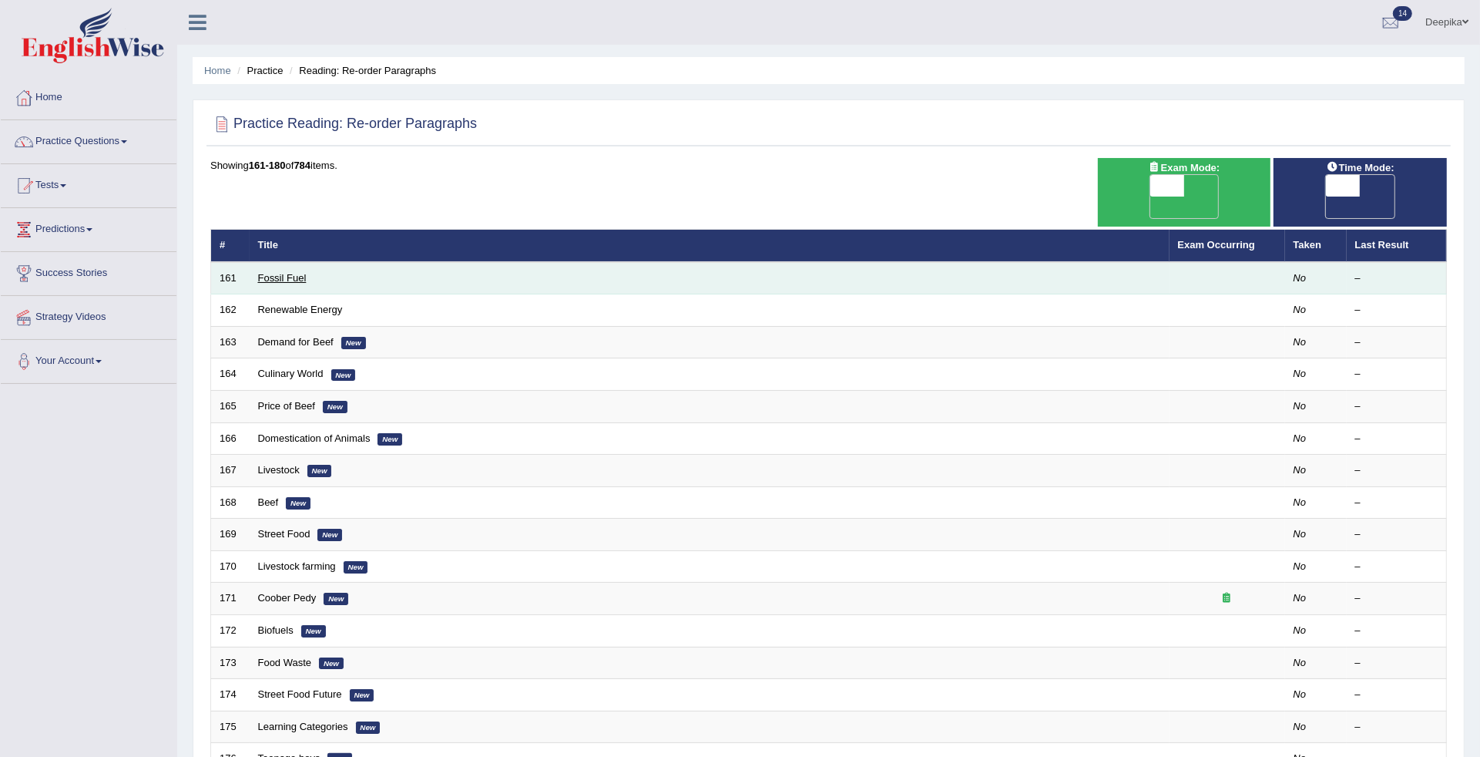
click at [302, 272] on link "Fossil Fuel" at bounding box center [282, 278] width 49 height 12
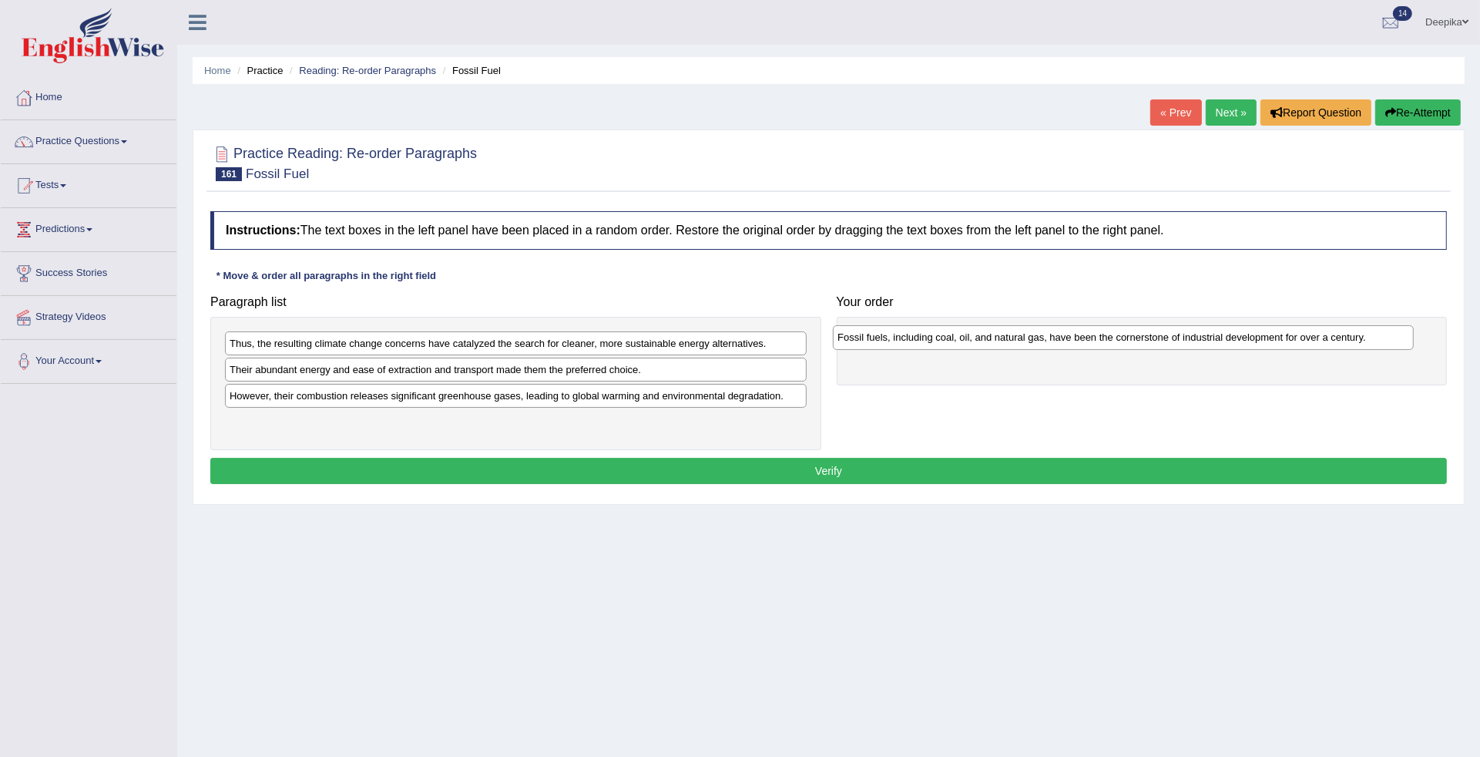
drag, startPoint x: 333, startPoint y: 398, endPoint x: 949, endPoint y: 338, distance: 619.4
click at [949, 338] on div "Fossil fuels, including coal, oil, and natural gas, have been the cornerstone o…" at bounding box center [1123, 337] width 581 height 25
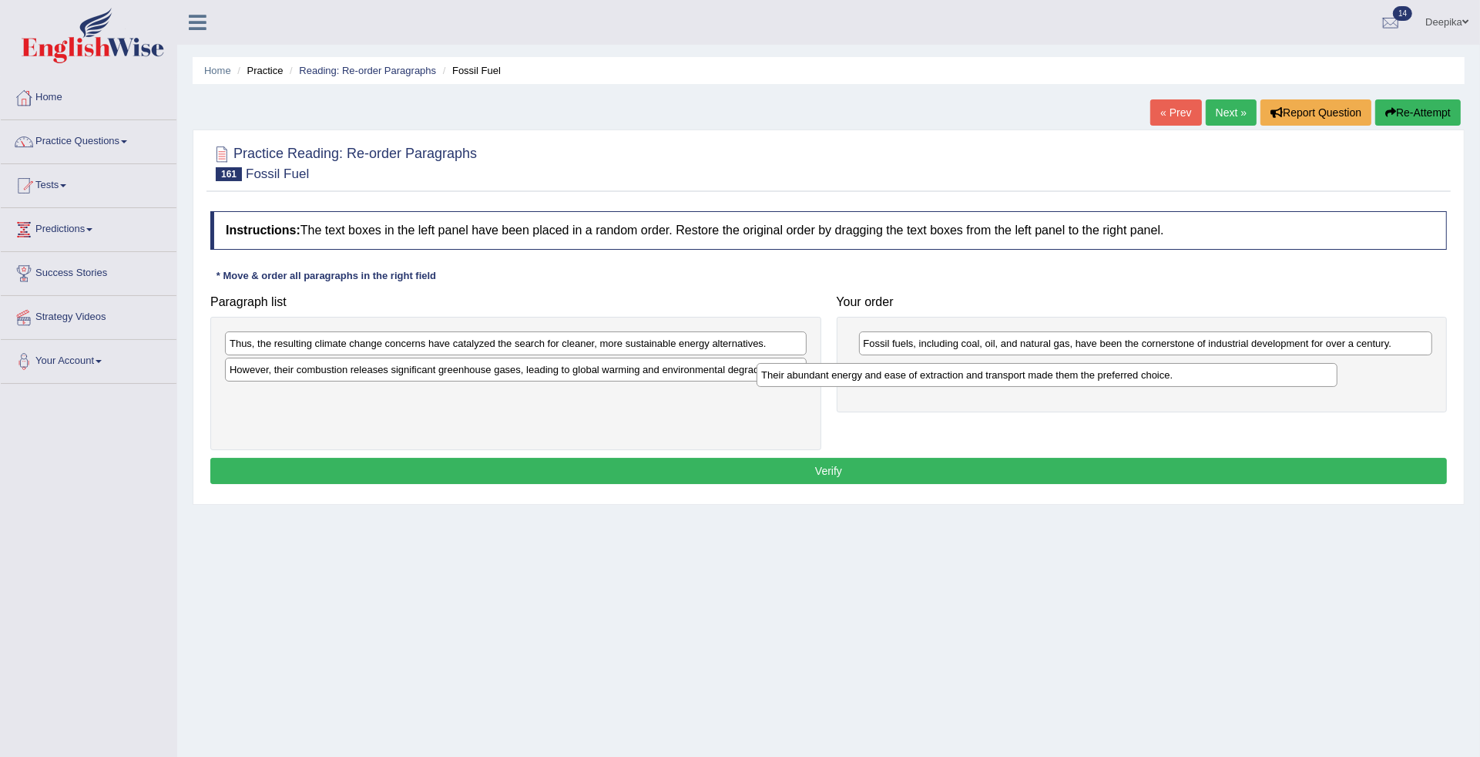
drag, startPoint x: 502, startPoint y: 368, endPoint x: 1066, endPoint y: 391, distance: 563.8
click at [1066, 388] on div "Their abundant energy and ease of extraction and transport made them the prefer…" at bounding box center [1047, 375] width 581 height 25
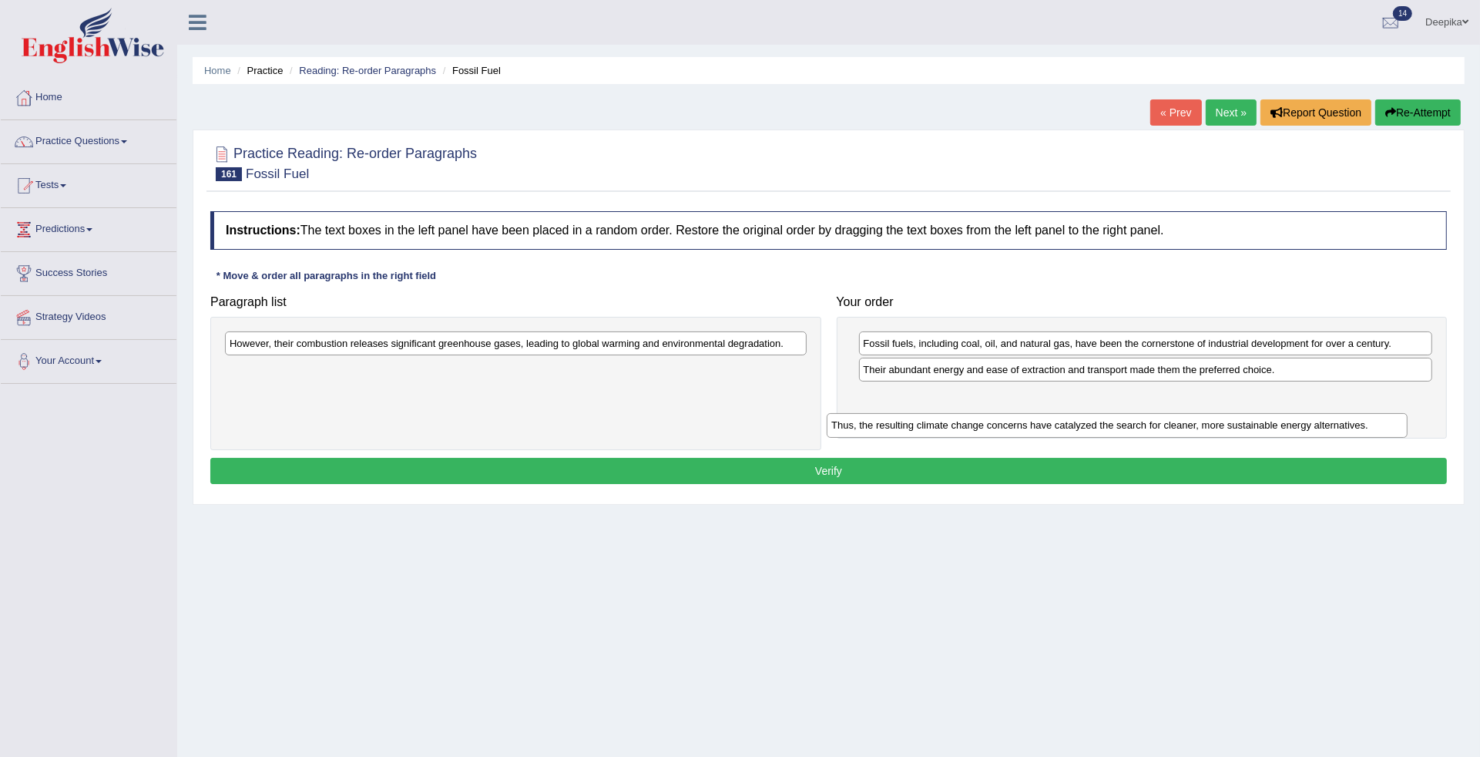
drag, startPoint x: 579, startPoint y: 339, endPoint x: 1198, endPoint y: 421, distance: 624.2
click at [1196, 421] on div "Thus, the resulting climate change concerns have catalyzed the search for clean…" at bounding box center [1117, 425] width 581 height 25
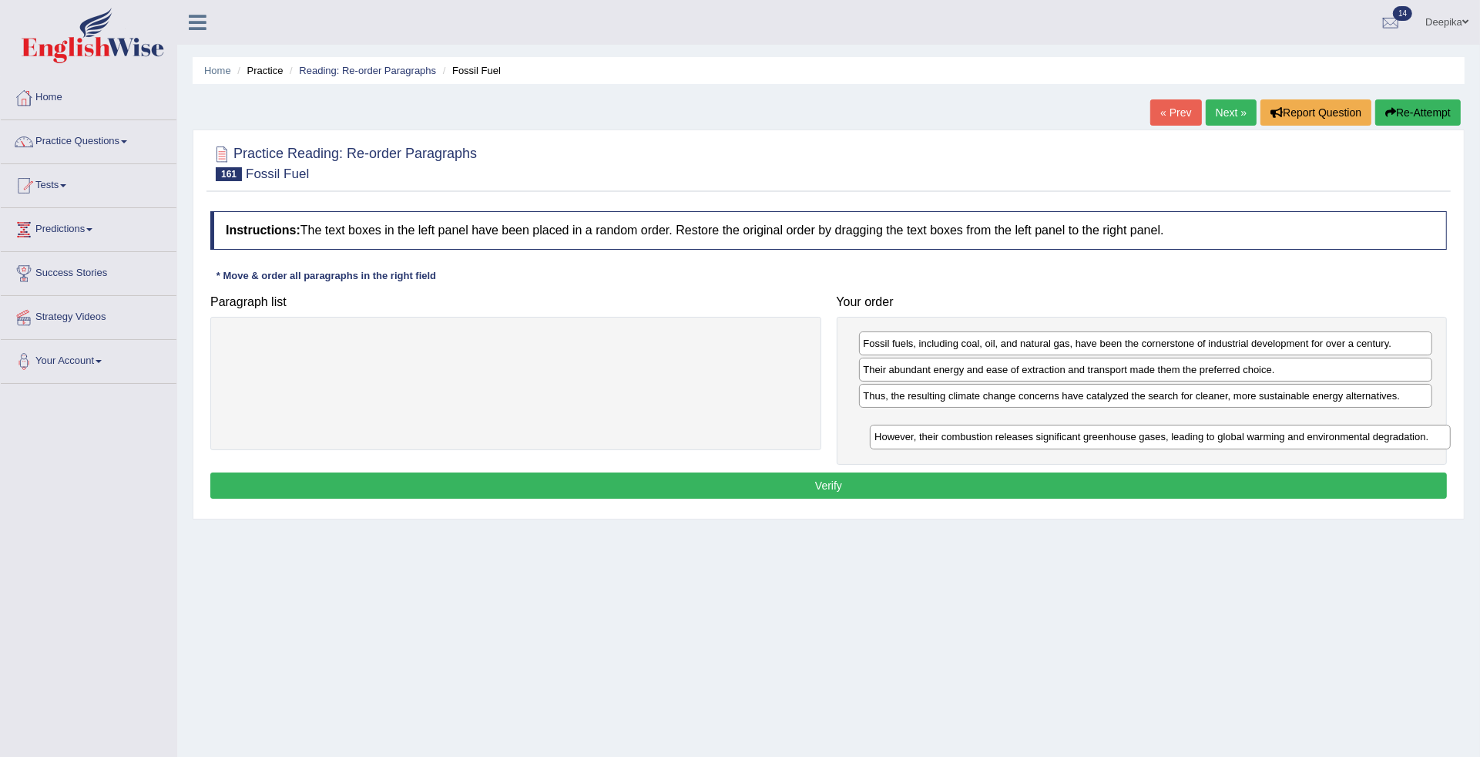
drag, startPoint x: 737, startPoint y: 341, endPoint x: 1382, endPoint y: 434, distance: 651.7
click at [1382, 434] on div "However, their combustion releases significant greenhouse gases, leading to glo…" at bounding box center [1160, 437] width 581 height 25
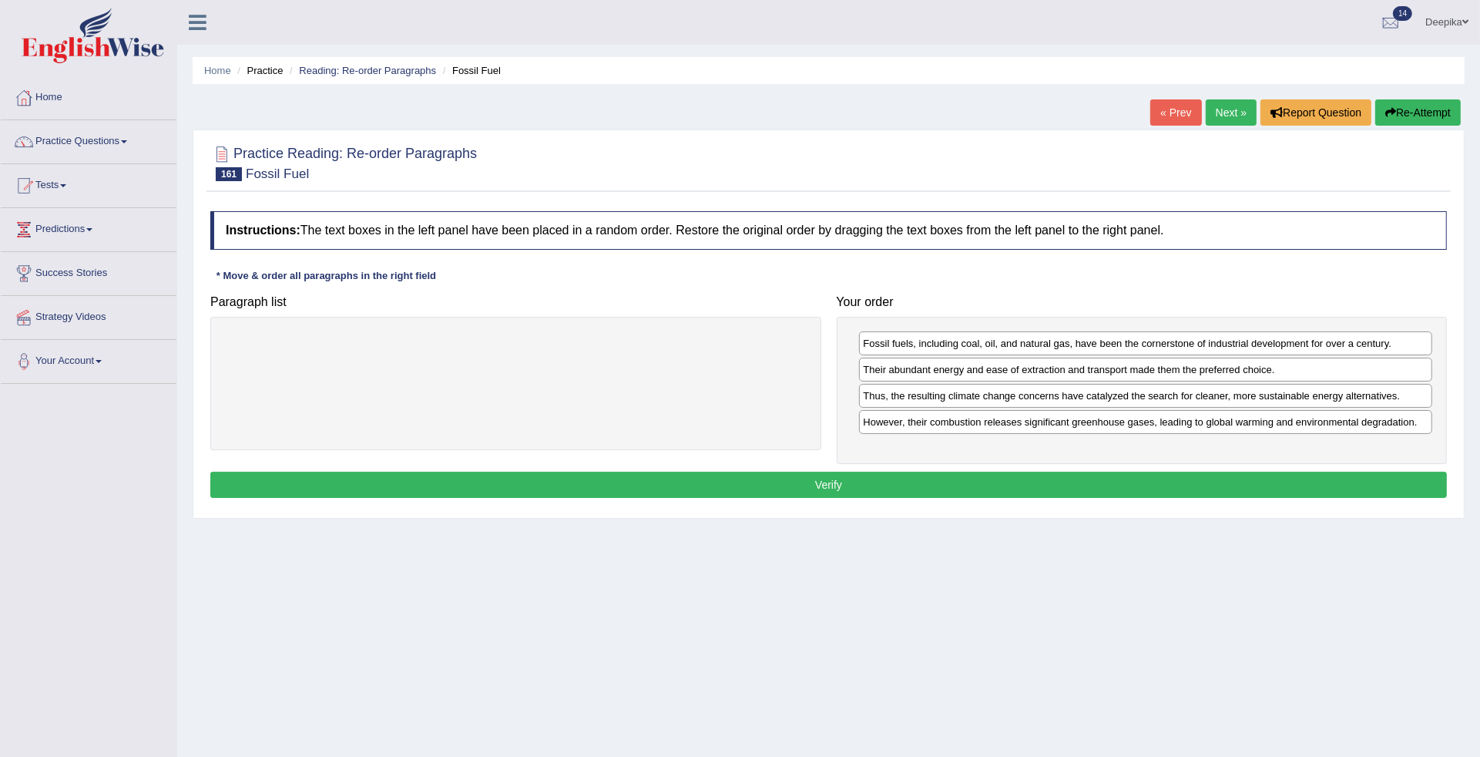
click at [1338, 478] on button "Verify" at bounding box center [828, 485] width 1237 height 26
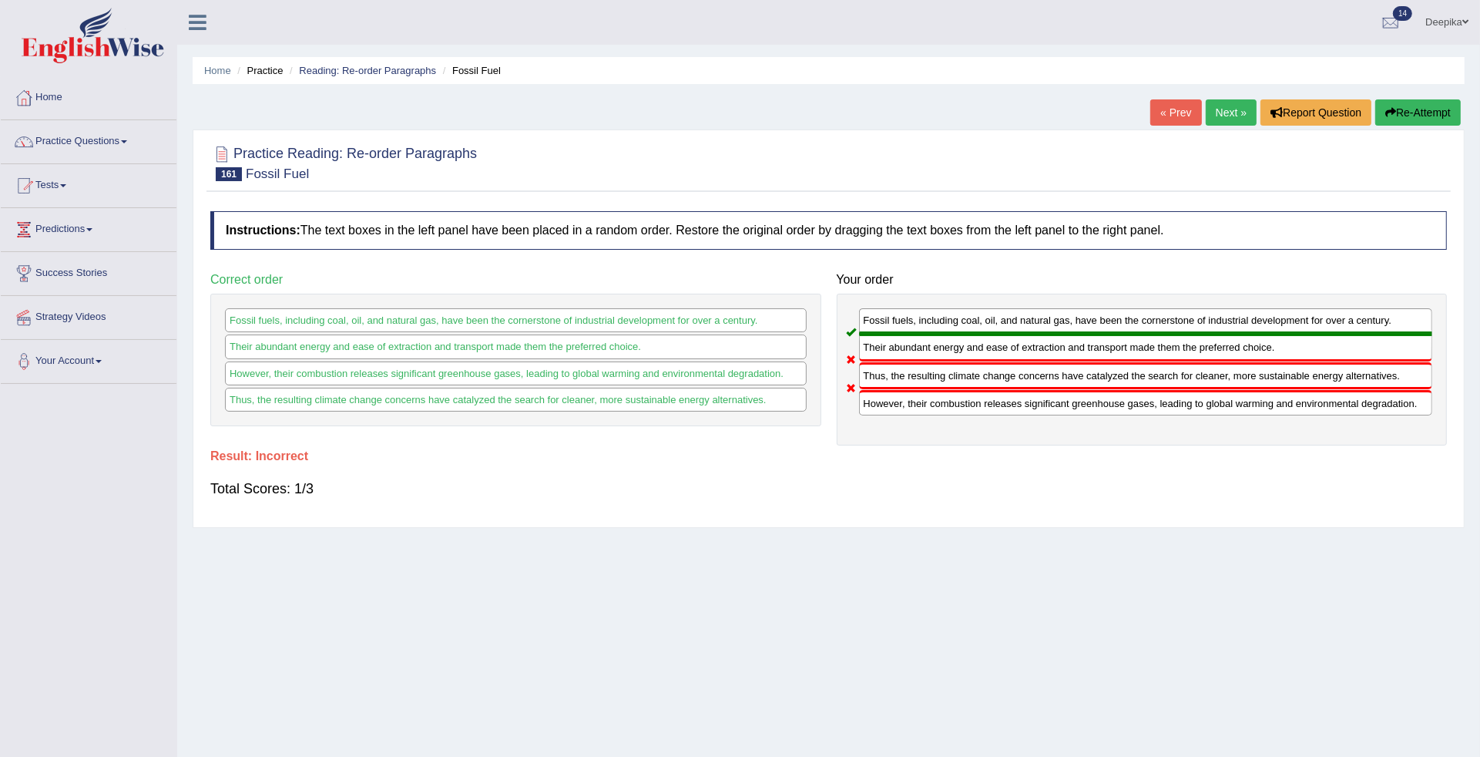
click at [1235, 109] on link "Next »" at bounding box center [1231, 112] width 51 height 26
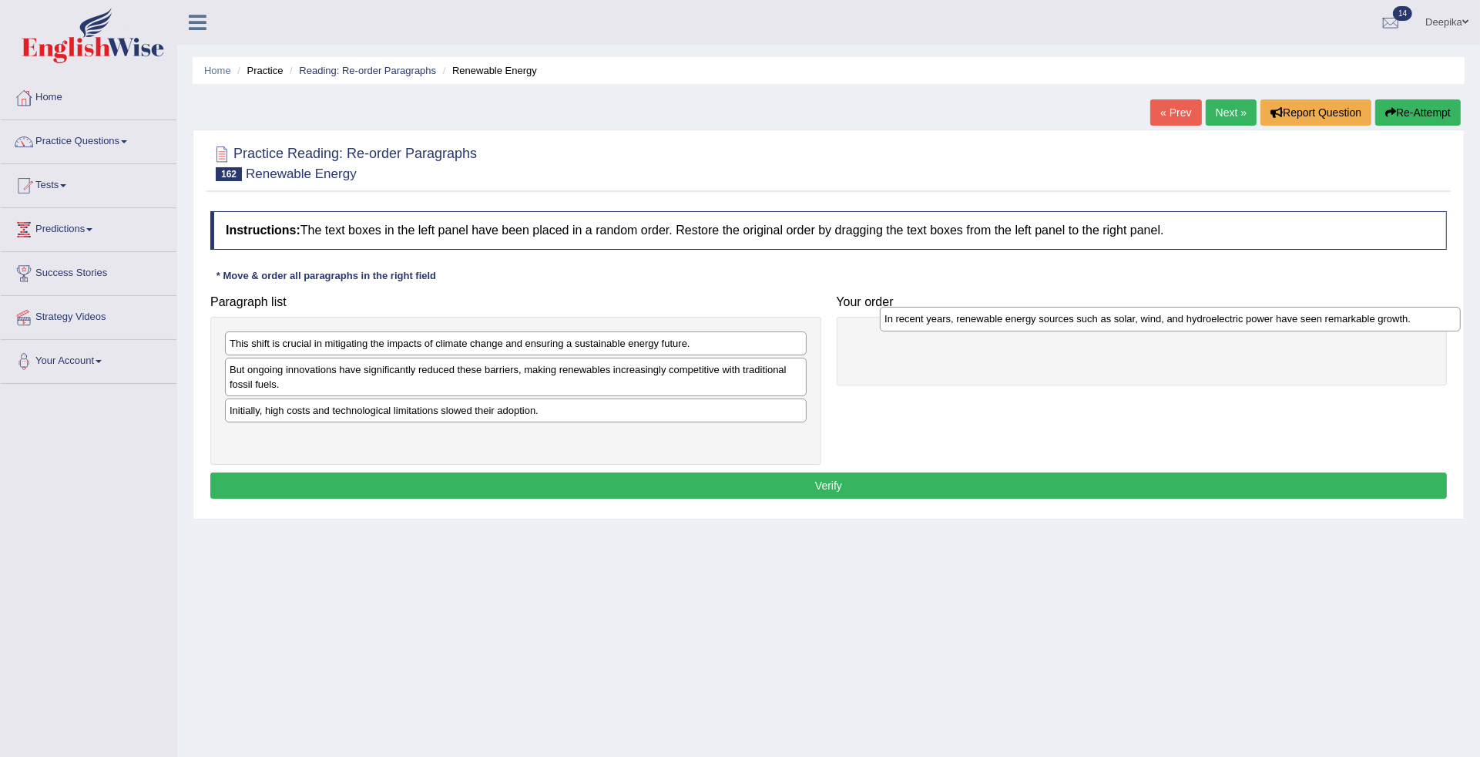
drag, startPoint x: 493, startPoint y: 418, endPoint x: 1170, endPoint y: 331, distance: 682.0
click at [1170, 331] on div "In recent years, renewable energy sources such as solar, wind, and hydroelectri…" at bounding box center [1170, 319] width 581 height 25
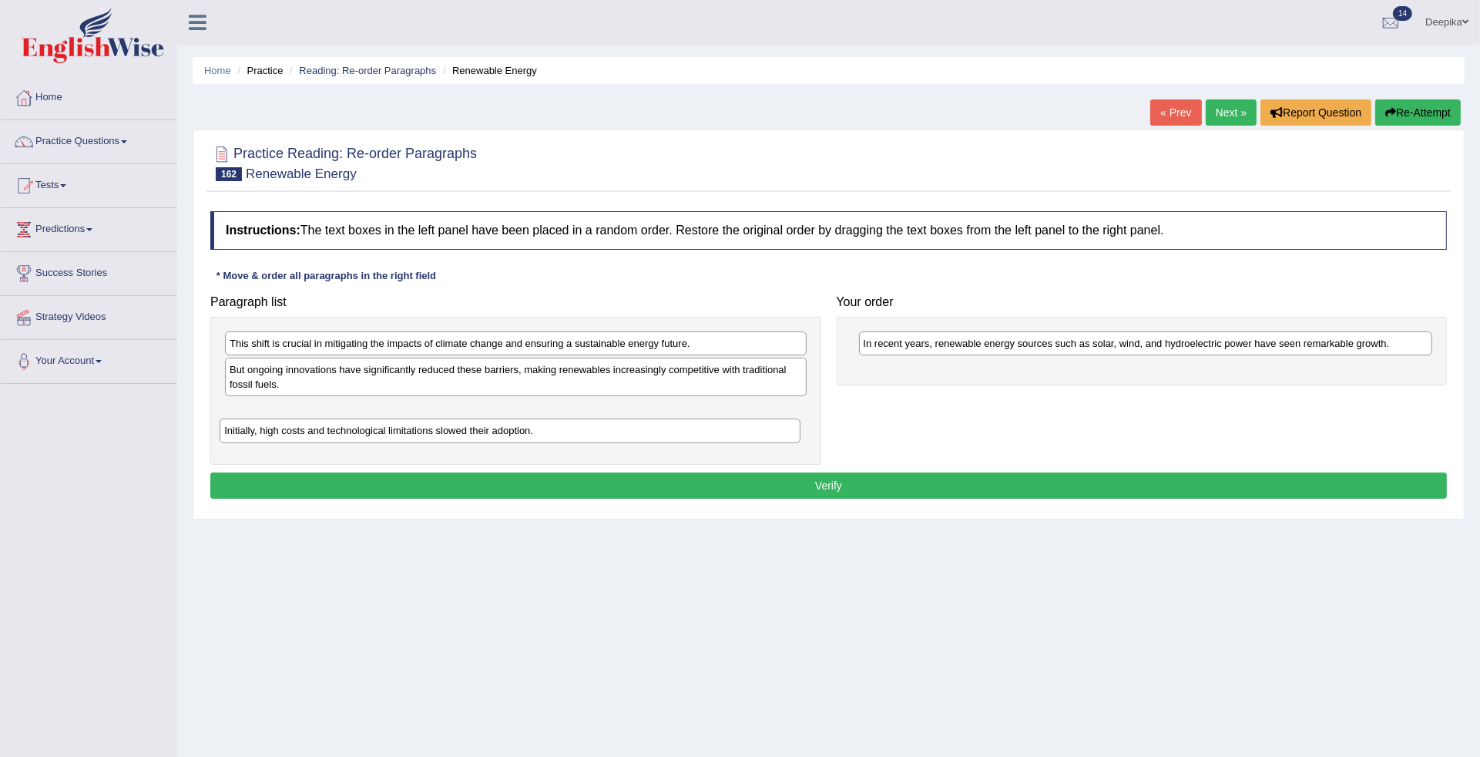
drag, startPoint x: 653, startPoint y: 418, endPoint x: 647, endPoint y: 445, distance: 27.5
click at [647, 443] on div "Initially, high costs and technological limitations slowed their adoption." at bounding box center [510, 430] width 581 height 25
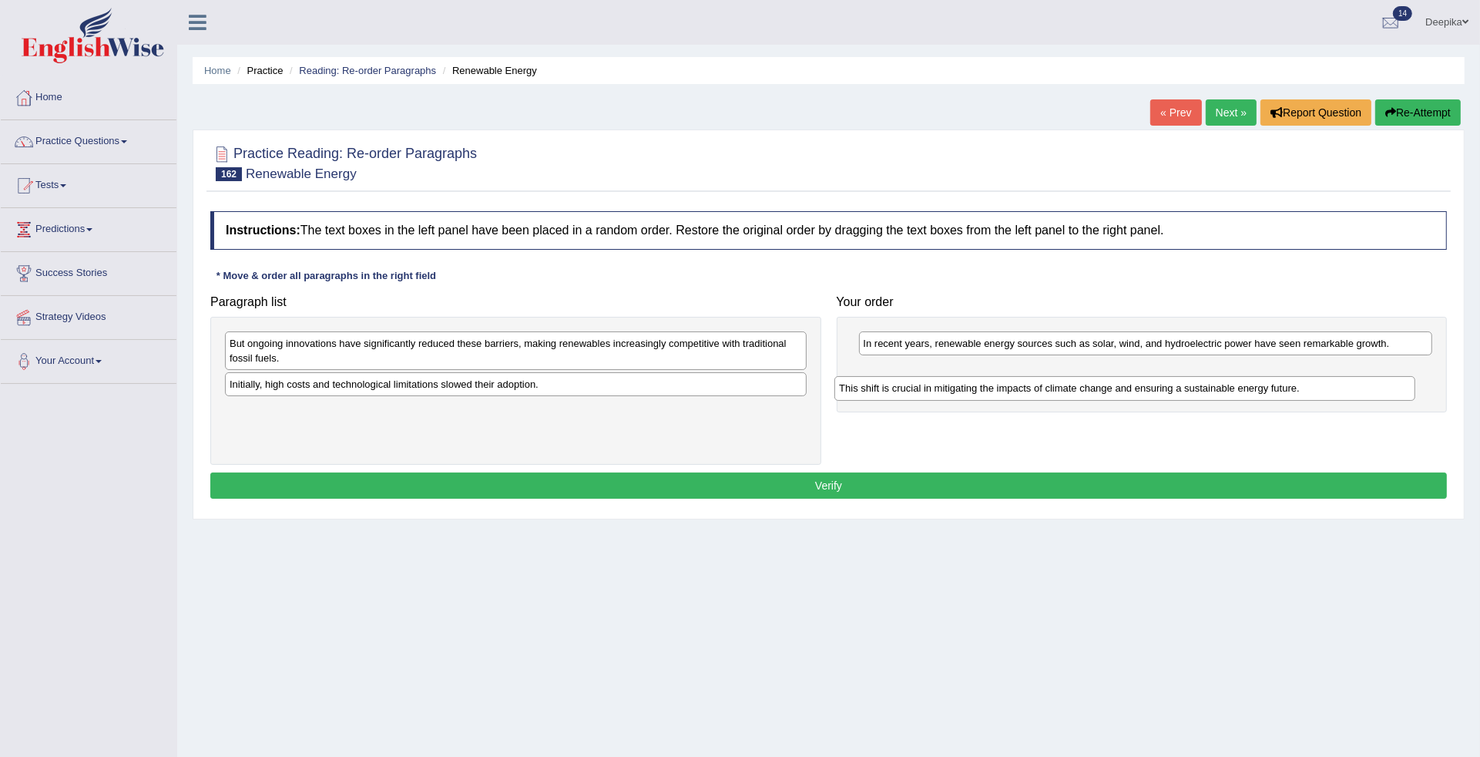
drag, startPoint x: 653, startPoint y: 344, endPoint x: 1298, endPoint y: 389, distance: 647.3
click at [1296, 389] on div "This shift is crucial in mitigating the impacts of climate change and ensuring …" at bounding box center [1125, 388] width 581 height 25
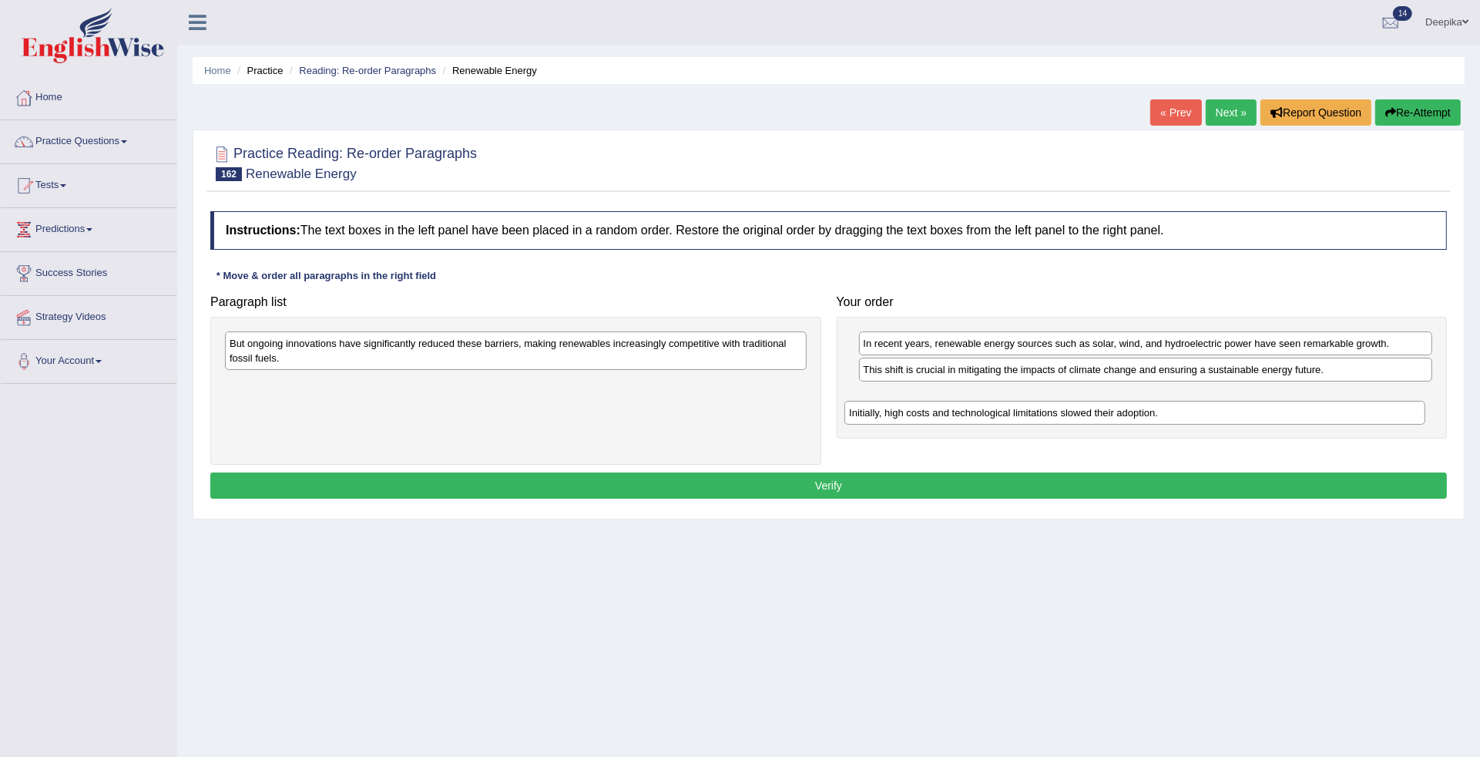
drag, startPoint x: 760, startPoint y: 393, endPoint x: 1405, endPoint y: 418, distance: 645.5
click at [1405, 418] on div "Initially, high costs and technological limitations slowed their adoption." at bounding box center [1135, 413] width 581 height 25
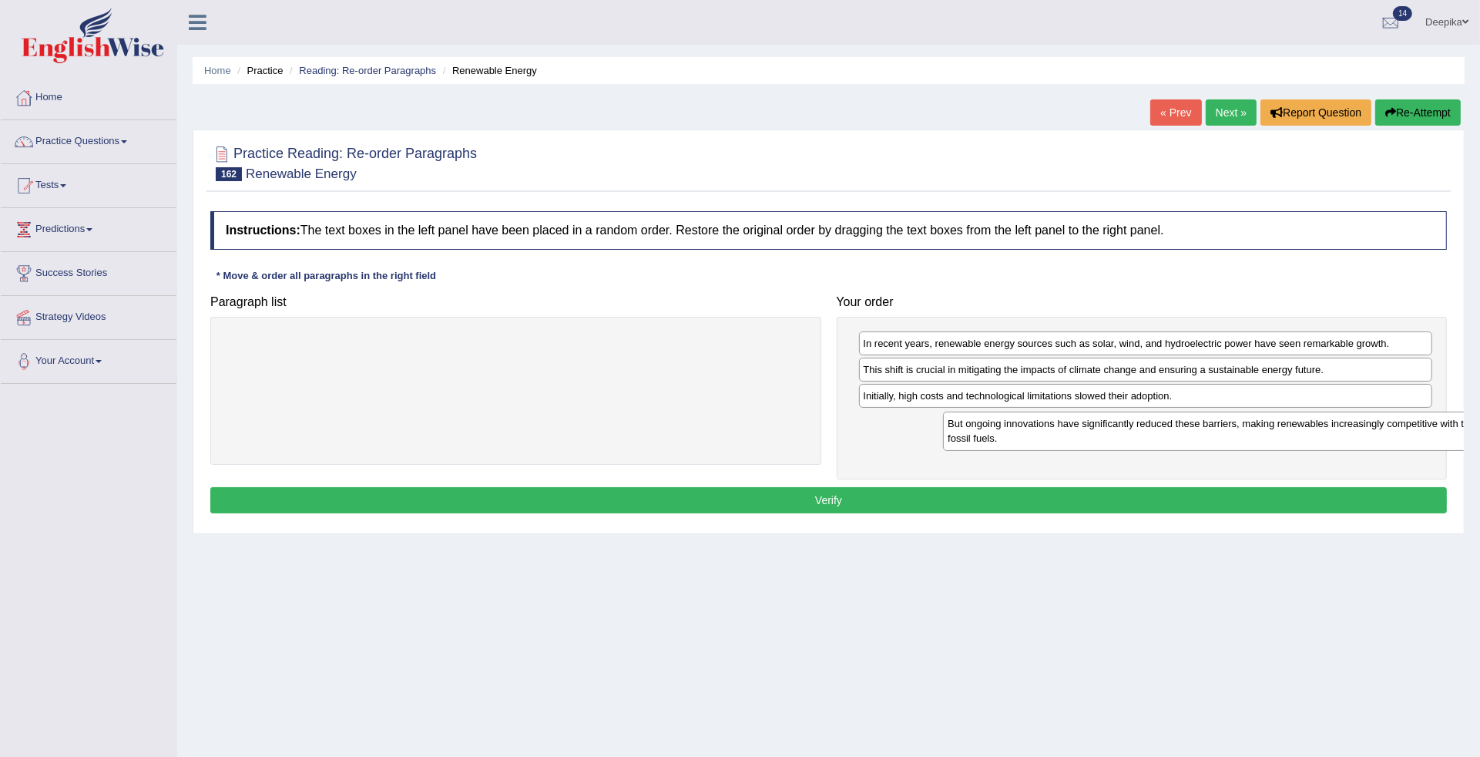
drag, startPoint x: 746, startPoint y: 353, endPoint x: 1389, endPoint y: 439, distance: 649.2
click at [1423, 433] on div "But ongoing innovations have significantly reduced these barriers, making renew…" at bounding box center [1233, 430] width 581 height 39
click at [1300, 502] on button "Verify" at bounding box center [828, 499] width 1237 height 26
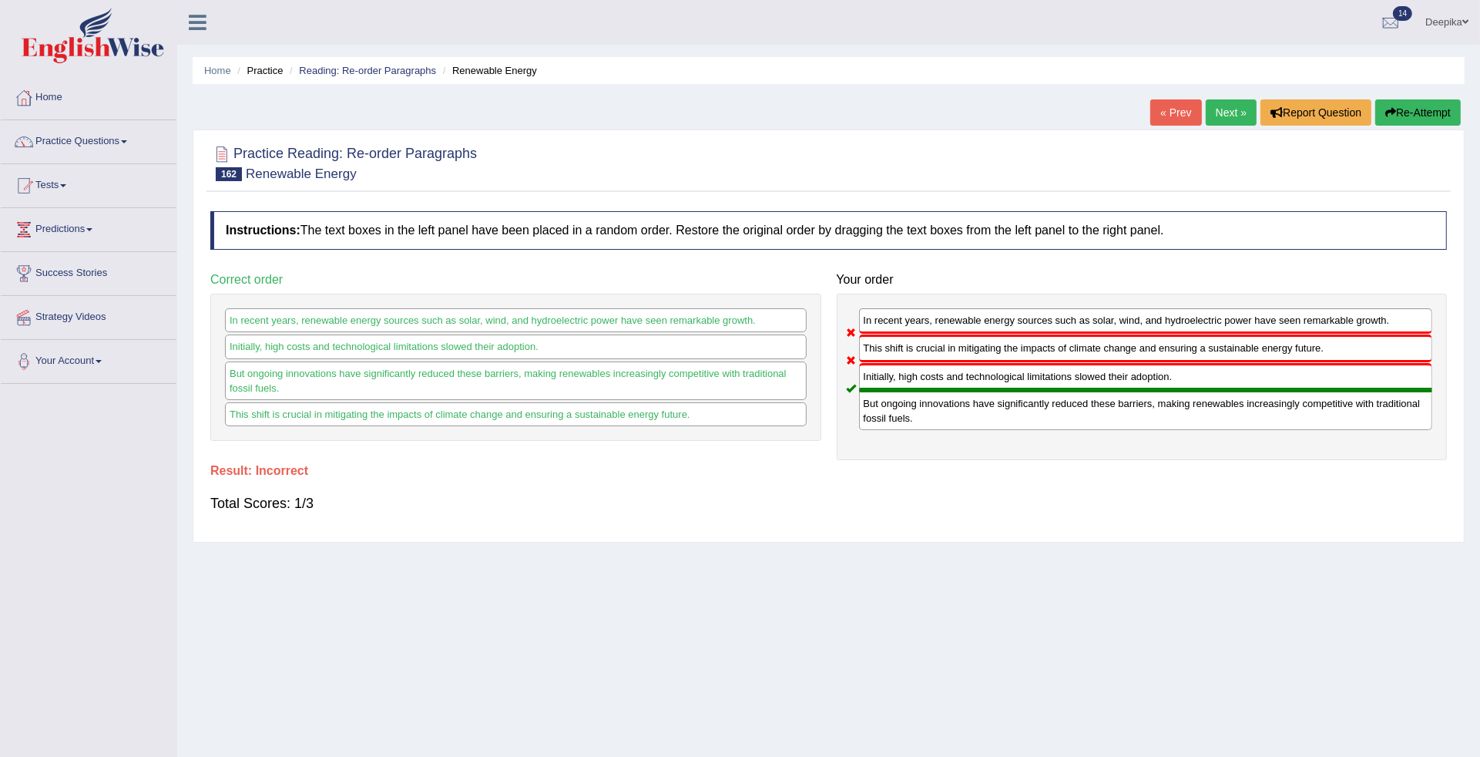
click at [1228, 102] on link "Next »" at bounding box center [1231, 112] width 51 height 26
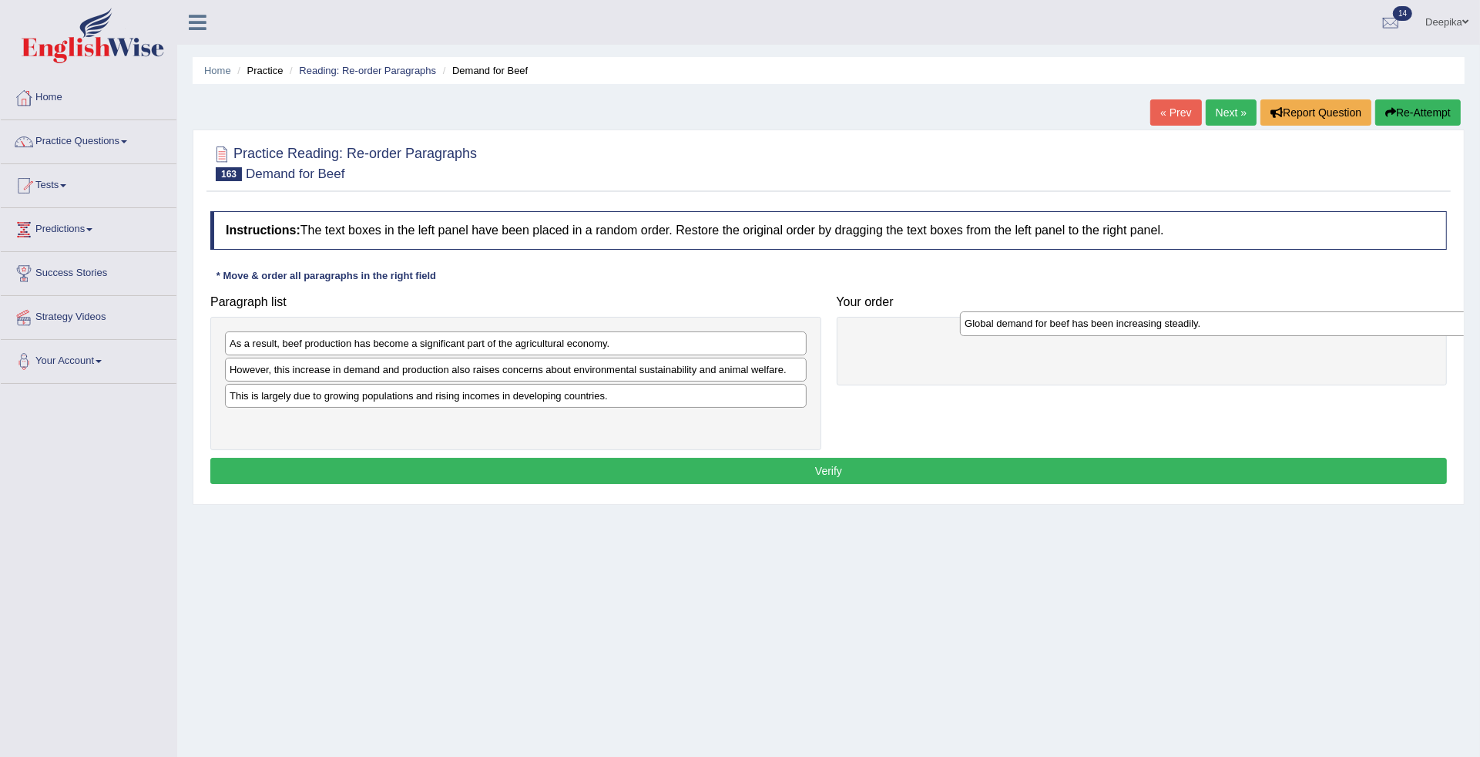
drag, startPoint x: 541, startPoint y: 348, endPoint x: 1278, endPoint y: 327, distance: 737.0
click at [1278, 327] on div "Global demand for beef has been increasing steadily." at bounding box center [1250, 323] width 581 height 25
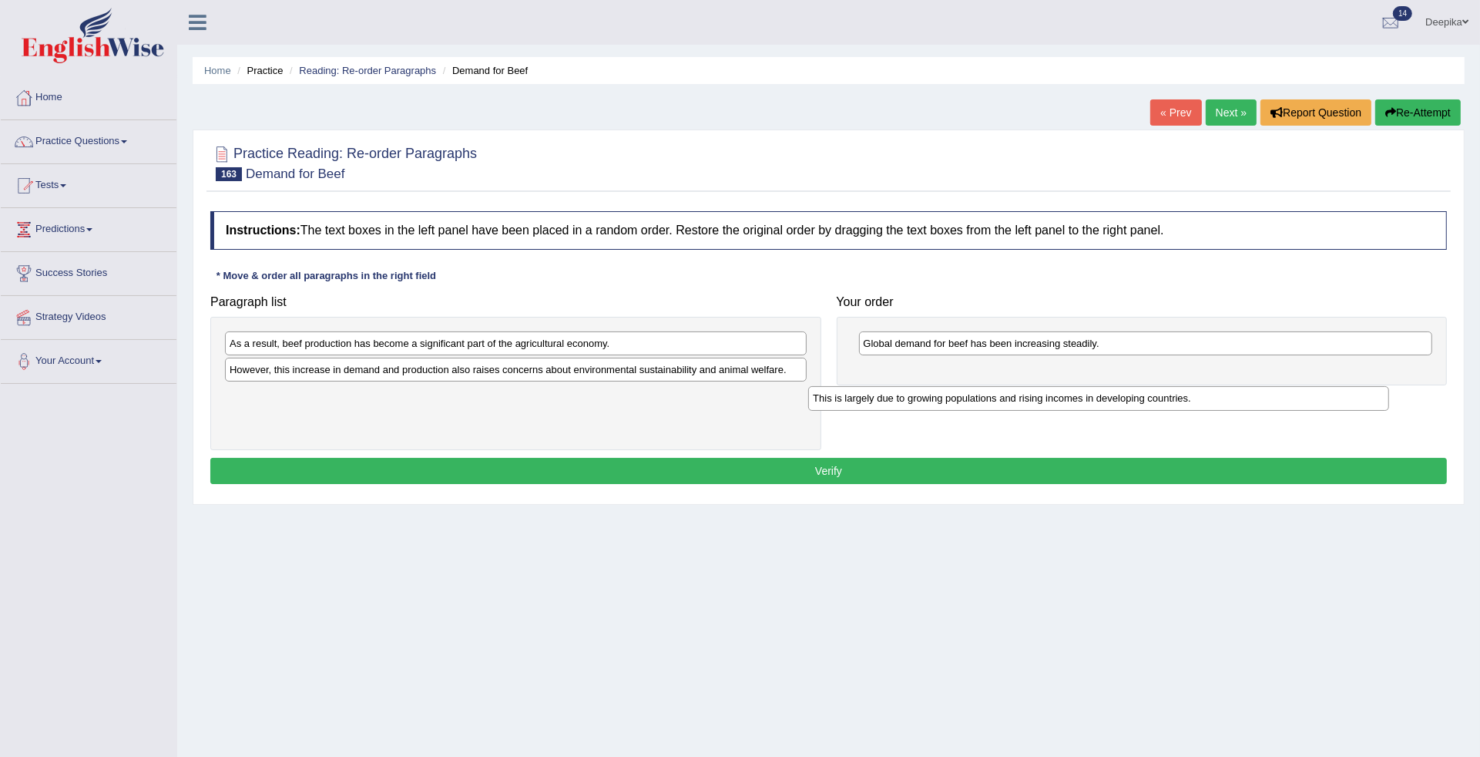
drag, startPoint x: 640, startPoint y: 391, endPoint x: 1327, endPoint y: 359, distance: 688.1
click at [1324, 386] on div "This is largely due to growing populations and rising incomes in developing cou…" at bounding box center [1098, 398] width 581 height 25
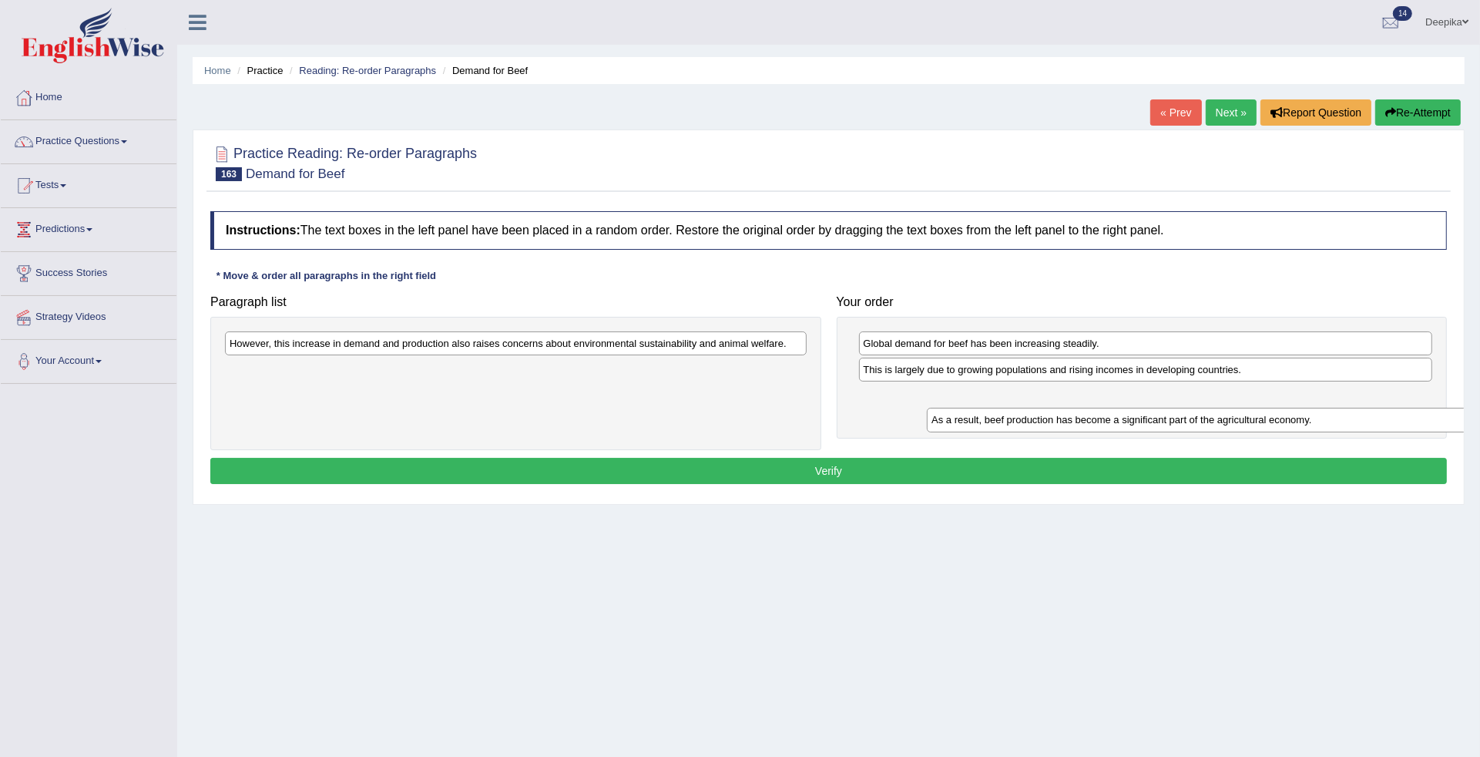
drag, startPoint x: 795, startPoint y: 341, endPoint x: 1409, endPoint y: 402, distance: 616.5
click at [1419, 408] on div "As a result, beef production has become a significant part of the agricultural …" at bounding box center [1217, 420] width 581 height 25
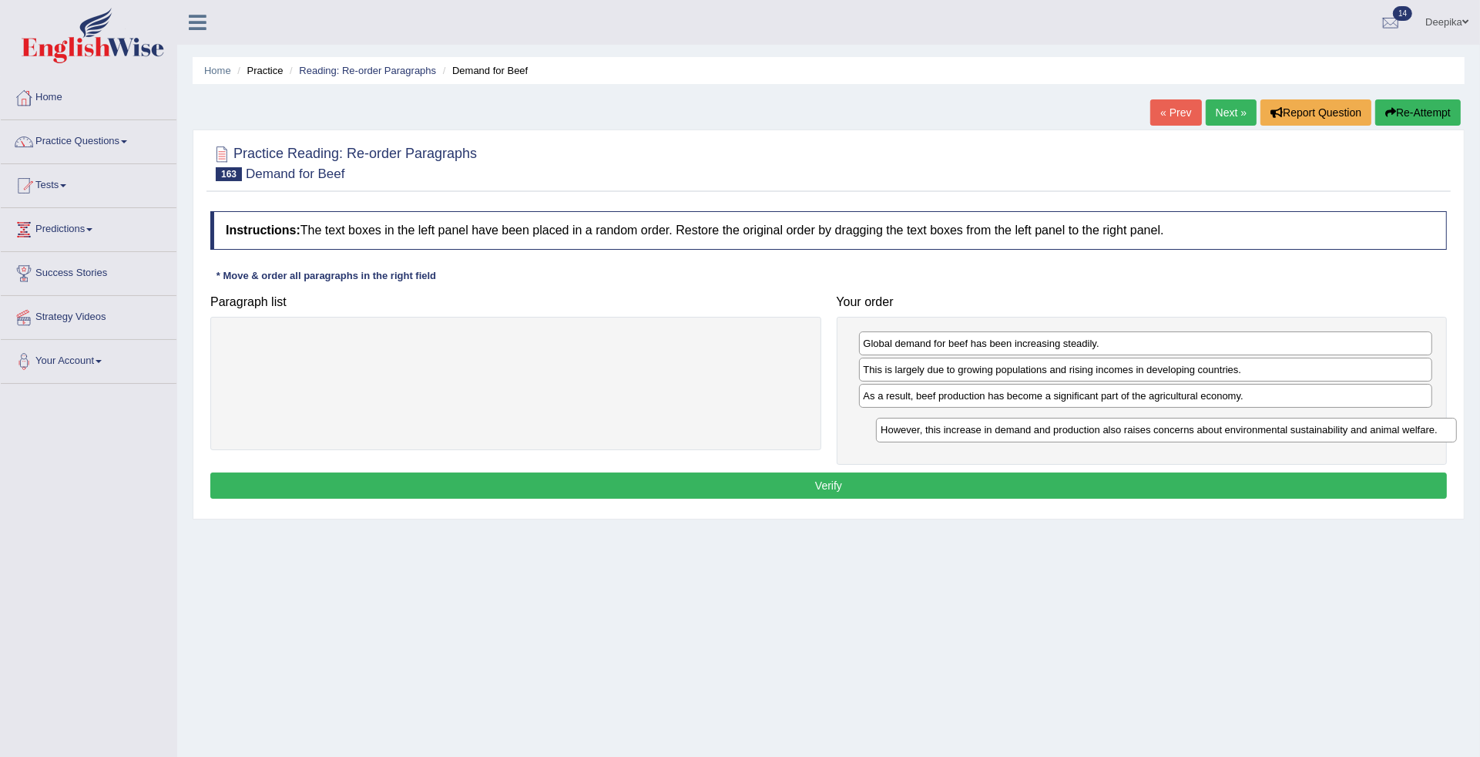
drag, startPoint x: 775, startPoint y: 345, endPoint x: 1420, endPoint y: 432, distance: 650.7
click at [1420, 432] on div "However, this increase in demand and production also raises concerns about envi…" at bounding box center [1166, 430] width 581 height 25
click at [1327, 490] on button "Verify" at bounding box center [828, 485] width 1237 height 26
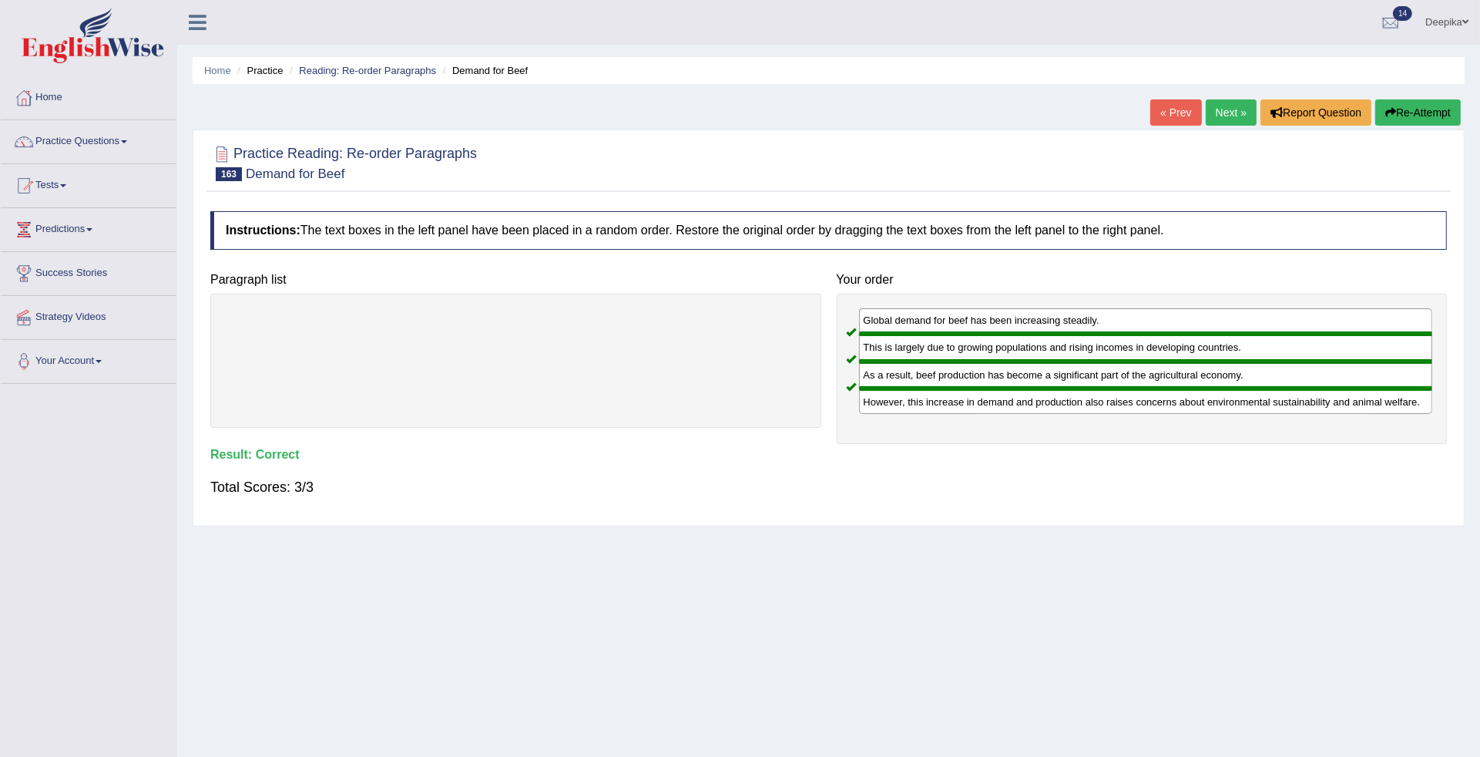
click at [1222, 99] on link "Next »" at bounding box center [1231, 112] width 51 height 26
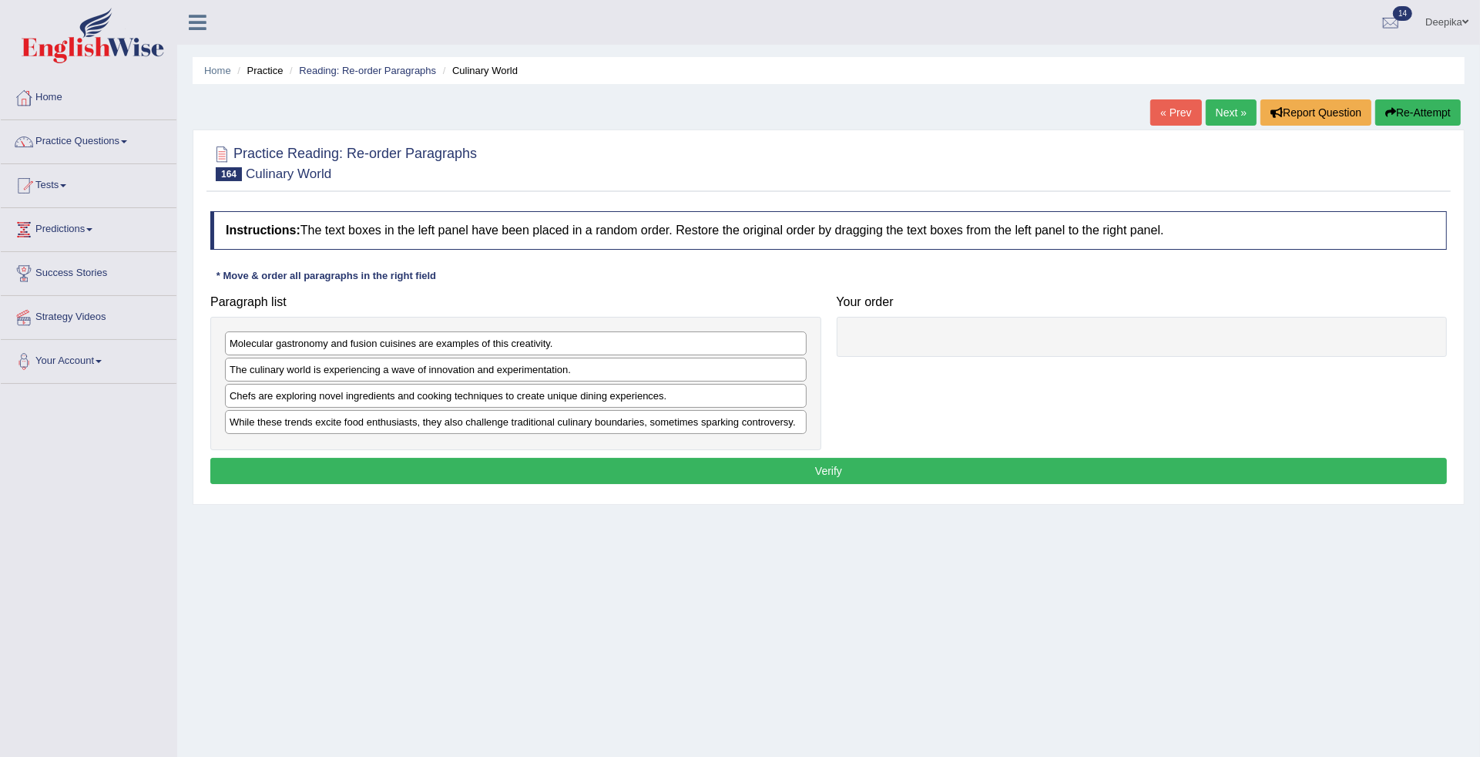
click at [538, 340] on div "Molecular gastronomy and fusion cuisines are examples of this creativity." at bounding box center [516, 343] width 582 height 24
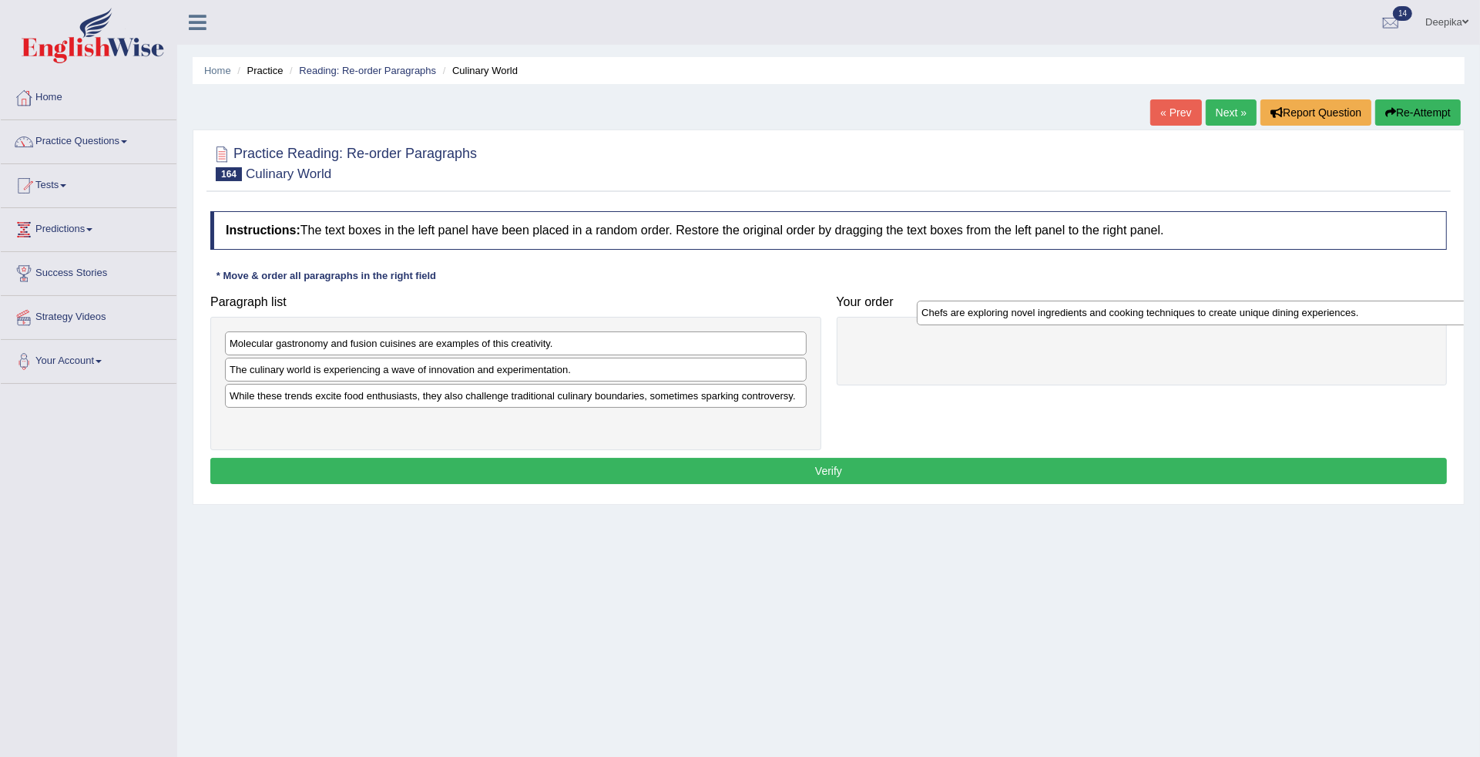
drag, startPoint x: 469, startPoint y: 402, endPoint x: 1113, endPoint y: 326, distance: 649.5
click at [1137, 321] on div "Chefs are exploring novel ingredients and cooking techniques to create unique d…" at bounding box center [1207, 313] width 581 height 25
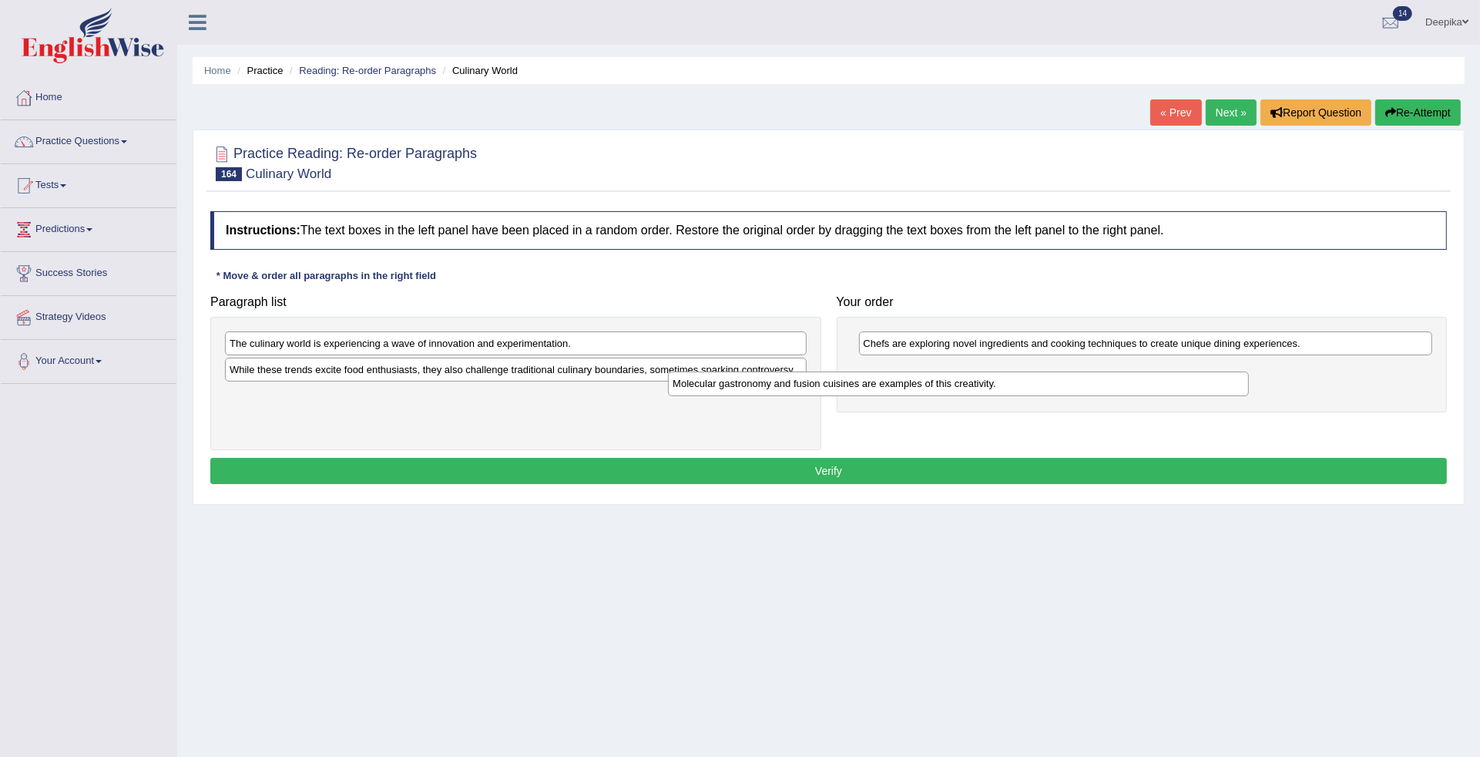
drag, startPoint x: 714, startPoint y: 347, endPoint x: 1157, endPoint y: 387, distance: 444.9
click at [1157, 387] on div "Molecular gastronomy and fusion cuisines are examples of this creativity." at bounding box center [958, 383] width 581 height 25
drag, startPoint x: 728, startPoint y: 327, endPoint x: 1040, endPoint y: 370, distance: 314.9
click at [1040, 370] on div "Paragraph list The culinary world is experiencing a wave of innovation and expe…" at bounding box center [829, 368] width 1252 height 163
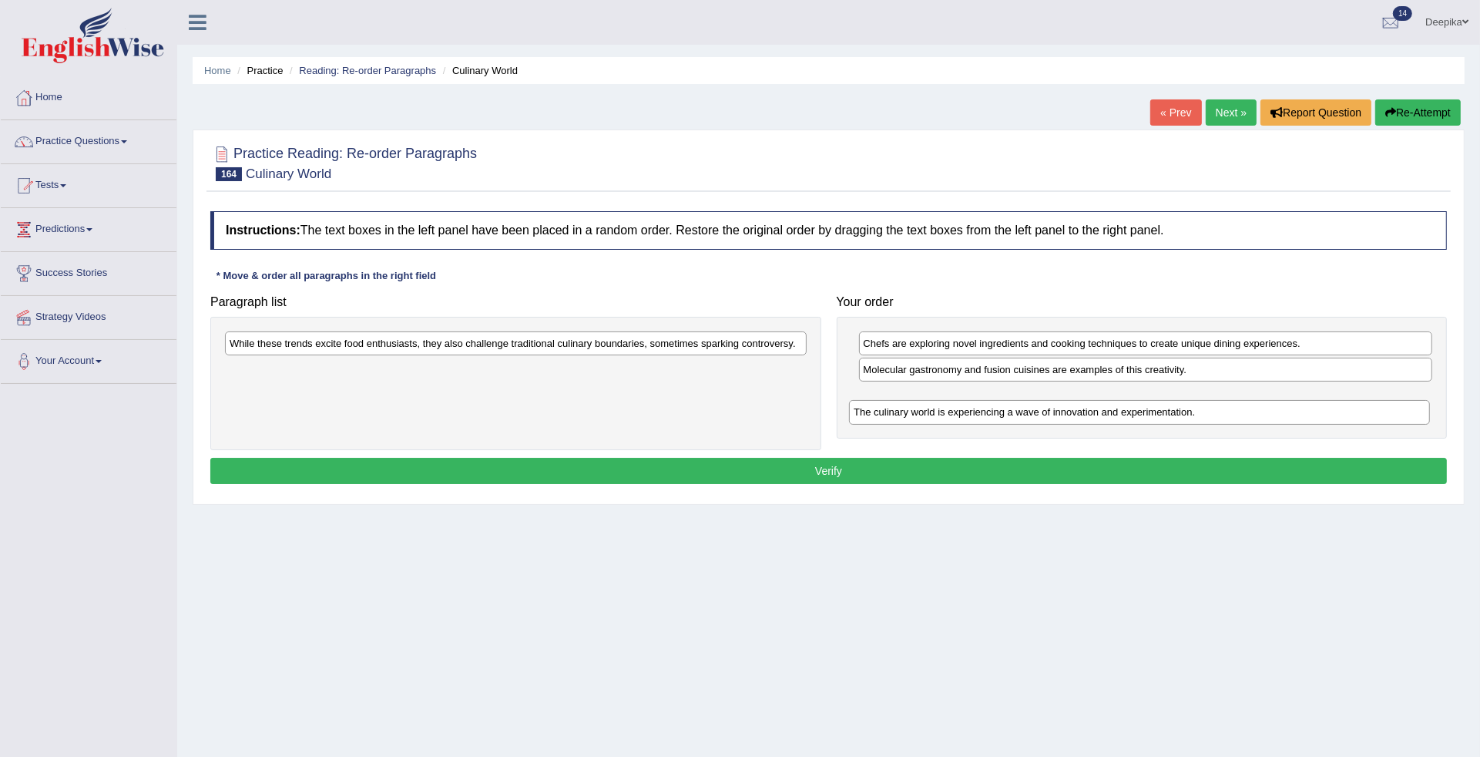
drag, startPoint x: 757, startPoint y: 348, endPoint x: 1381, endPoint y: 416, distance: 627.9
click at [1381, 416] on div "The culinary world is experiencing a wave of innovation and experimentation." at bounding box center [1139, 412] width 581 height 25
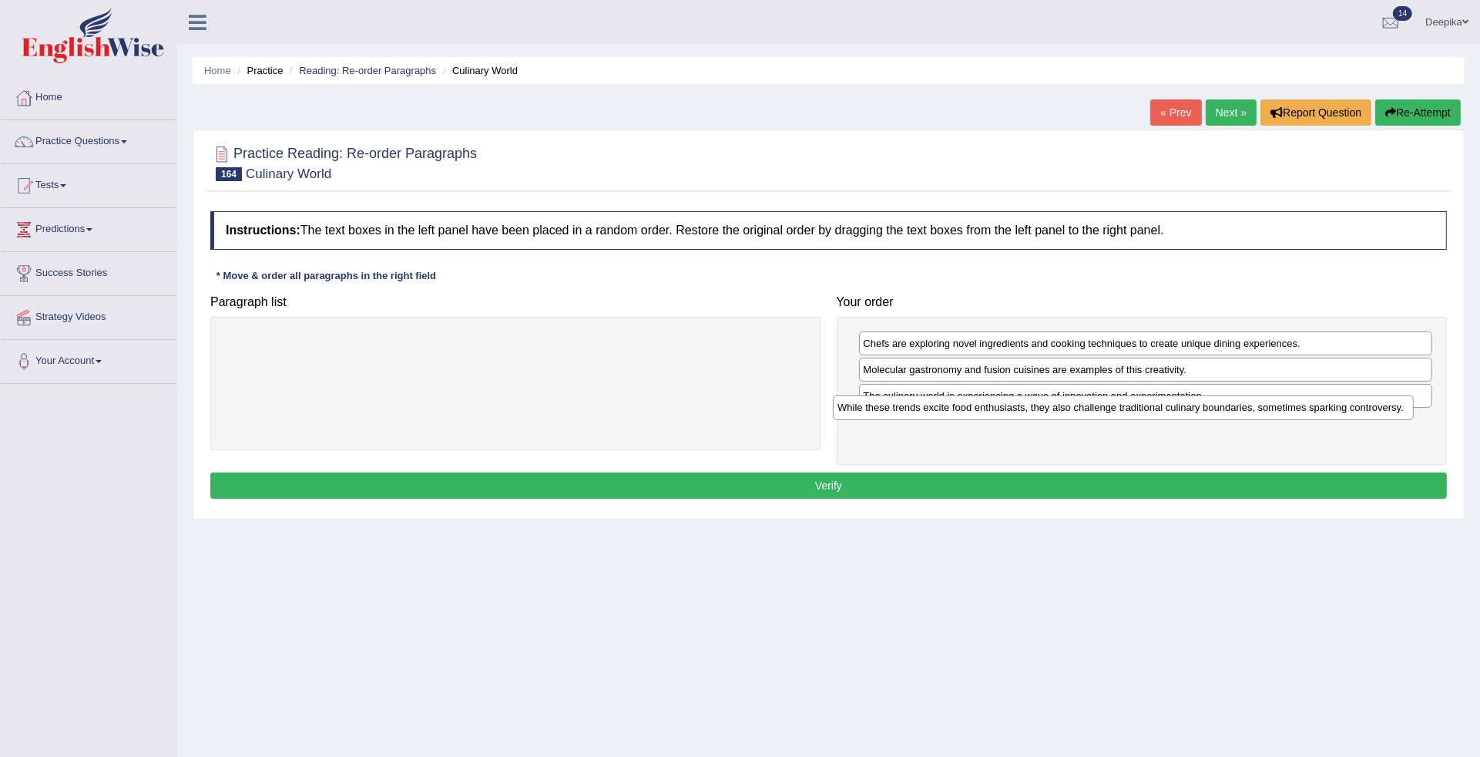
drag, startPoint x: 757, startPoint y: 335, endPoint x: 1365, endPoint y: 399, distance: 611.3
click at [1365, 399] on div "While these trends excite food enthusiasts, they also challenge traditional cul…" at bounding box center [1123, 407] width 581 height 25
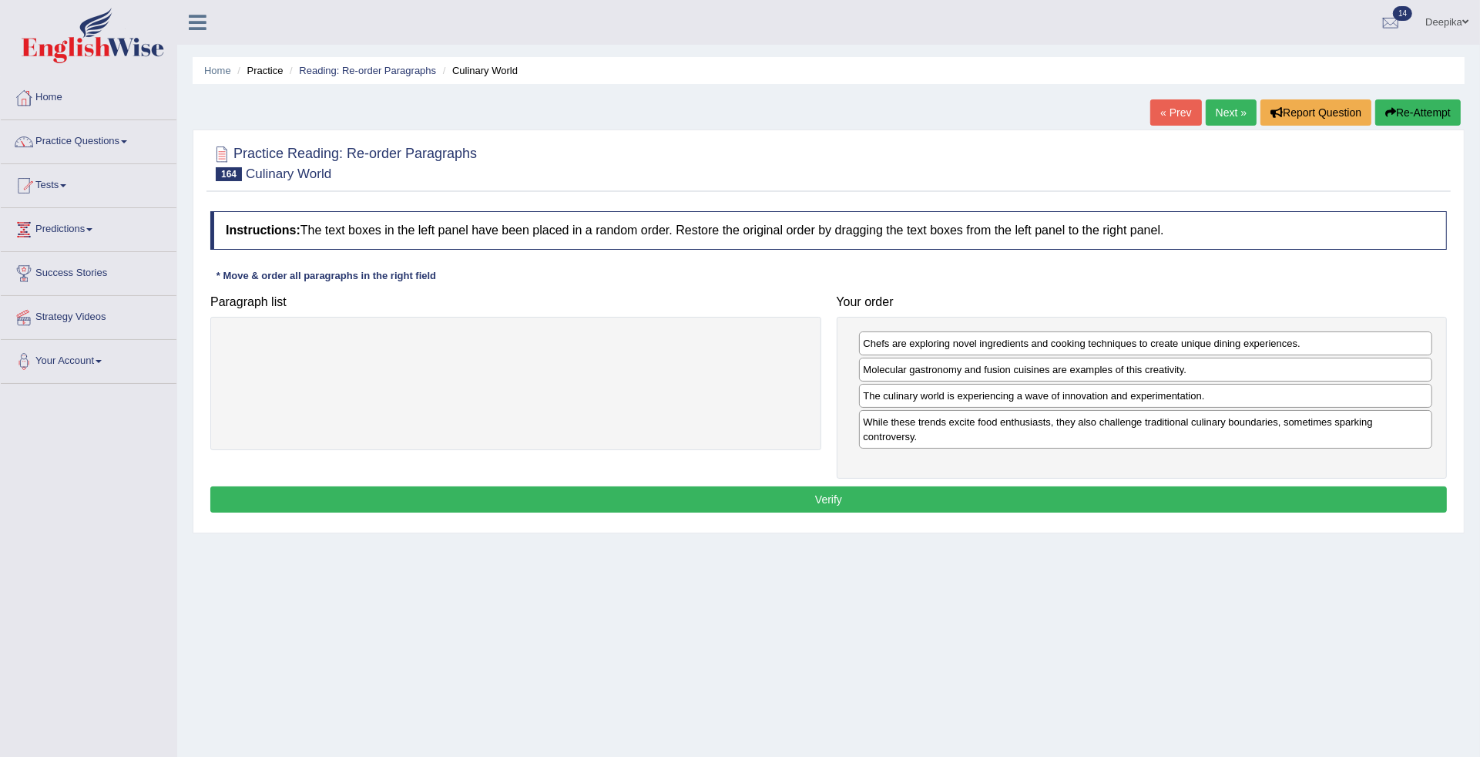
click at [1262, 502] on button "Verify" at bounding box center [828, 499] width 1237 height 26
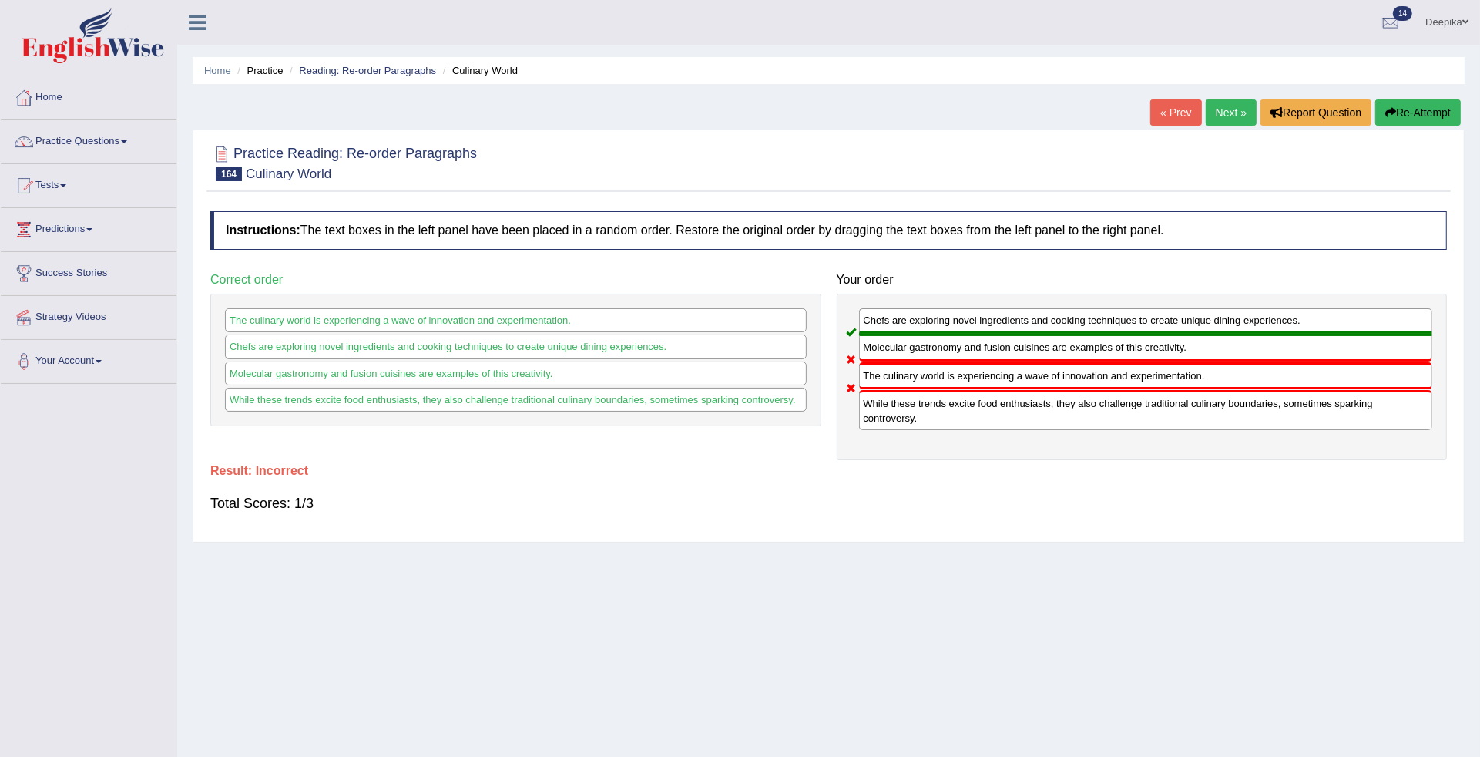
click at [1224, 116] on link "Next »" at bounding box center [1231, 112] width 51 height 26
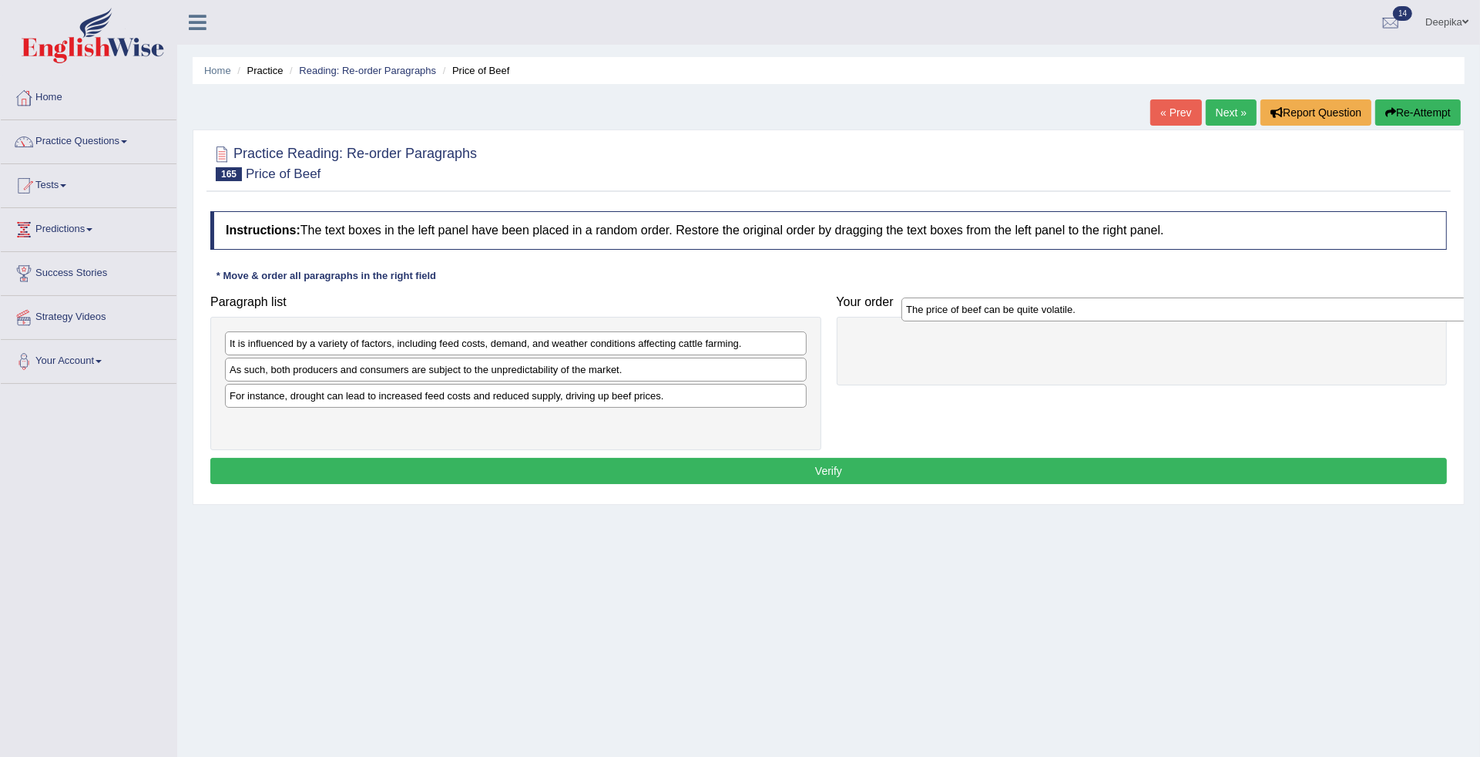
drag, startPoint x: 516, startPoint y: 425, endPoint x: 1206, endPoint y: 334, distance: 695.6
click at [1206, 322] on div "The price of beef can be quite volatile." at bounding box center [1192, 309] width 581 height 25
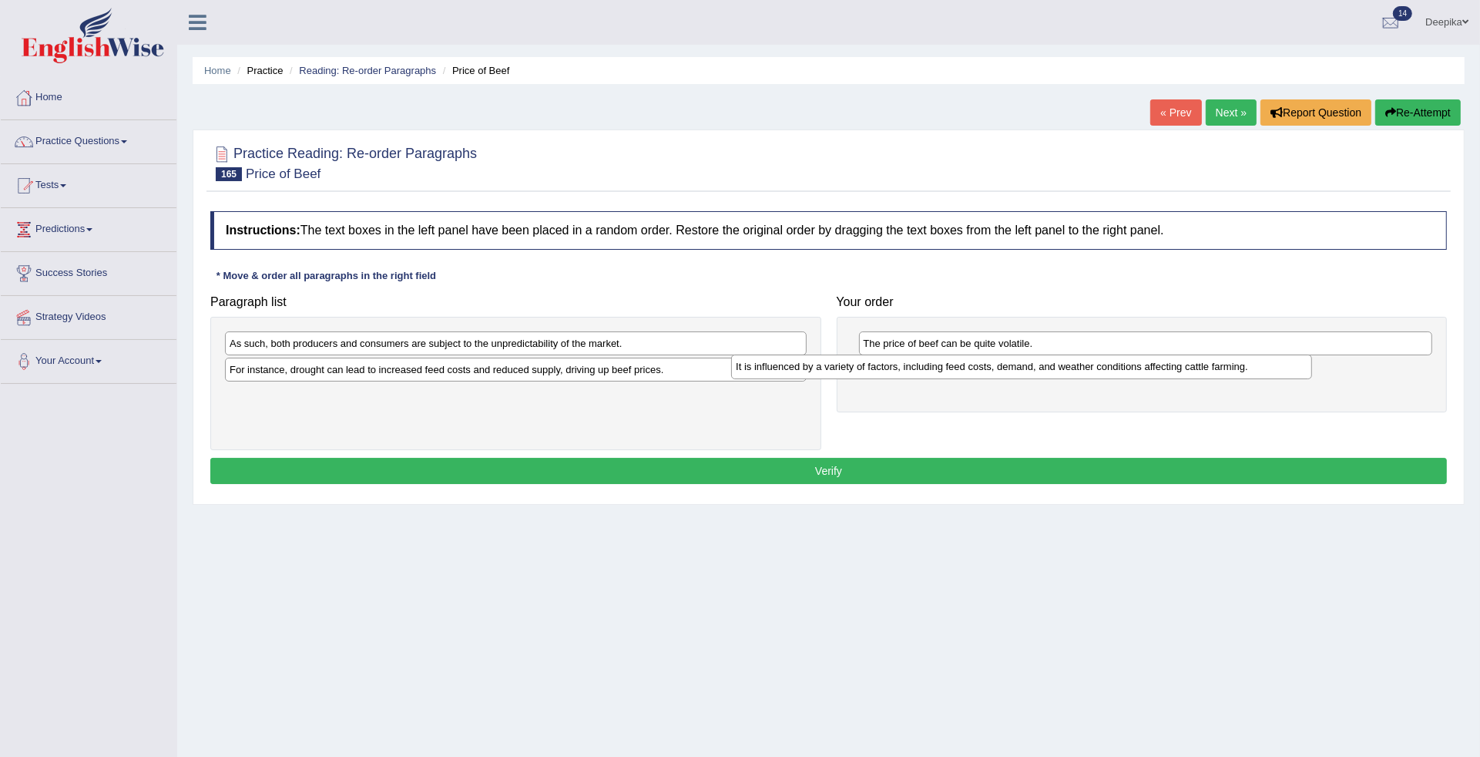
drag, startPoint x: 684, startPoint y: 348, endPoint x: 1191, endPoint y: 371, distance: 506.8
click at [1191, 371] on div "It is influenced by a variety of factors, including feed costs, demand, and wea…" at bounding box center [1021, 366] width 581 height 25
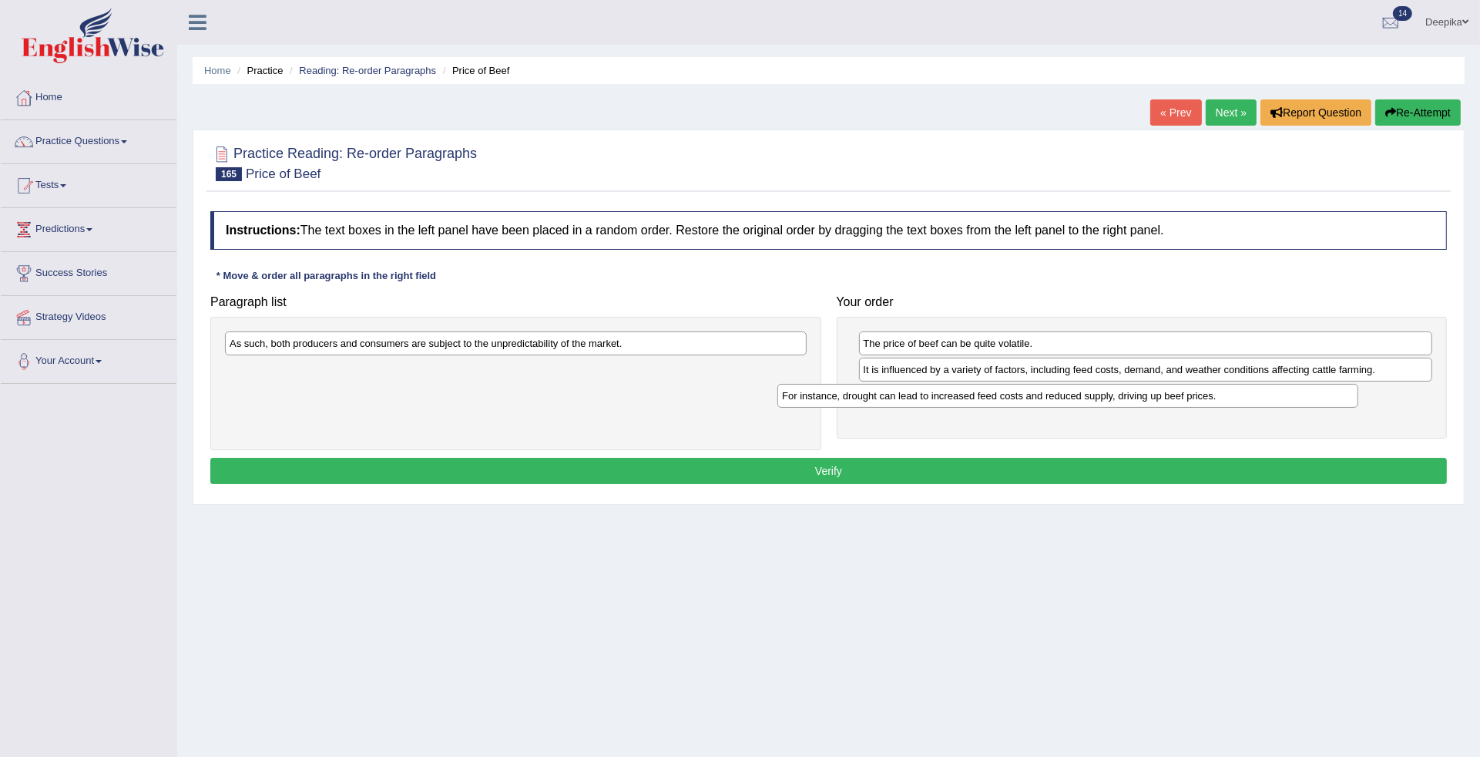
drag, startPoint x: 578, startPoint y: 375, endPoint x: 1130, endPoint y: 401, distance: 553.1
click at [1130, 401] on div "For instance, drought can lead to increased feed costs and reduced supply, driv…" at bounding box center [1067, 396] width 581 height 25
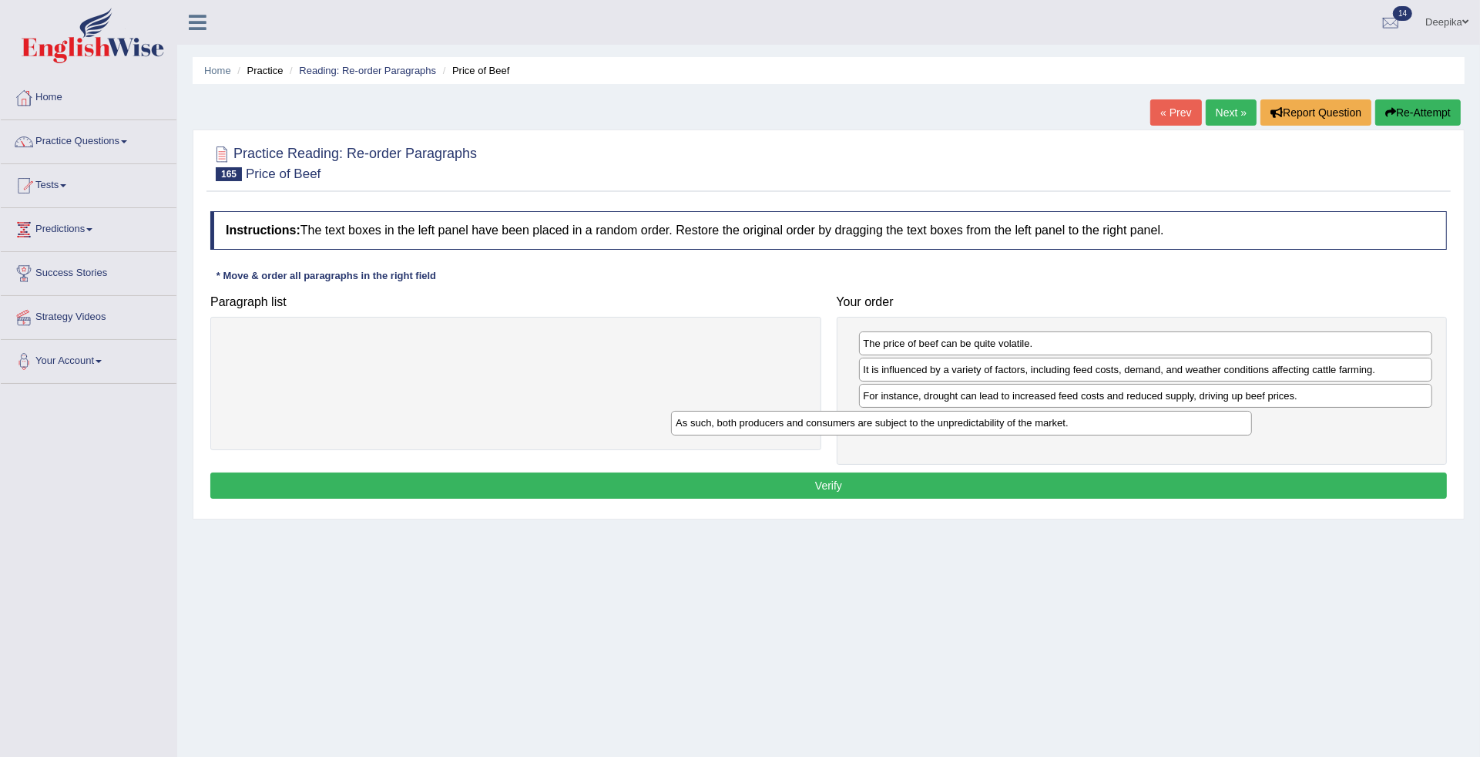
drag, startPoint x: 586, startPoint y: 341, endPoint x: 1033, endPoint y: 421, distance: 453.2
click at [1033, 421] on div "As such, both producers and consumers are subject to the unpredictability of th…" at bounding box center [961, 423] width 581 height 25
click at [995, 482] on button "Verify" at bounding box center [828, 485] width 1237 height 26
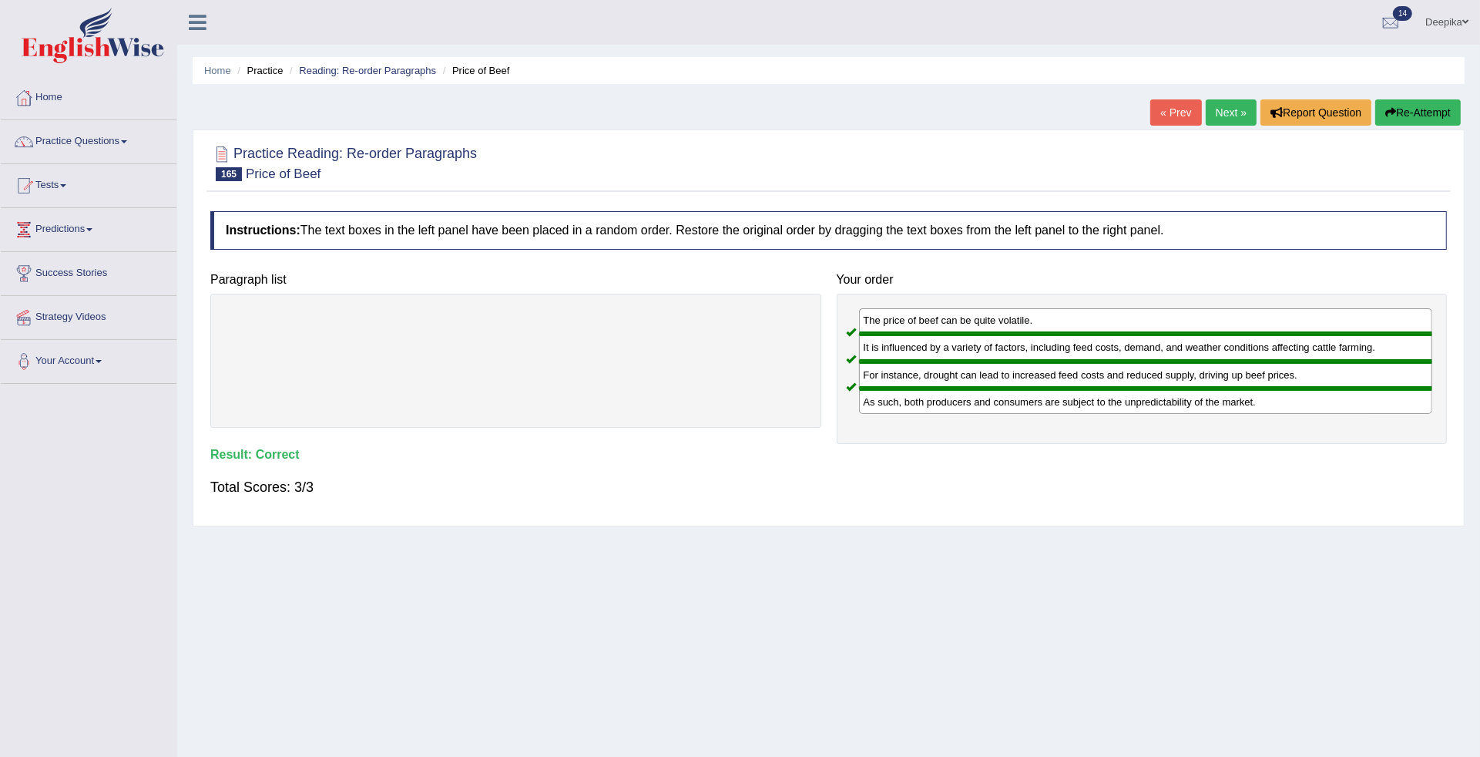
click at [1212, 119] on link "Next »" at bounding box center [1231, 112] width 51 height 26
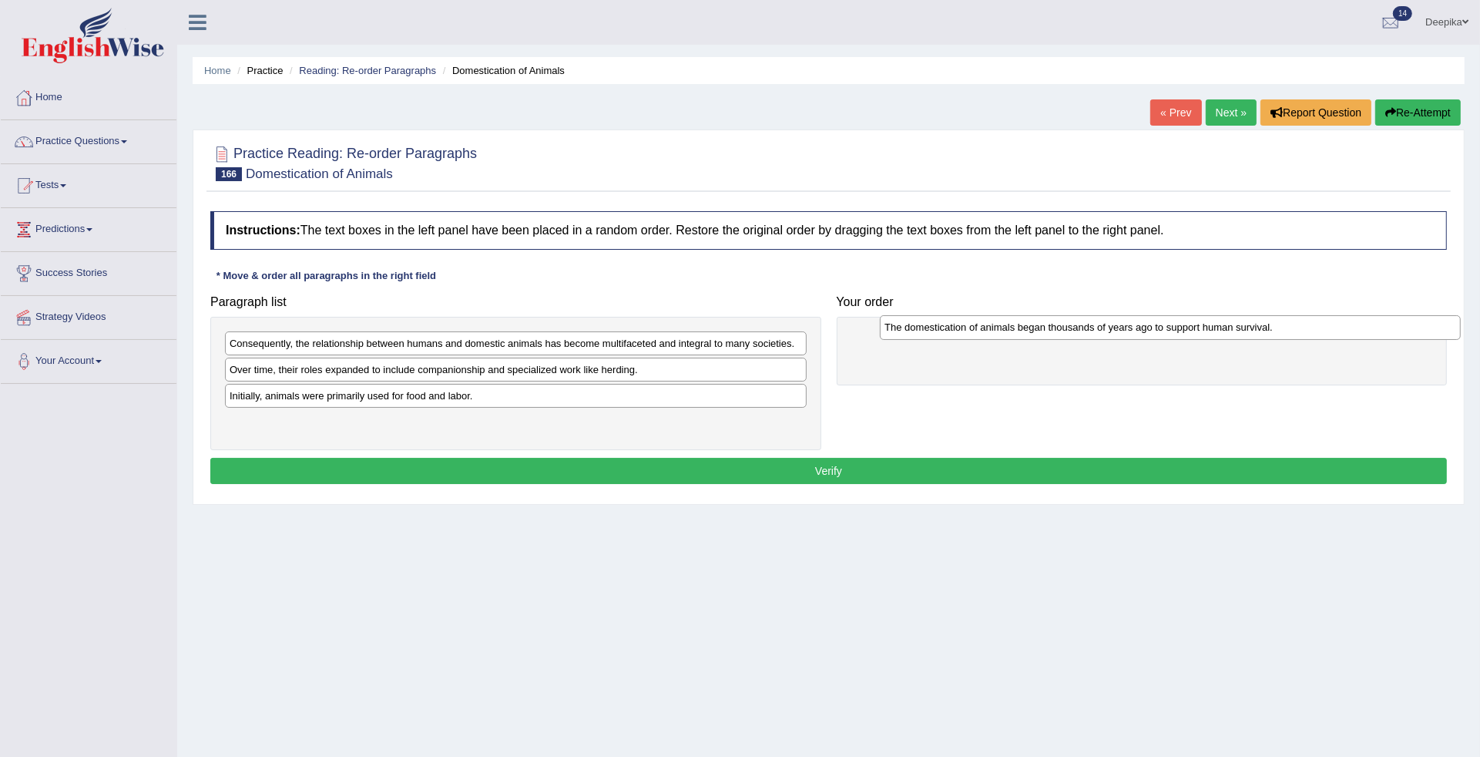
drag, startPoint x: 584, startPoint y: 344, endPoint x: 1264, endPoint y: 338, distance: 680.4
click at [1264, 333] on div "The domestication of animals began thousands of years ago to support human surv…" at bounding box center [1170, 327] width 581 height 25
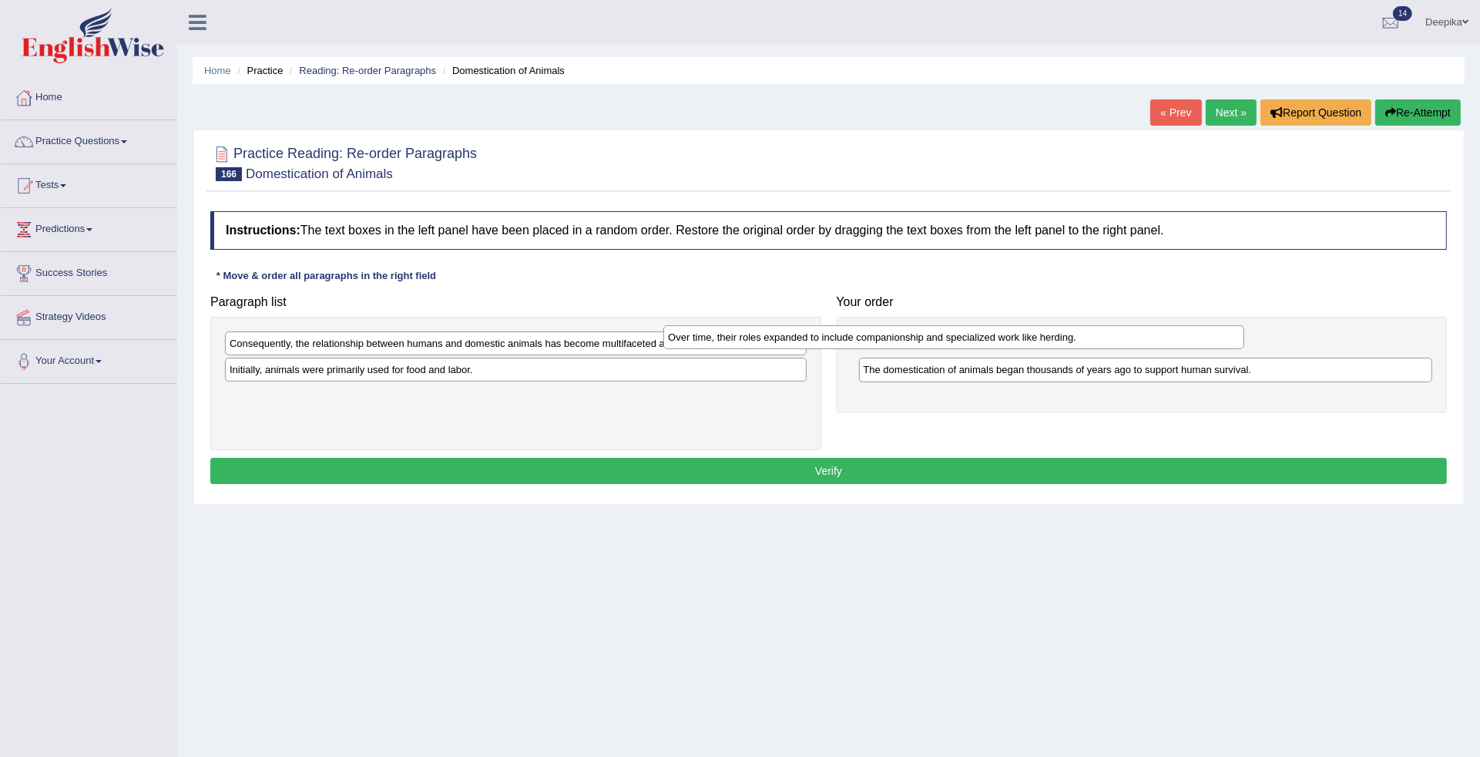
drag, startPoint x: 750, startPoint y: 368, endPoint x: 1272, endPoint y: 333, distance: 523.6
click at [1244, 333] on div "Over time, their roles expanded to include companionship and specialized work l…" at bounding box center [953, 337] width 581 height 25
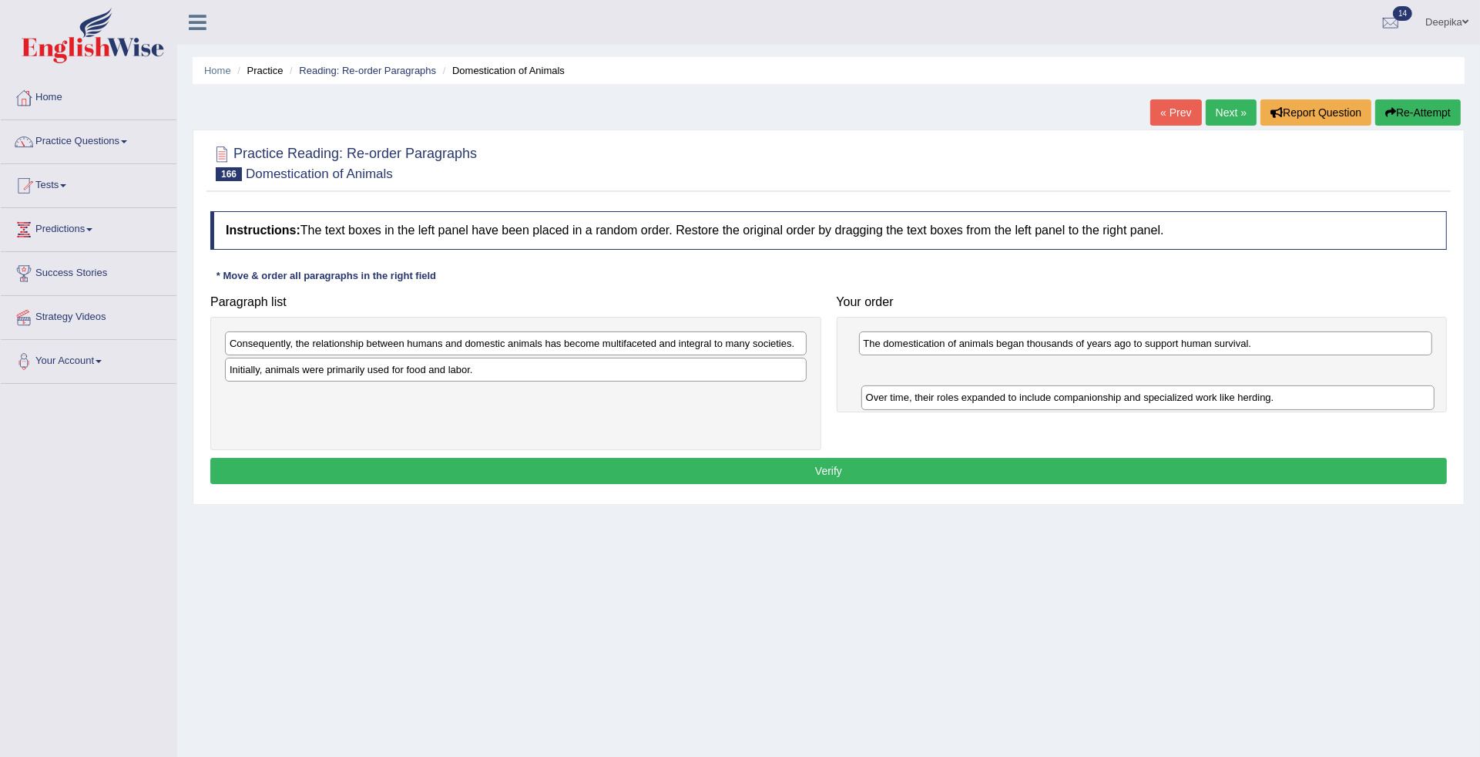
drag, startPoint x: 1243, startPoint y: 337, endPoint x: 1245, endPoint y: 391, distance: 54.0
click at [1245, 391] on div "Over time, their roles expanded to include companionship and specialized work l…" at bounding box center [1147, 397] width 573 height 25
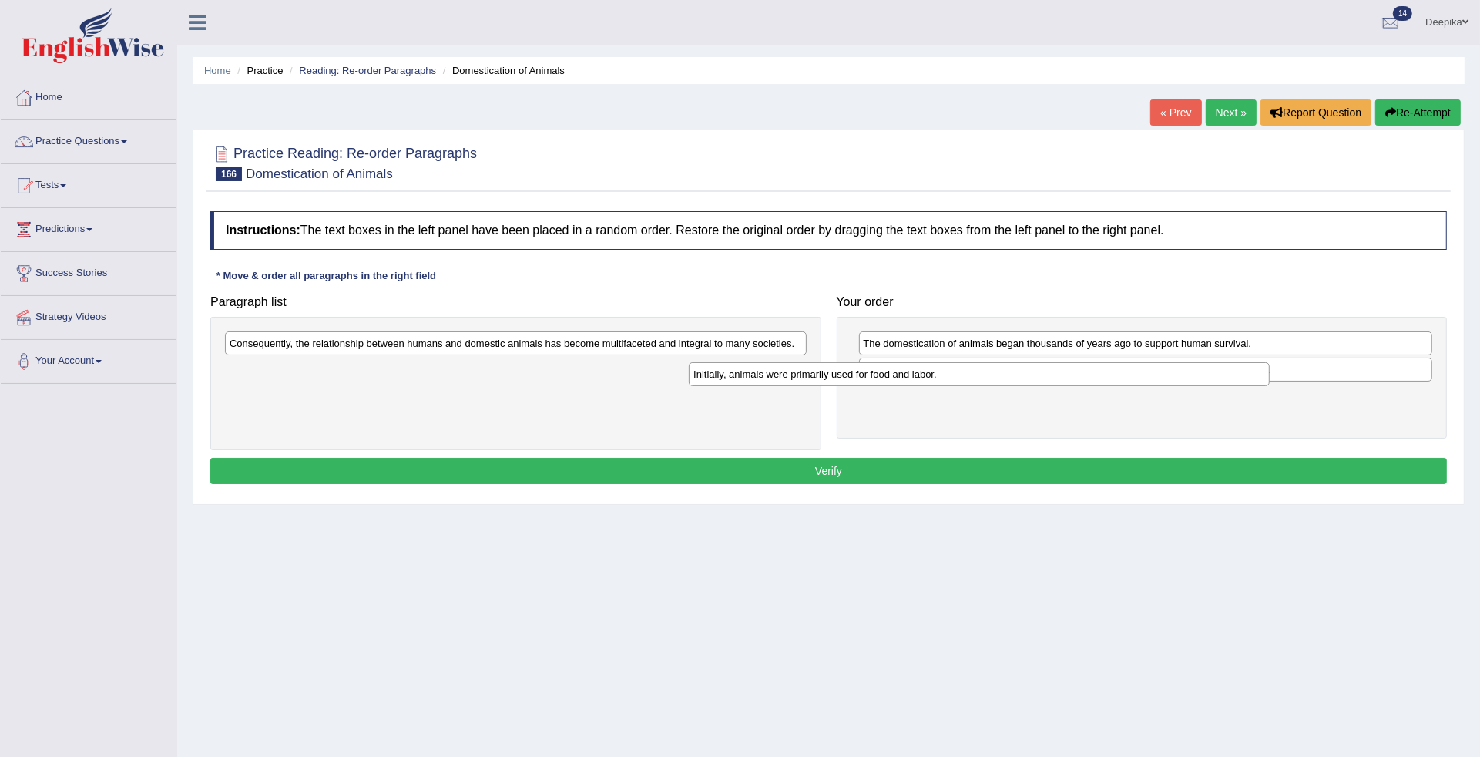
drag, startPoint x: 790, startPoint y: 372, endPoint x: 1260, endPoint y: 383, distance: 470.2
click at [1260, 383] on div "Initially, animals were primarily used for food and labor." at bounding box center [979, 374] width 581 height 25
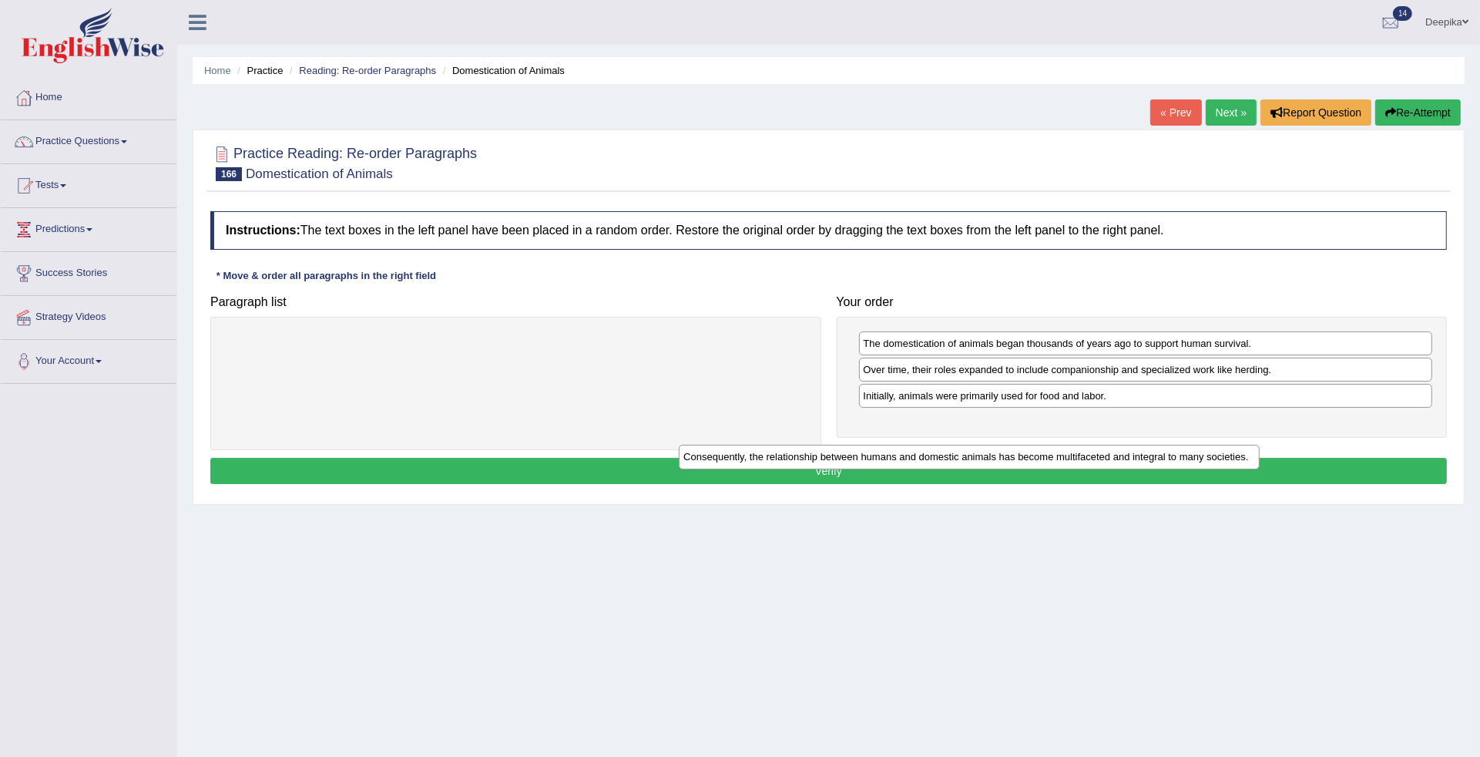
drag, startPoint x: 761, startPoint y: 341, endPoint x: 1219, endPoint y: 452, distance: 471.0
click at [1219, 452] on div "Consequently, the relationship between humans and domestic animals has become m…" at bounding box center [969, 457] width 581 height 25
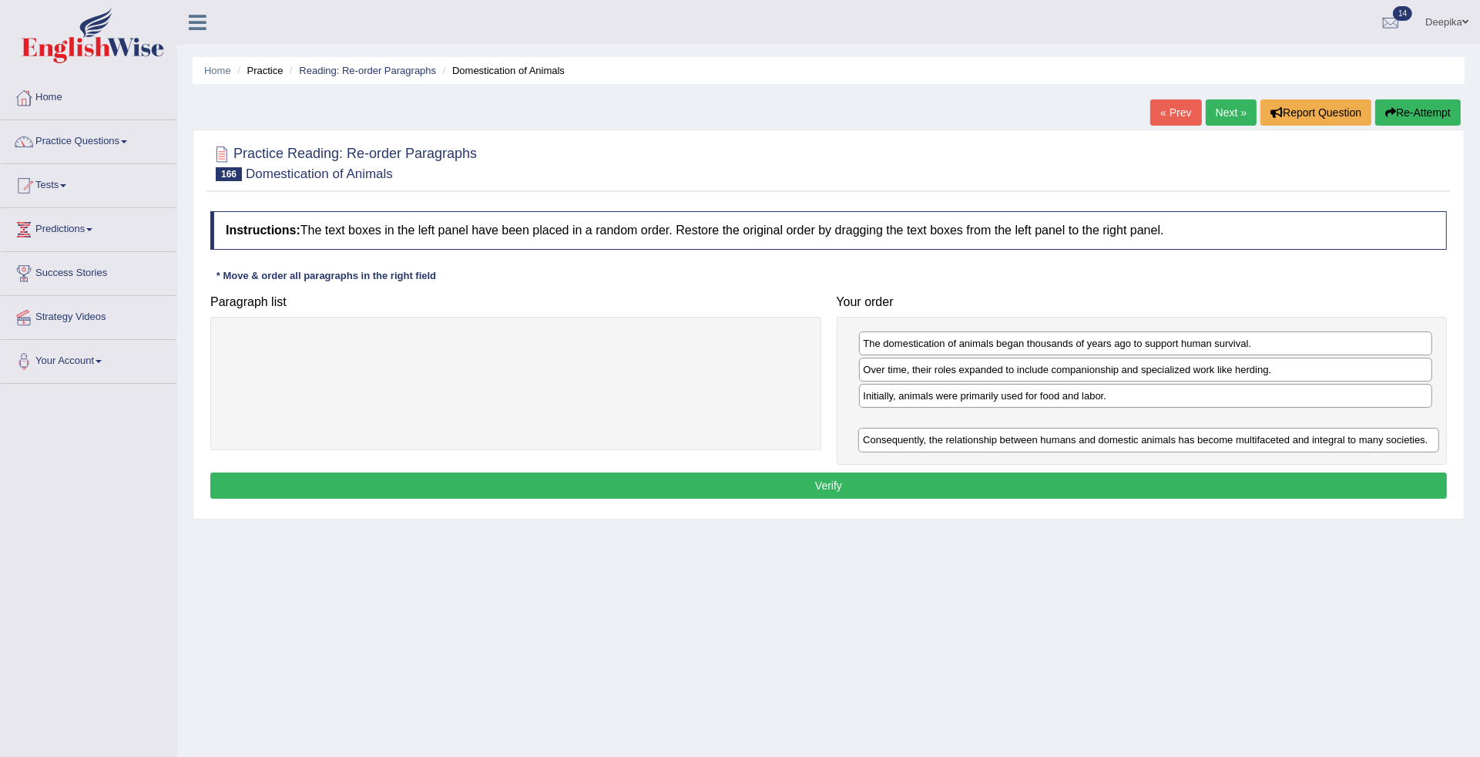
drag, startPoint x: 728, startPoint y: 344, endPoint x: 1362, endPoint y: 441, distance: 640.7
click at [1362, 441] on div "Consequently, the relationship between humans and domestic animals has become m…" at bounding box center [1148, 440] width 581 height 25
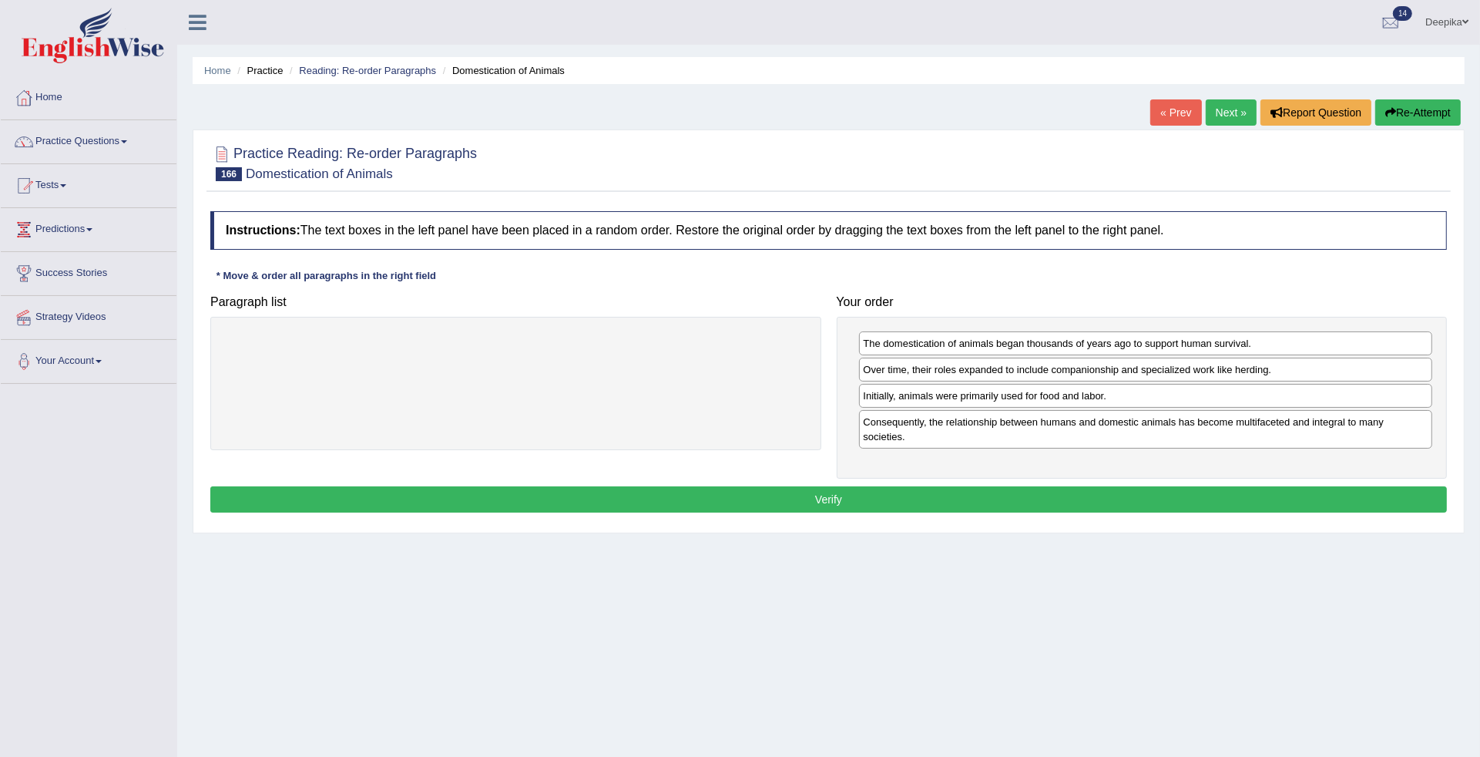
click at [1291, 498] on button "Verify" at bounding box center [828, 499] width 1237 height 26
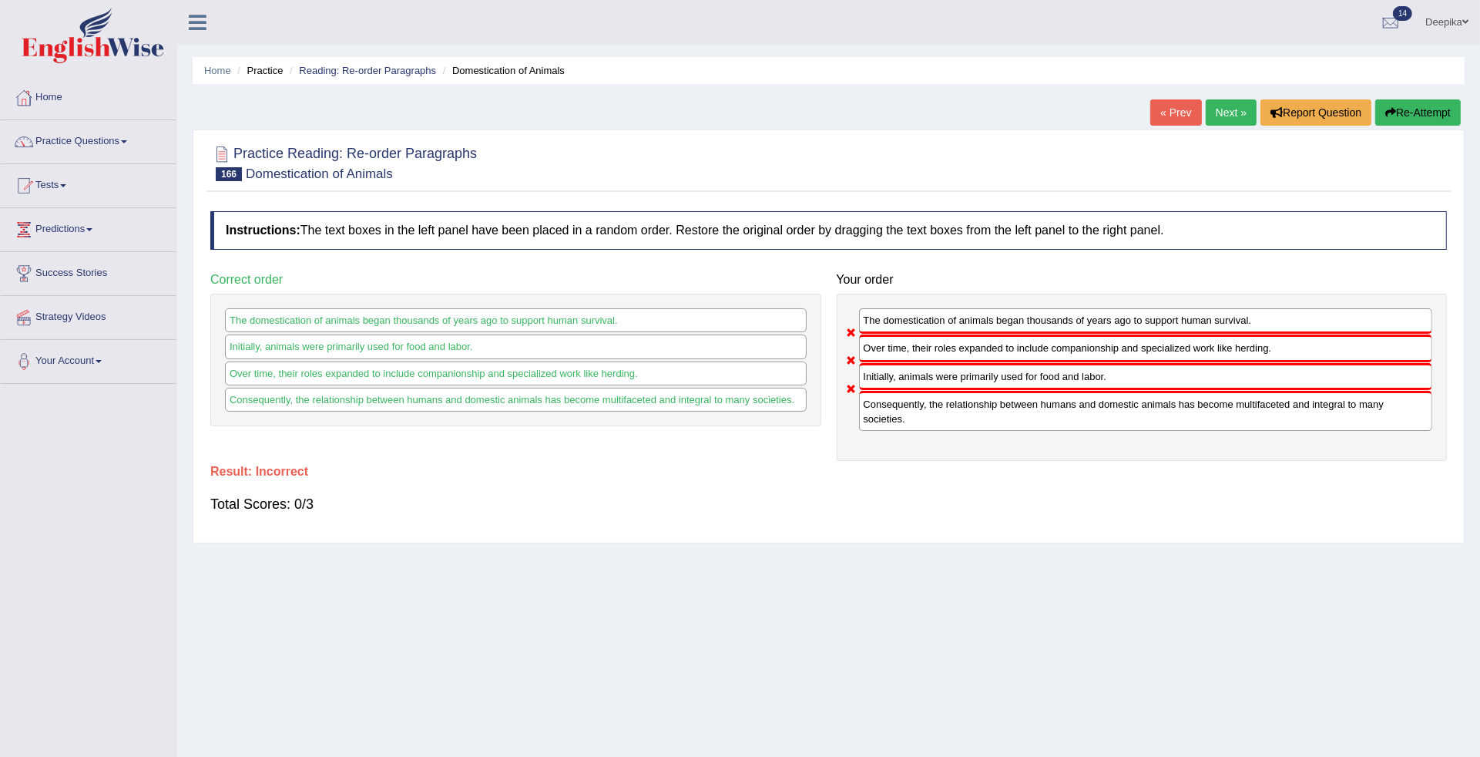
click at [1234, 113] on link "Next »" at bounding box center [1231, 112] width 51 height 26
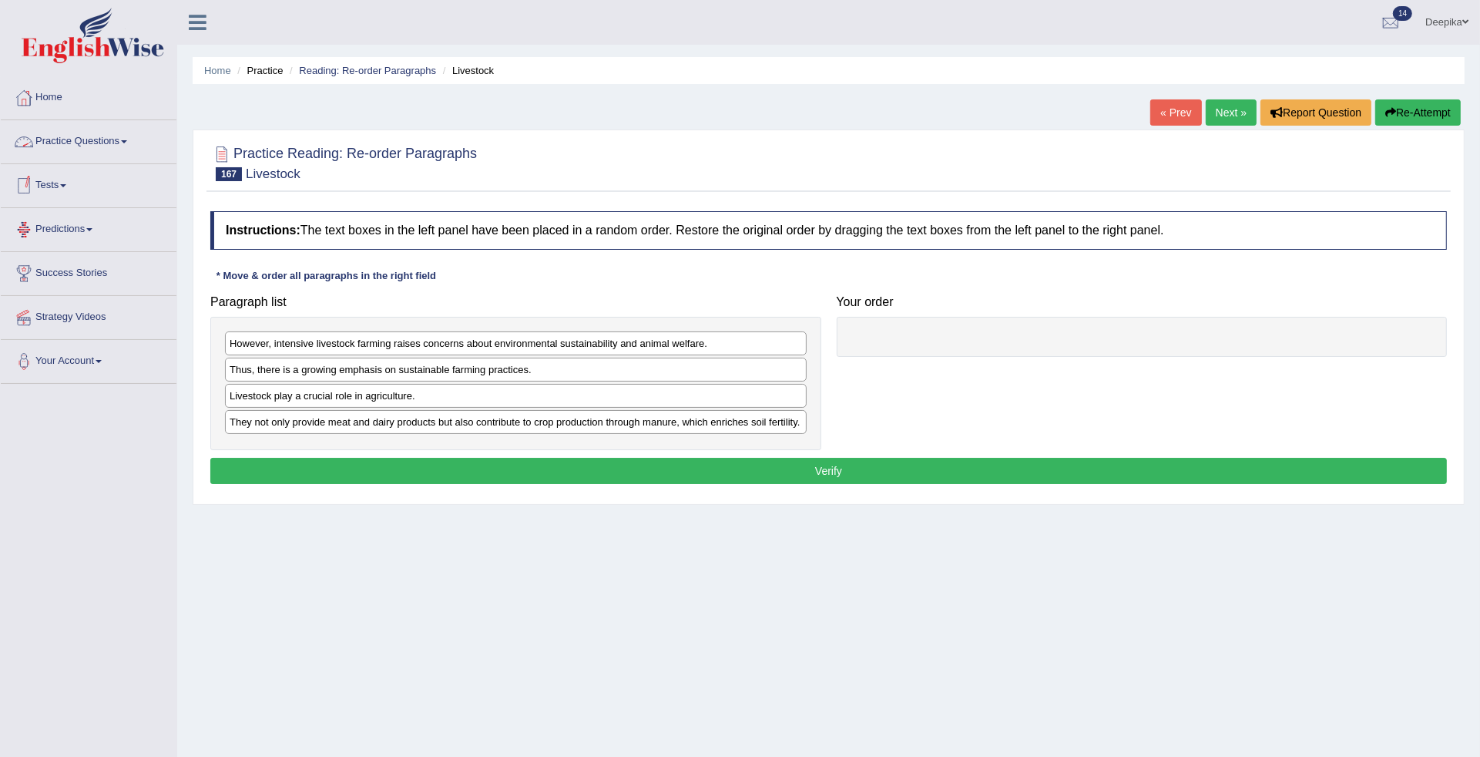
click at [125, 139] on link "Practice Questions" at bounding box center [89, 139] width 176 height 39
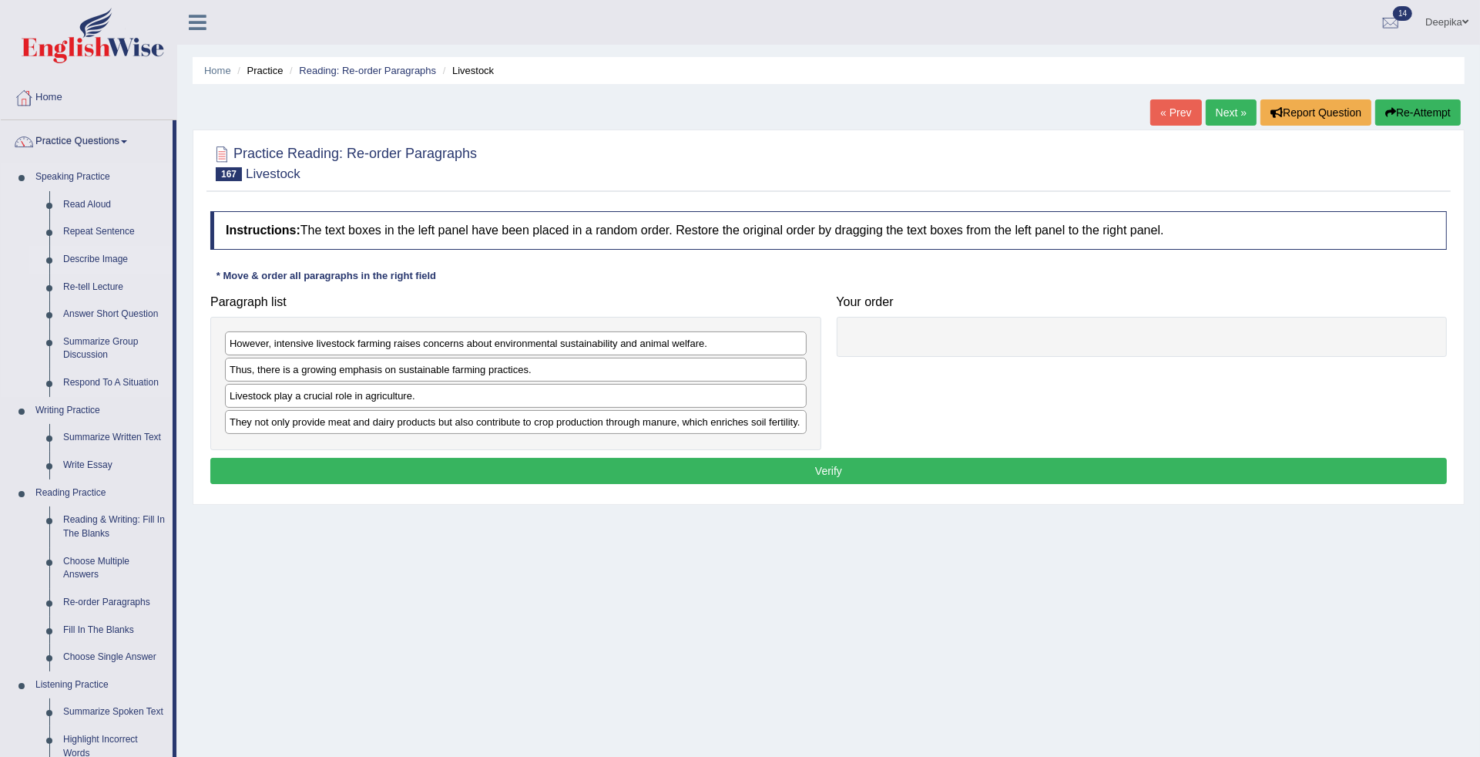
click at [95, 247] on link "Describe Image" at bounding box center [114, 260] width 116 height 28
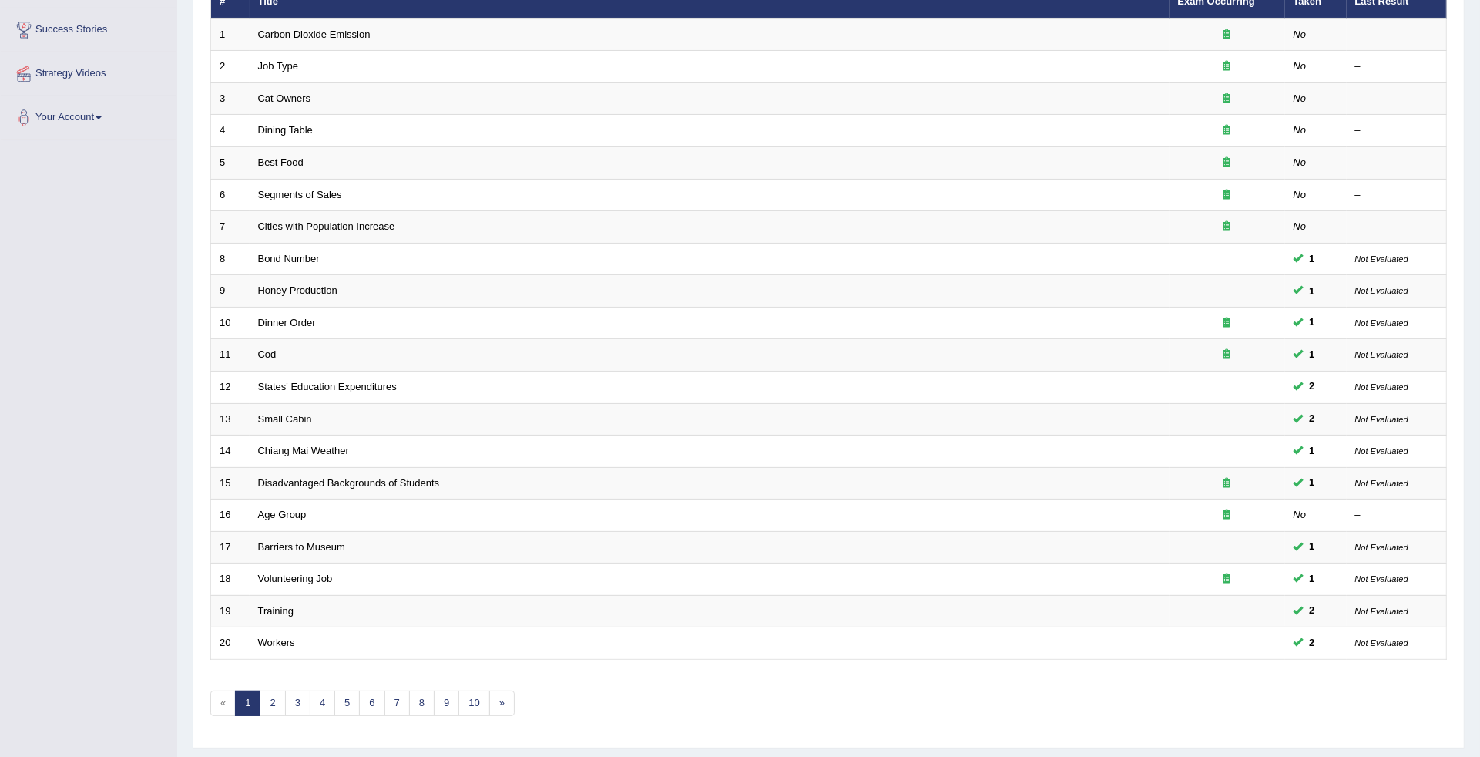
scroll to position [256, 0]
